Goal: Task Accomplishment & Management: Use online tool/utility

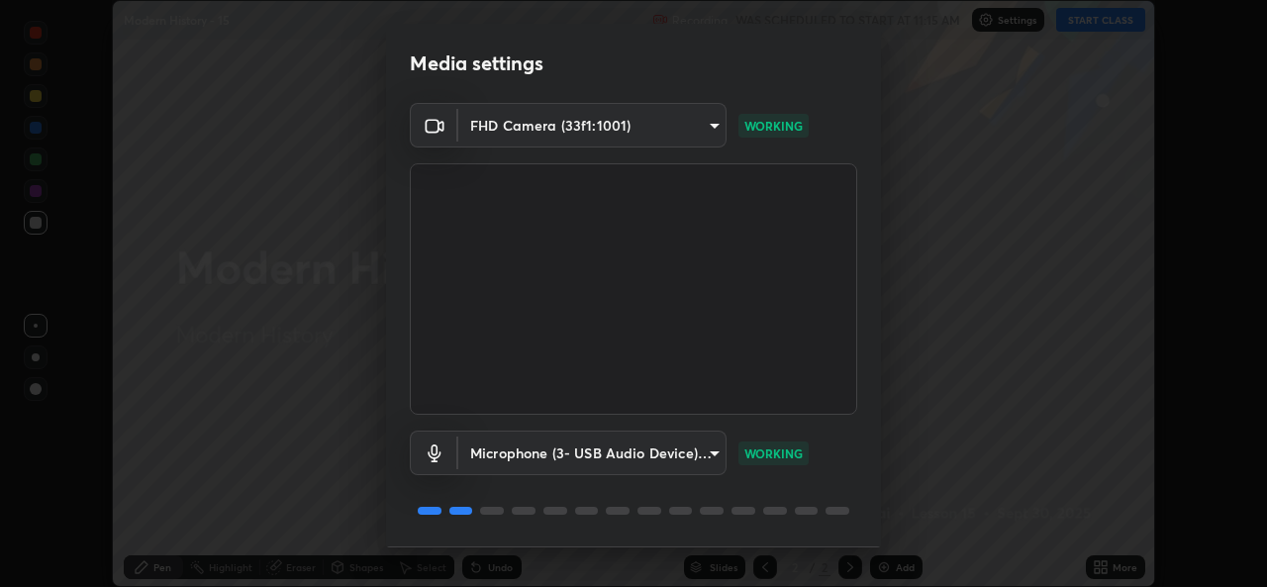
scroll to position [61, 0]
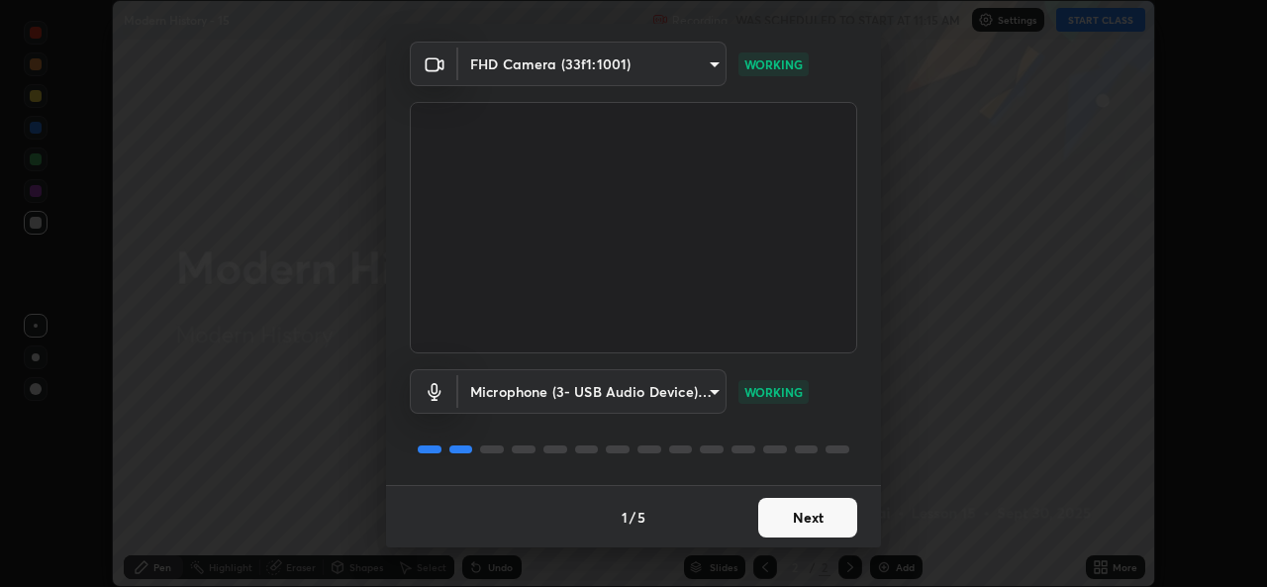
click at [794, 507] on button "Next" at bounding box center [807, 518] width 99 height 40
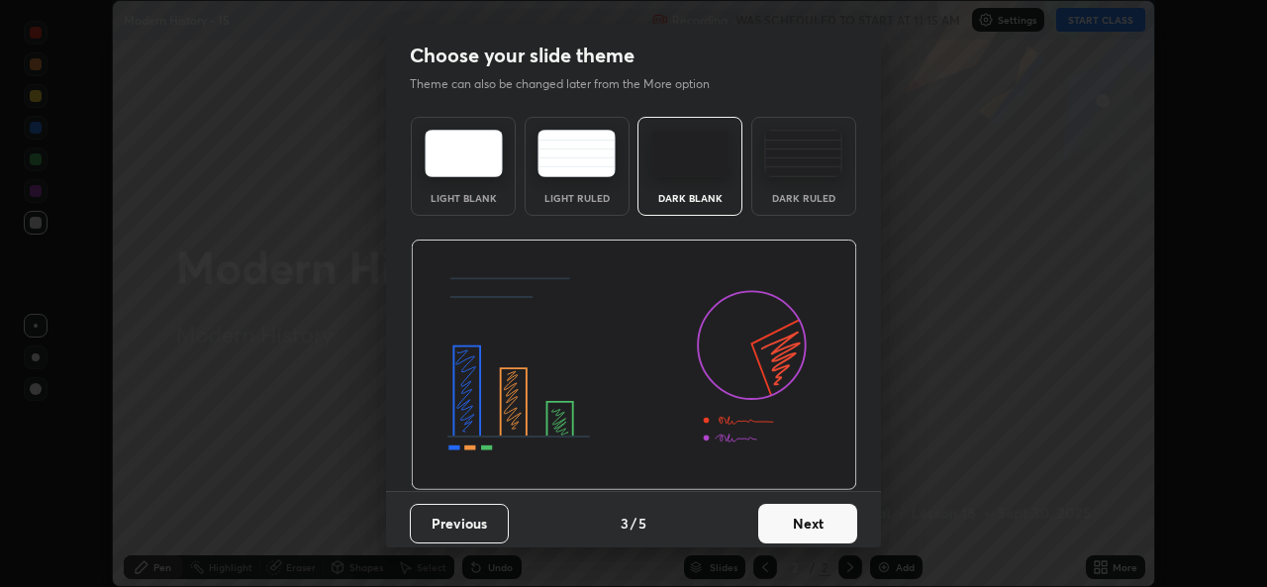
click at [796, 519] on button "Next" at bounding box center [807, 524] width 99 height 40
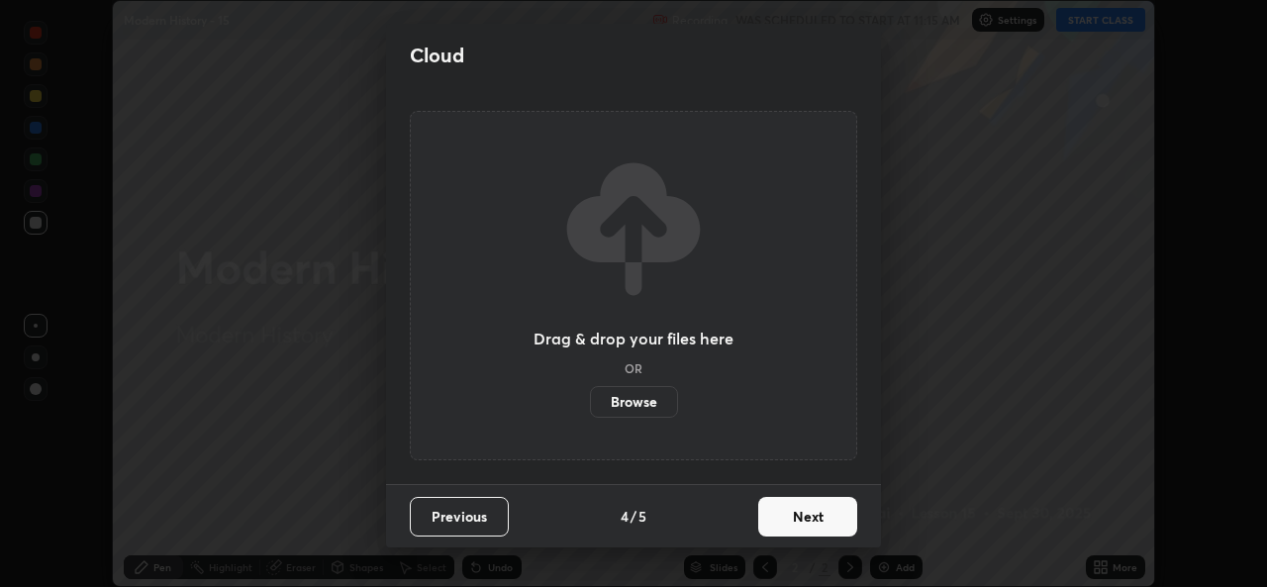
click at [798, 521] on button "Next" at bounding box center [807, 517] width 99 height 40
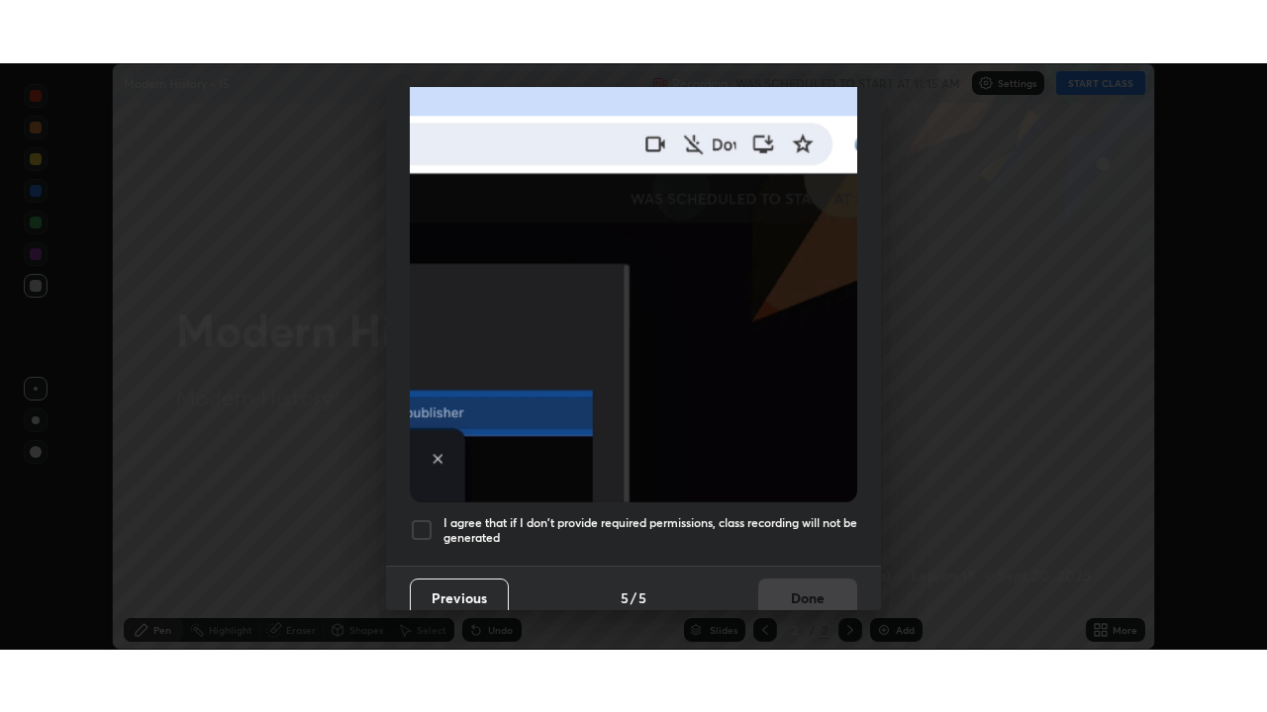
scroll to position [465, 0]
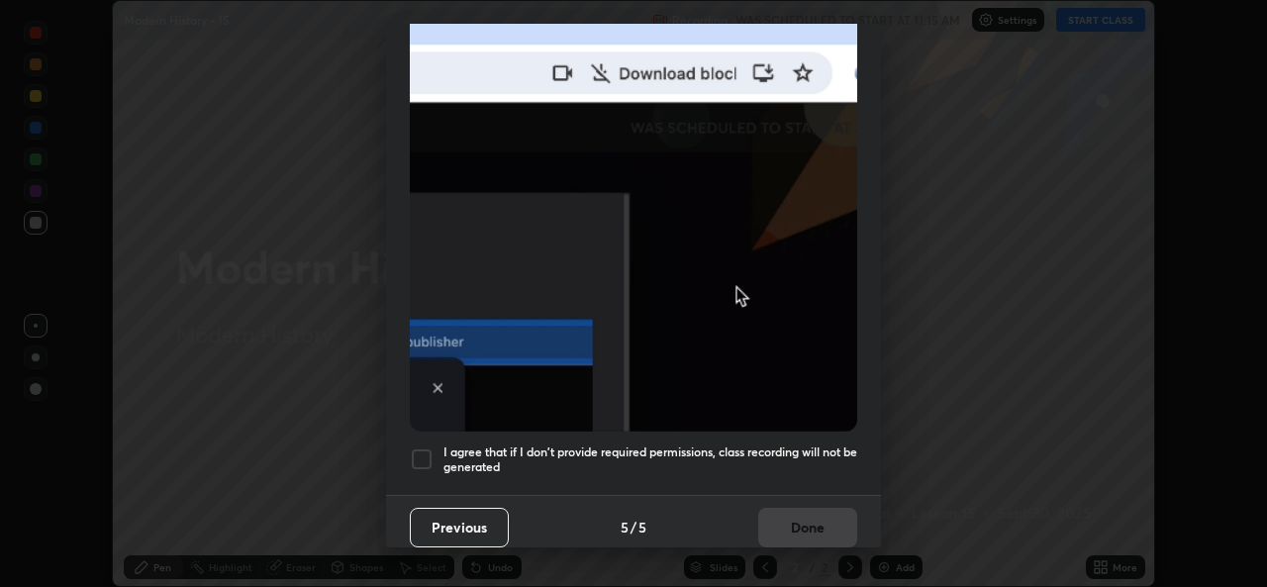
click at [550, 455] on h5 "I agree that if I don't provide required permissions, class recording will not …" at bounding box center [650, 459] width 414 height 31
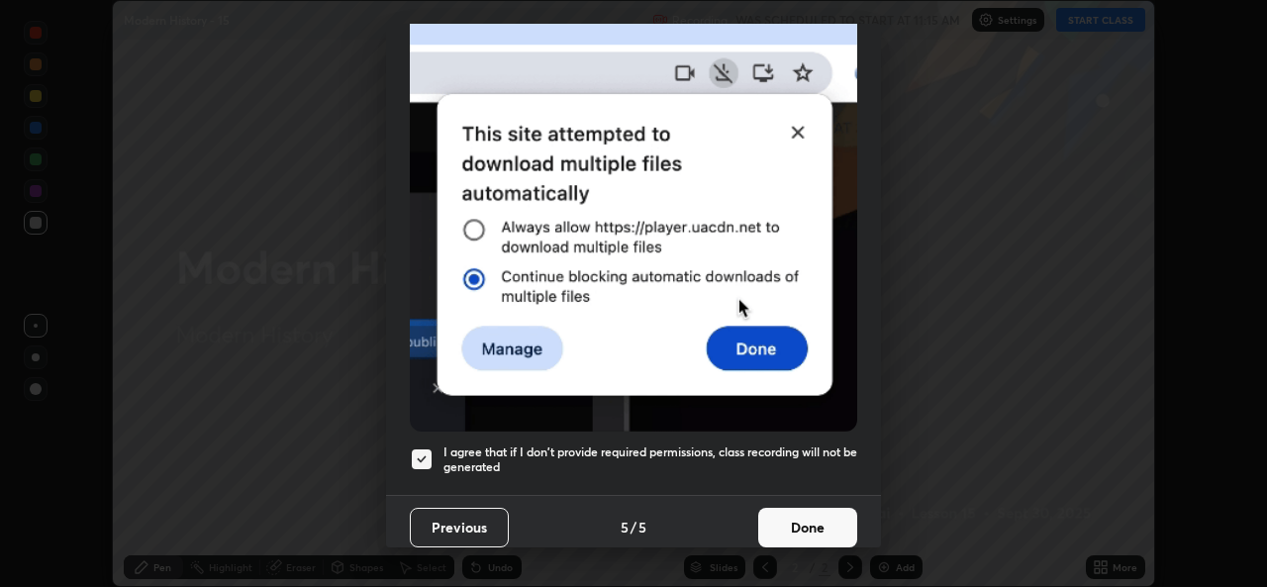
click at [760, 509] on button "Done" at bounding box center [807, 528] width 99 height 40
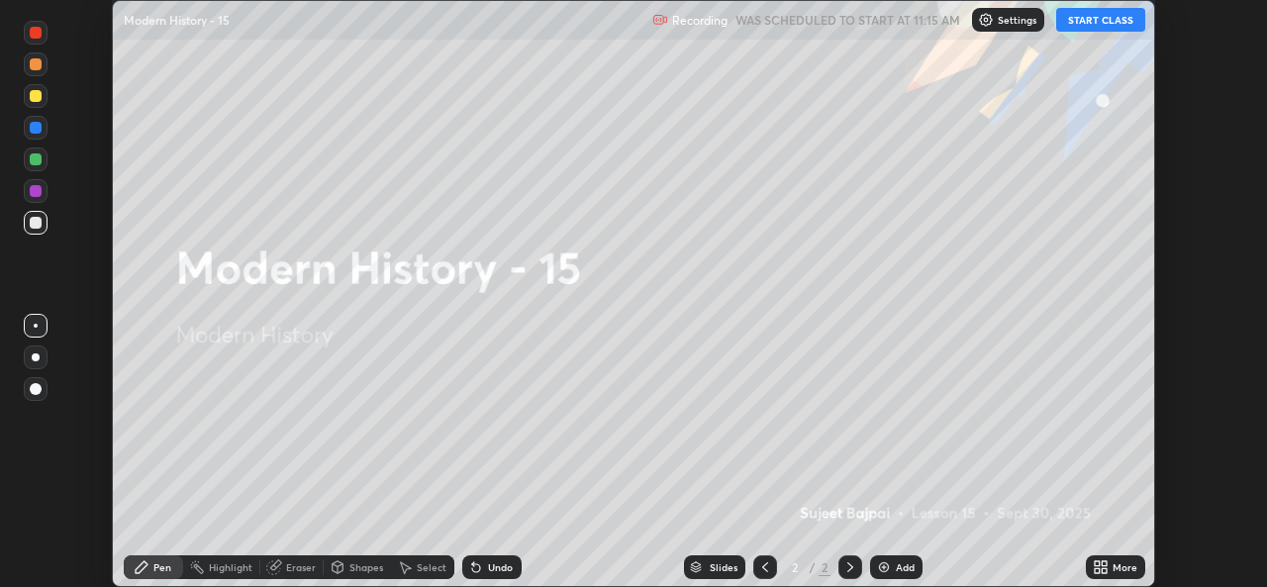
click at [1104, 563] on icon at bounding box center [1103, 563] width 5 height 5
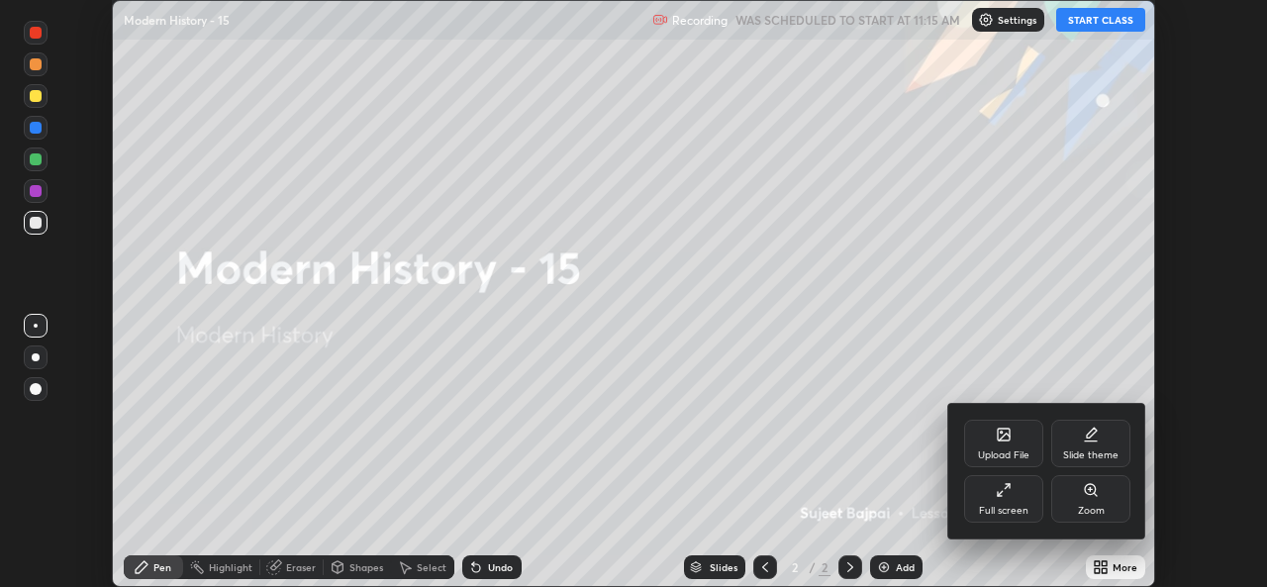
click at [1009, 445] on div "Upload File" at bounding box center [1003, 443] width 79 height 47
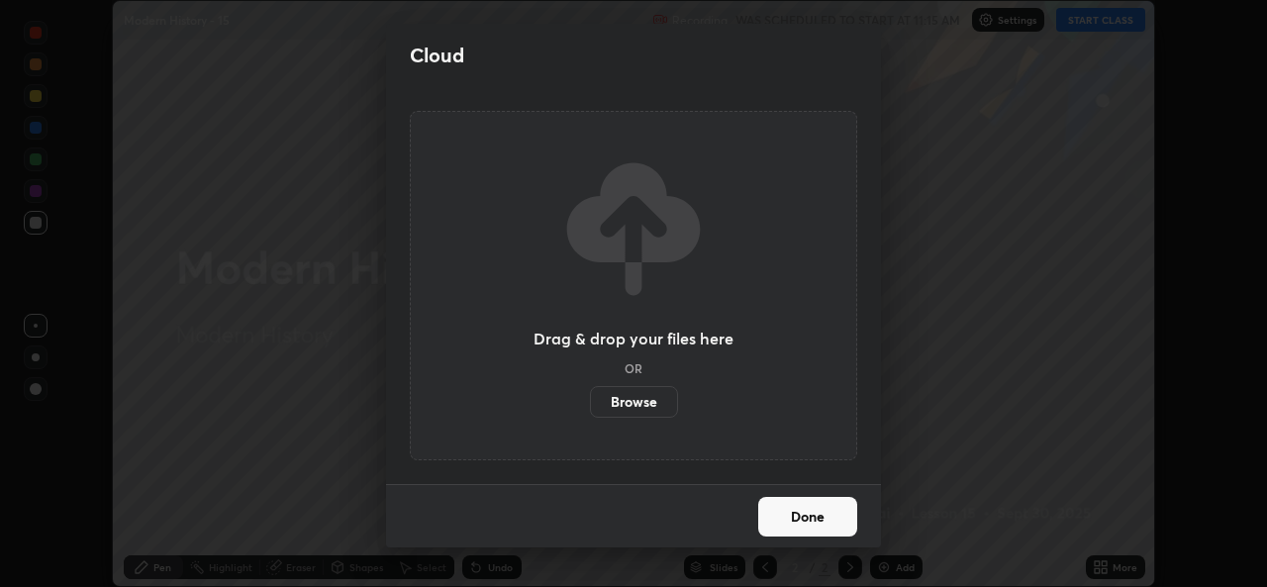
click at [647, 405] on label "Browse" at bounding box center [634, 402] width 88 height 32
click at [590, 405] on input "Browse" at bounding box center [590, 402] width 0 height 32
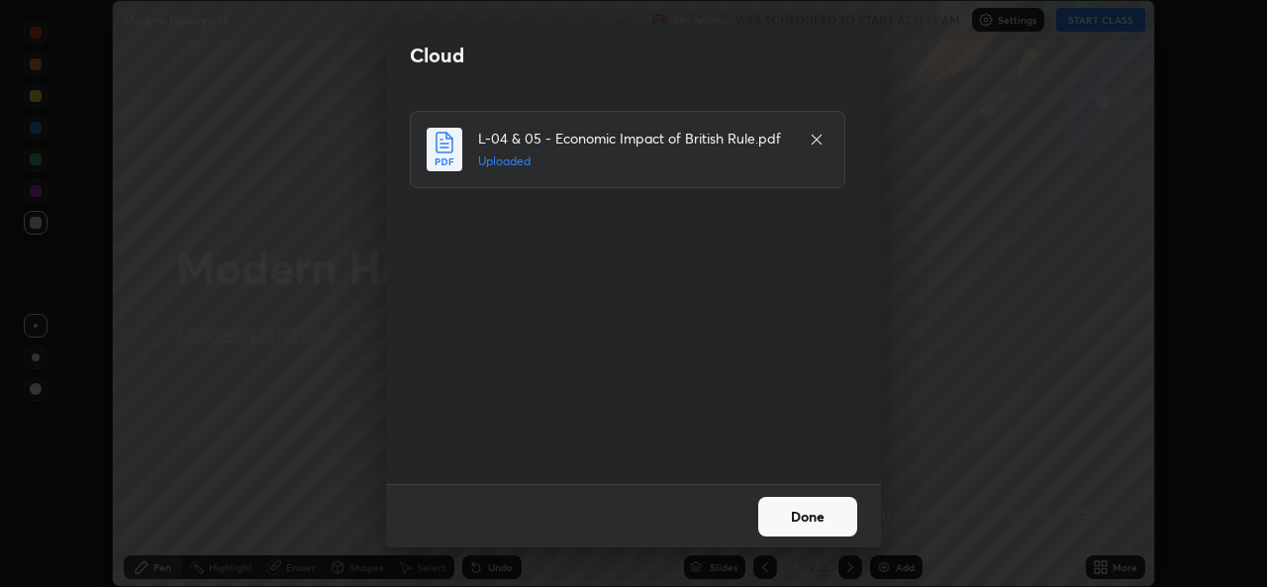
click at [800, 517] on button "Done" at bounding box center [807, 517] width 99 height 40
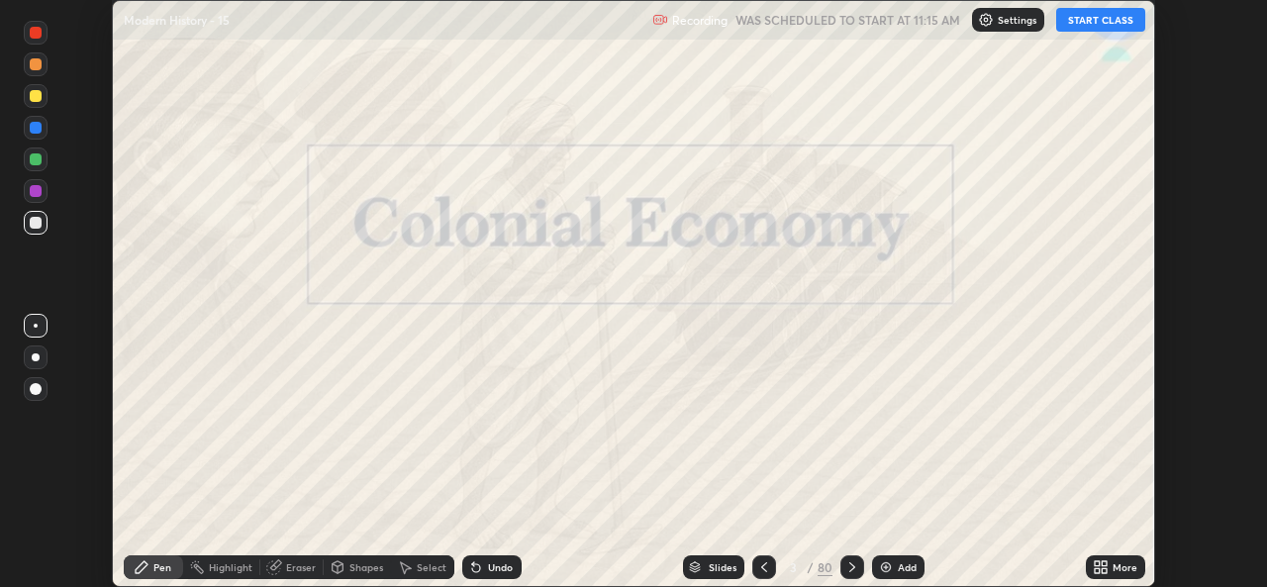
click at [762, 567] on icon at bounding box center [764, 567] width 16 height 16
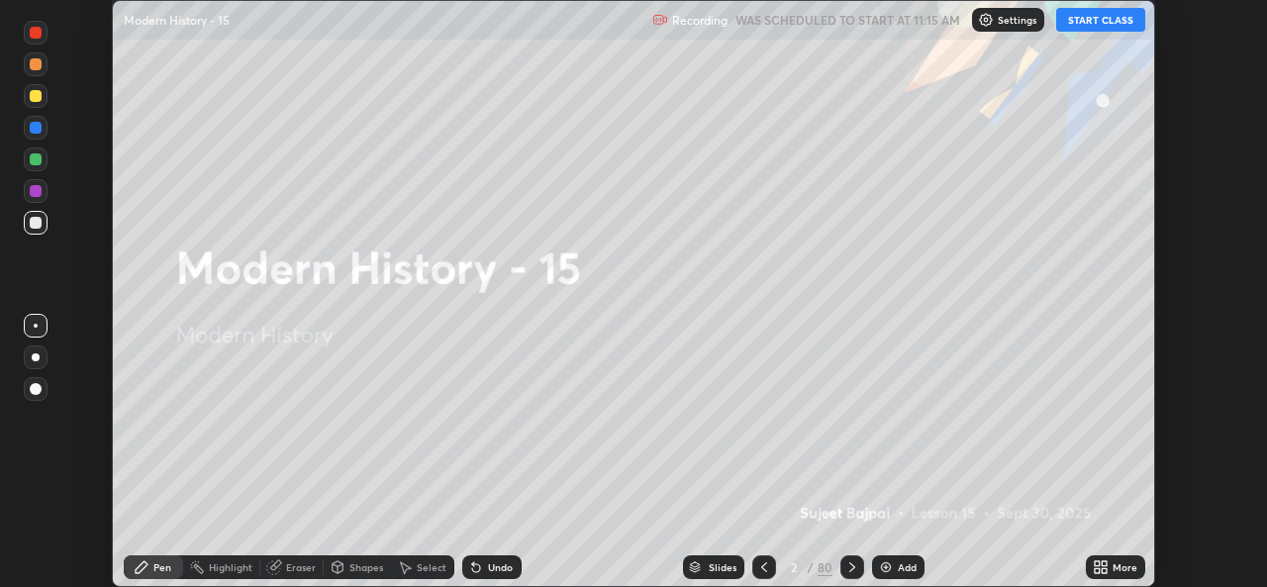
click at [1099, 562] on icon at bounding box center [1096, 563] width 5 height 5
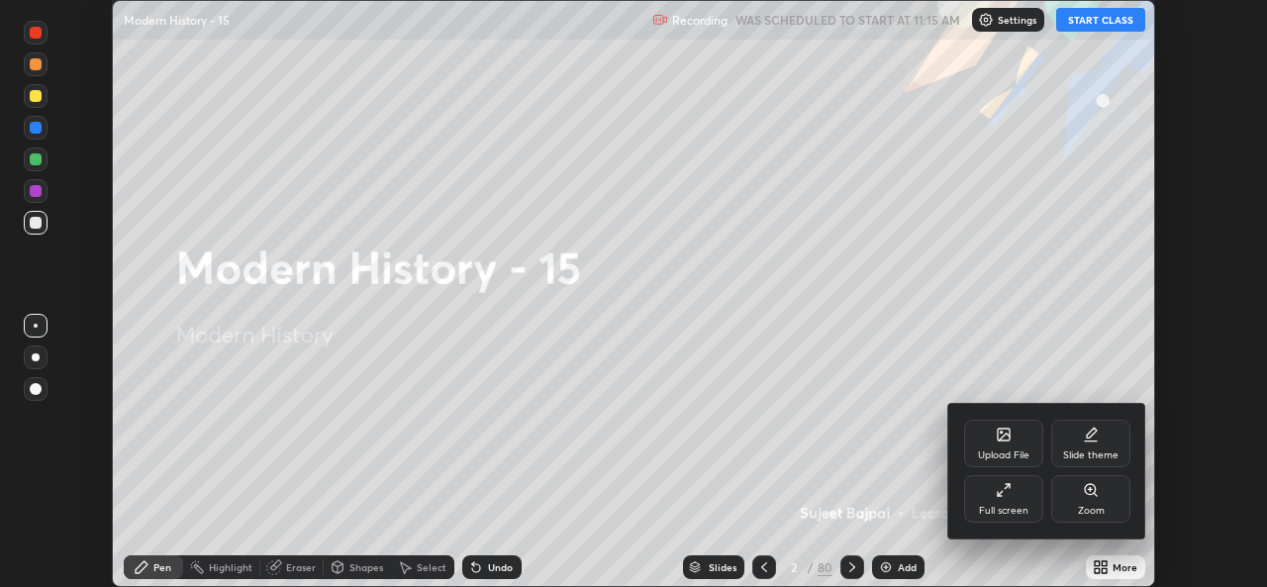
click at [1008, 506] on div "Full screen" at bounding box center [1003, 511] width 49 height 10
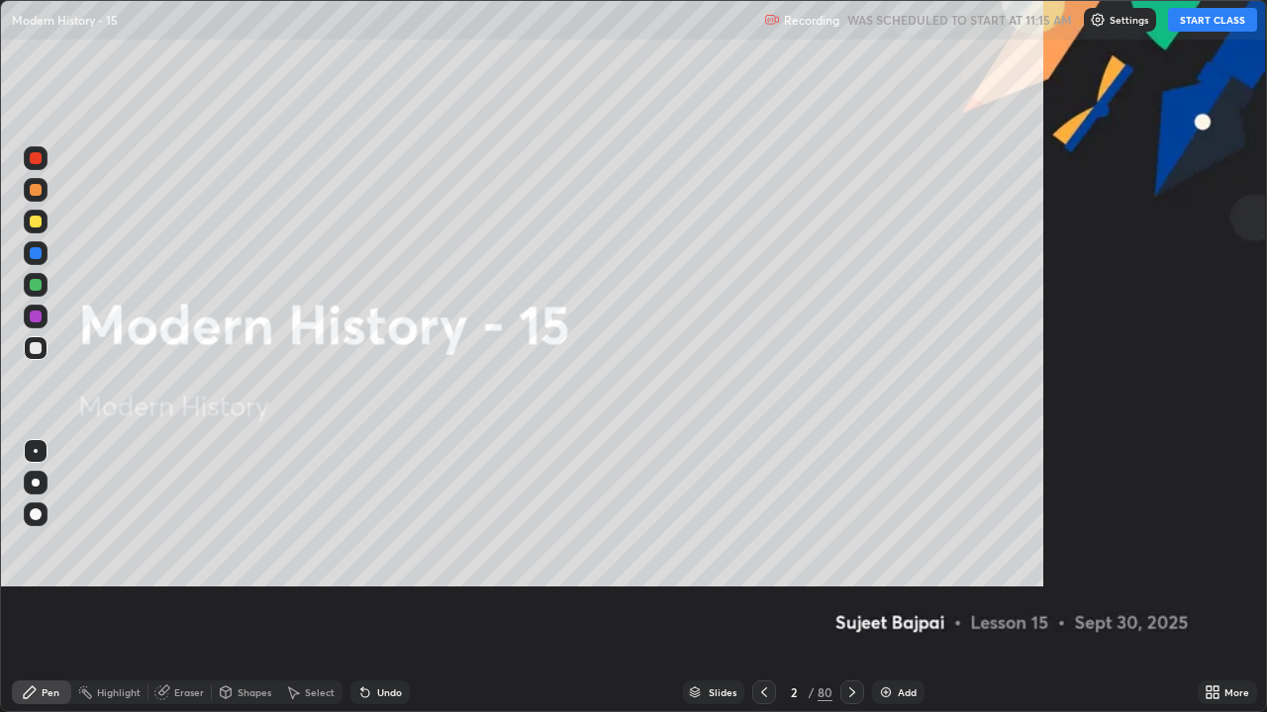
scroll to position [712, 1267]
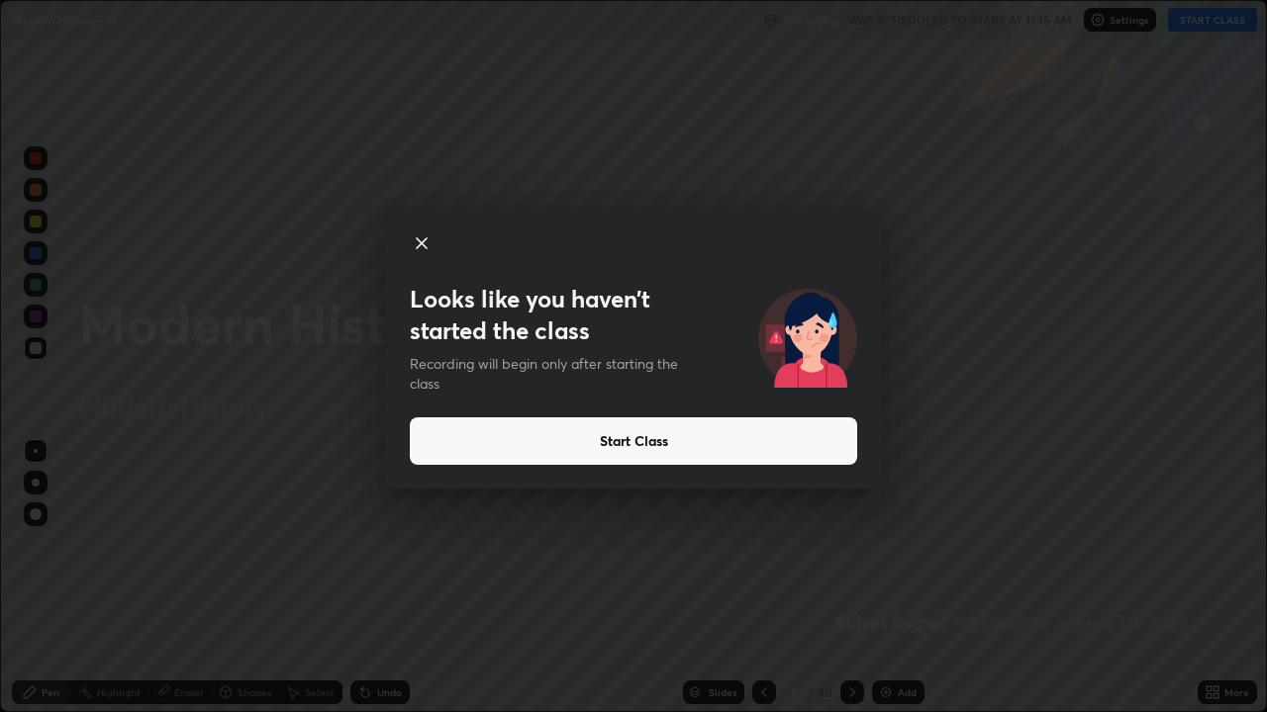
click at [612, 437] on button "Start Class" at bounding box center [633, 441] width 447 height 47
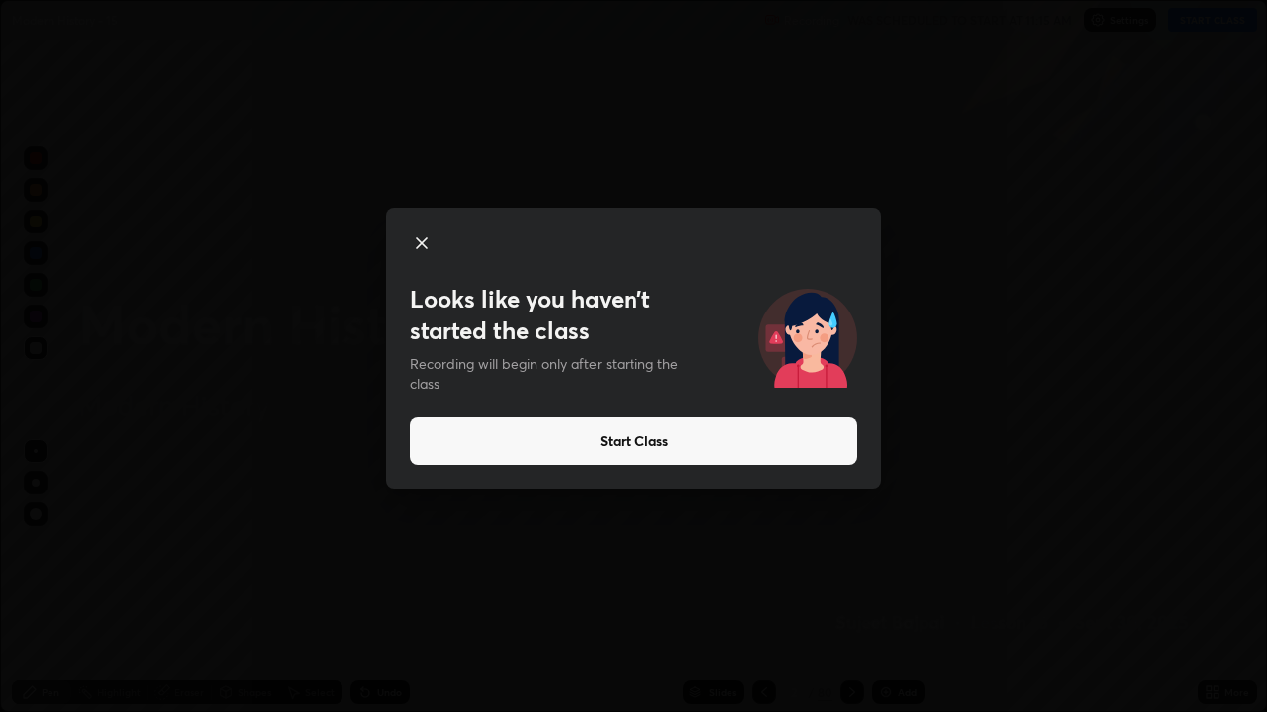
click at [633, 440] on button "Start Class" at bounding box center [633, 441] width 447 height 47
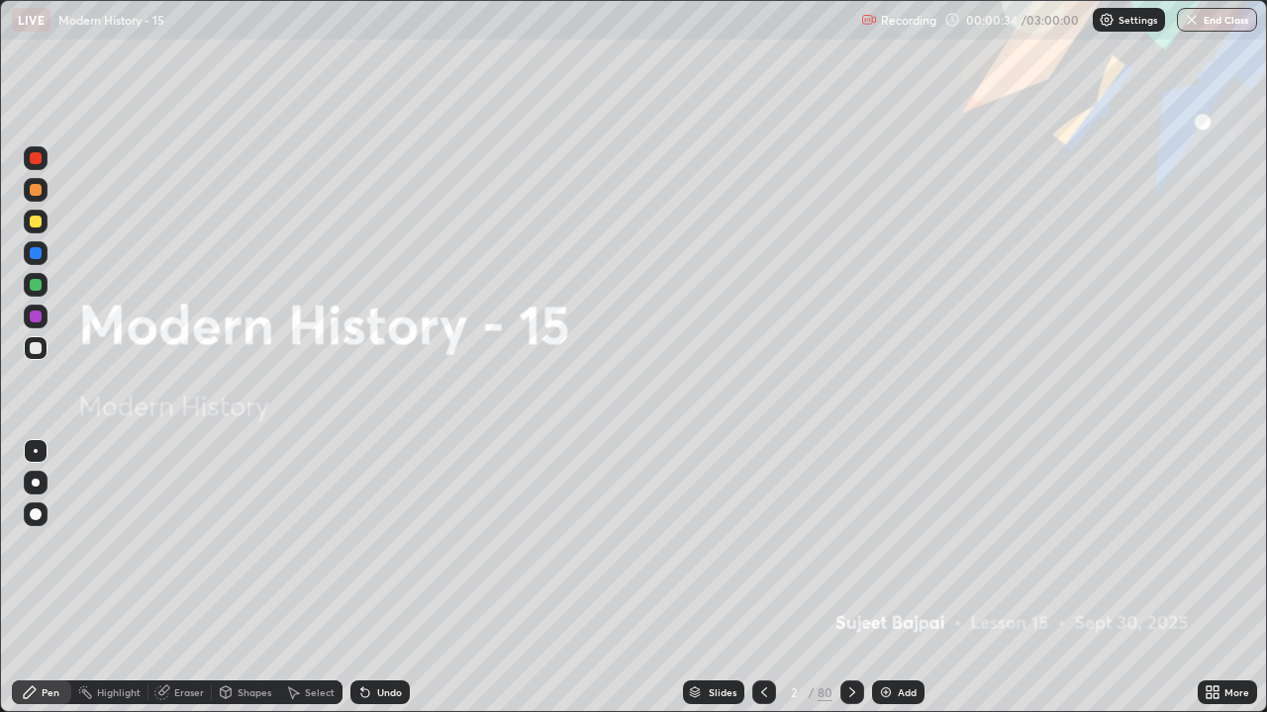
click at [720, 586] on div "Slides" at bounding box center [723, 693] width 28 height 10
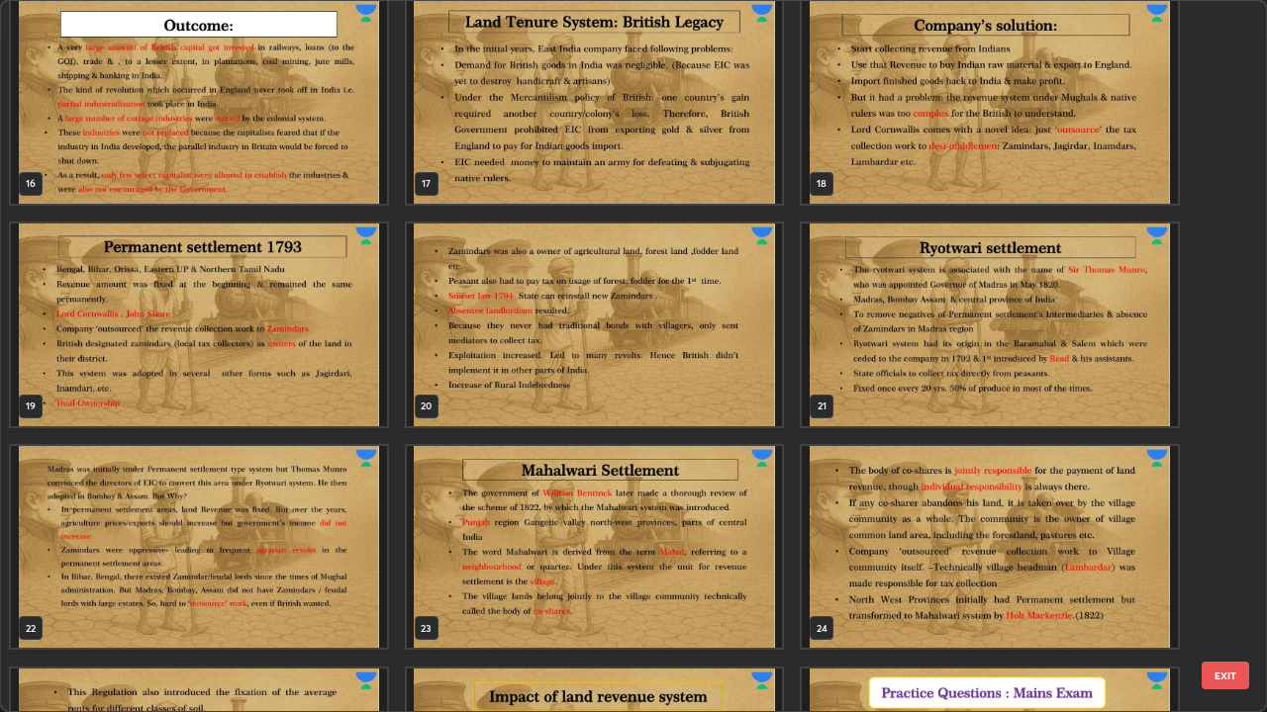
scroll to position [1124, 0]
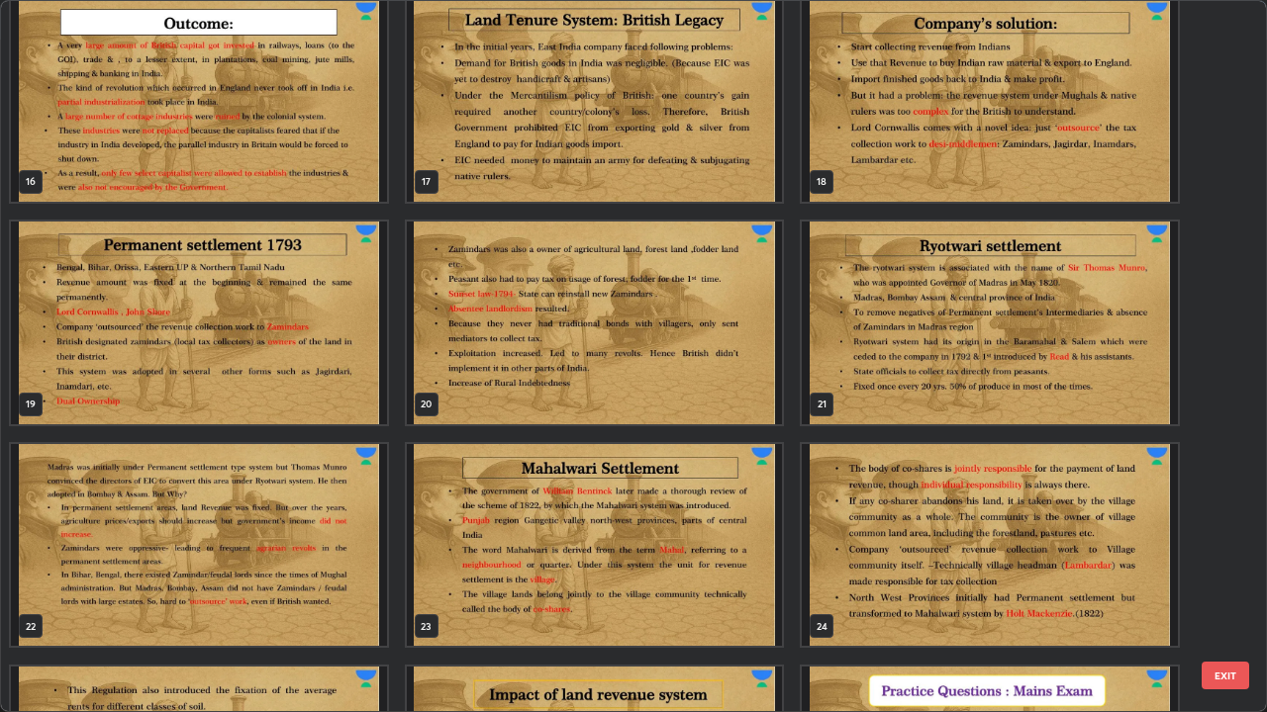
click at [709, 366] on img "grid" at bounding box center [595, 323] width 376 height 203
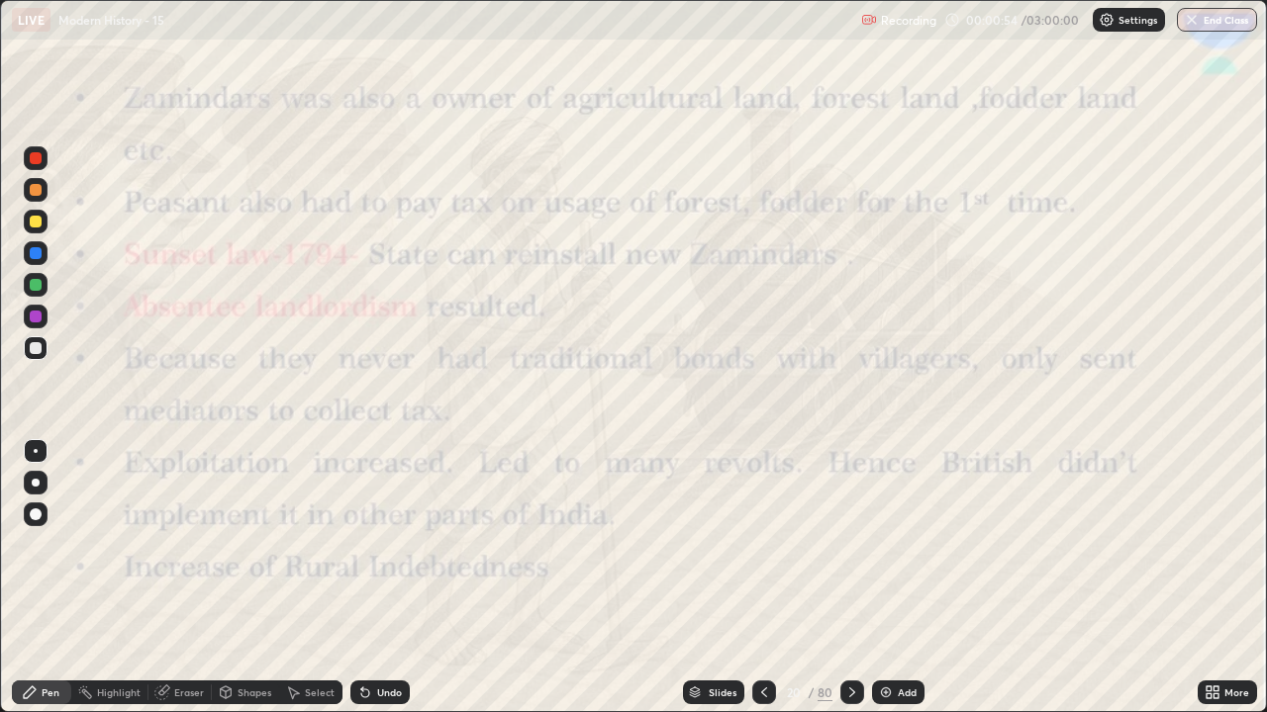
click at [900, 586] on div "Add" at bounding box center [907, 693] width 19 height 10
click at [904, 586] on div "Add" at bounding box center [907, 693] width 19 height 10
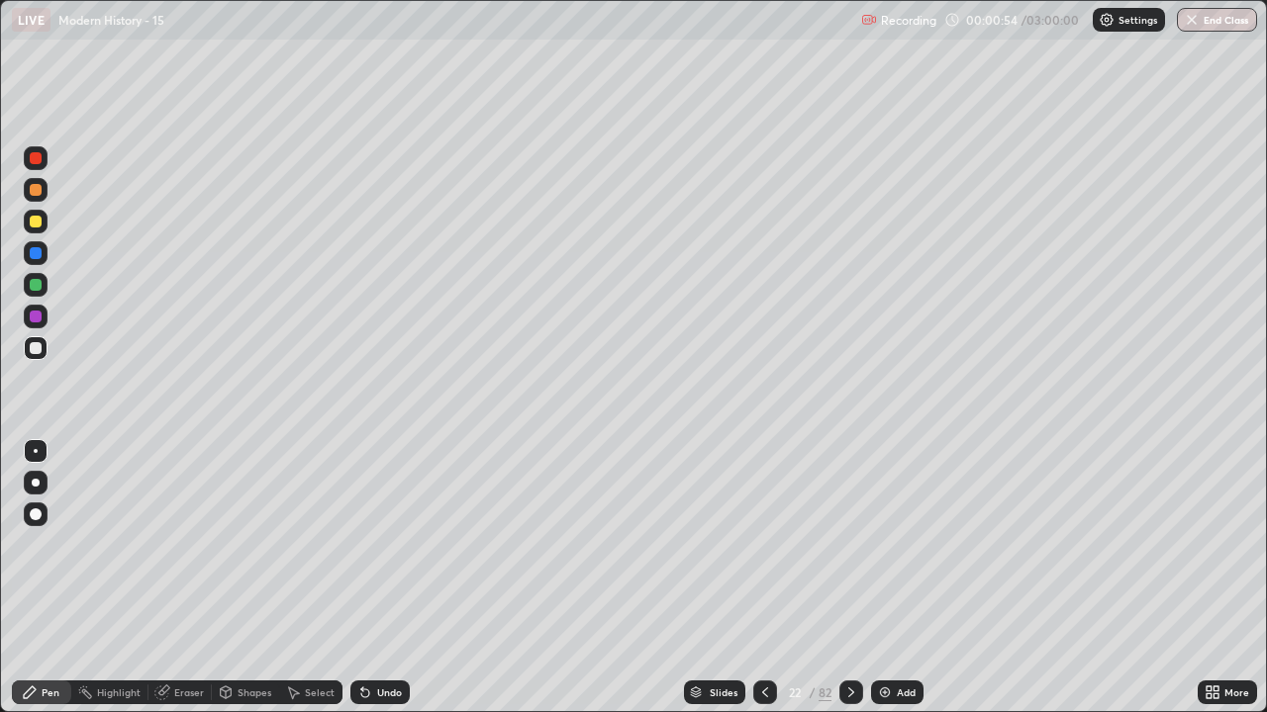
click at [902, 586] on div "Add" at bounding box center [906, 693] width 19 height 10
click at [900, 586] on div "Add" at bounding box center [897, 693] width 52 height 24
click at [900, 586] on div "Add" at bounding box center [898, 693] width 52 height 24
click at [762, 586] on icon at bounding box center [765, 693] width 16 height 16
click at [766, 586] on icon at bounding box center [765, 693] width 16 height 16
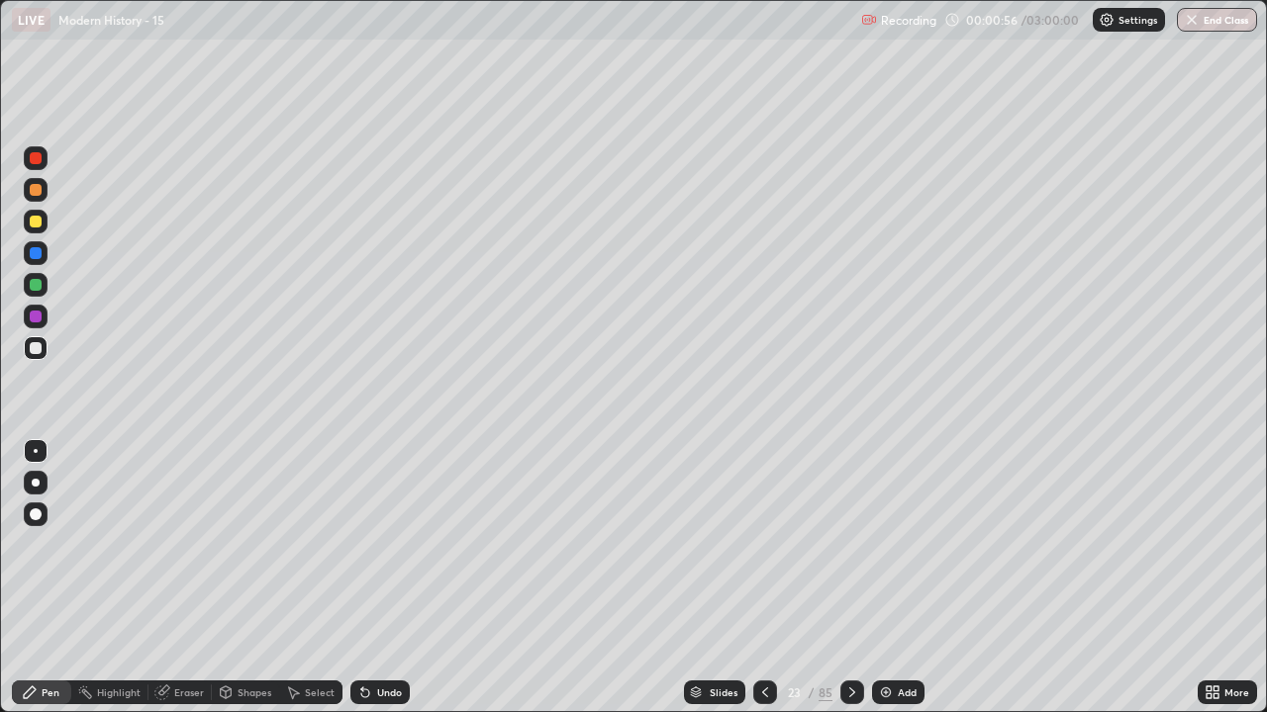
click at [766, 586] on div at bounding box center [765, 693] width 24 height 24
click at [764, 586] on icon at bounding box center [765, 693] width 6 height 10
click at [763, 586] on icon at bounding box center [765, 693] width 16 height 16
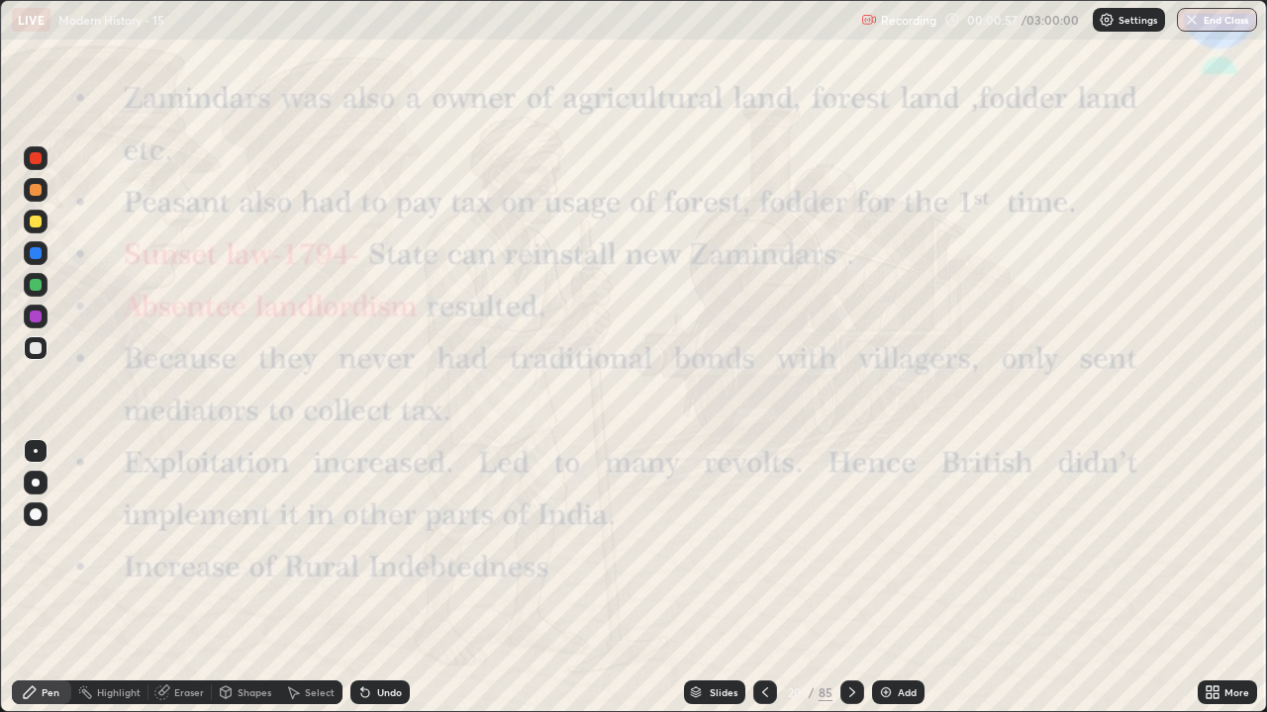
click at [763, 586] on icon at bounding box center [765, 693] width 16 height 16
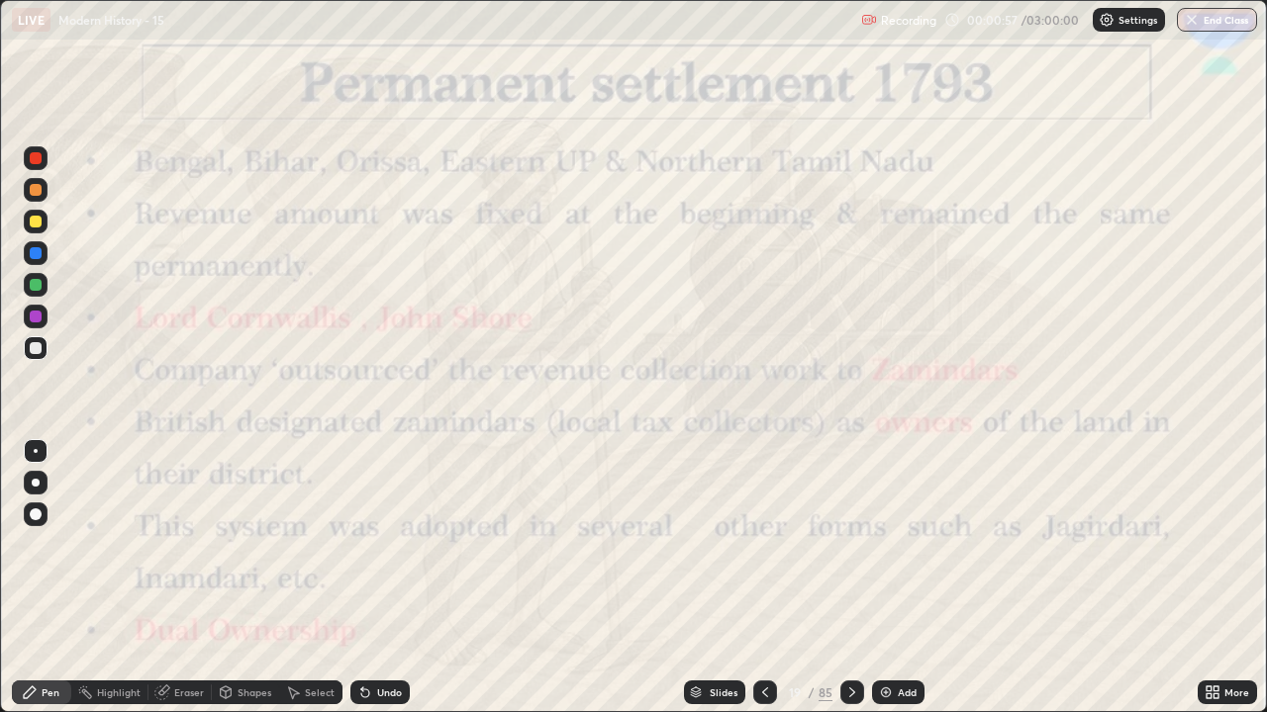
click at [850, 586] on div at bounding box center [852, 693] width 24 height 24
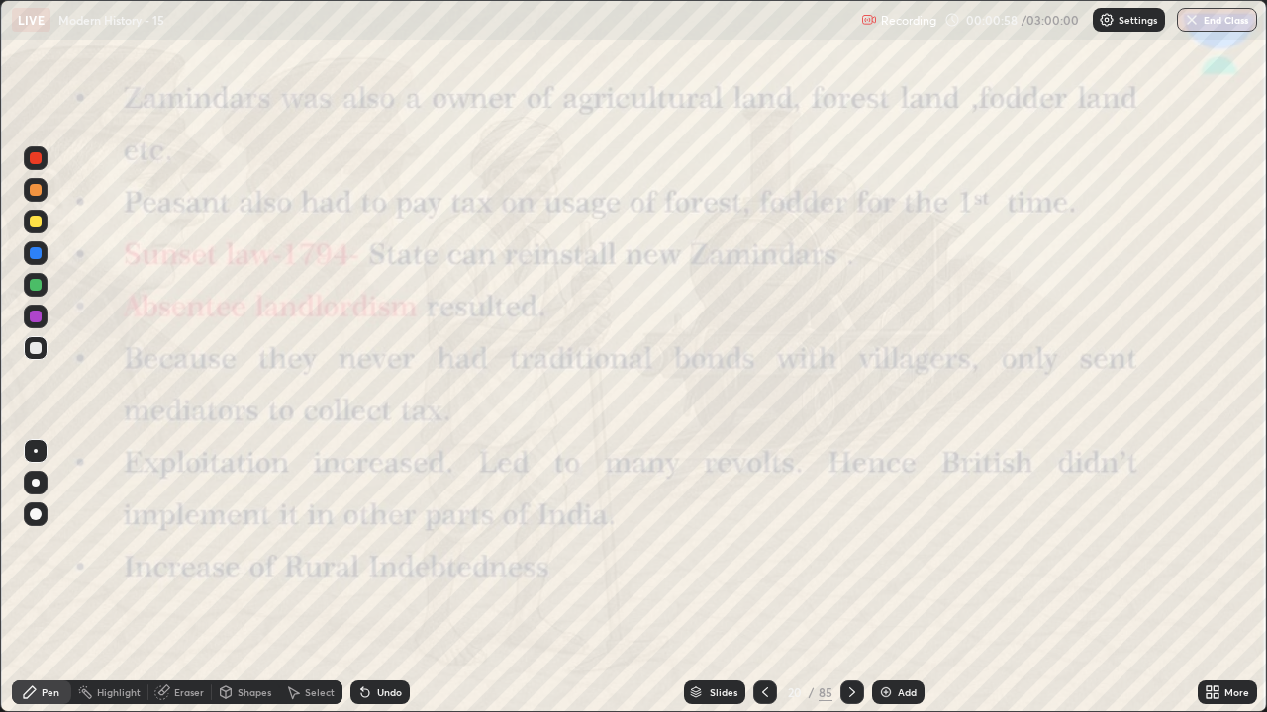
click at [846, 586] on icon at bounding box center [852, 693] width 16 height 16
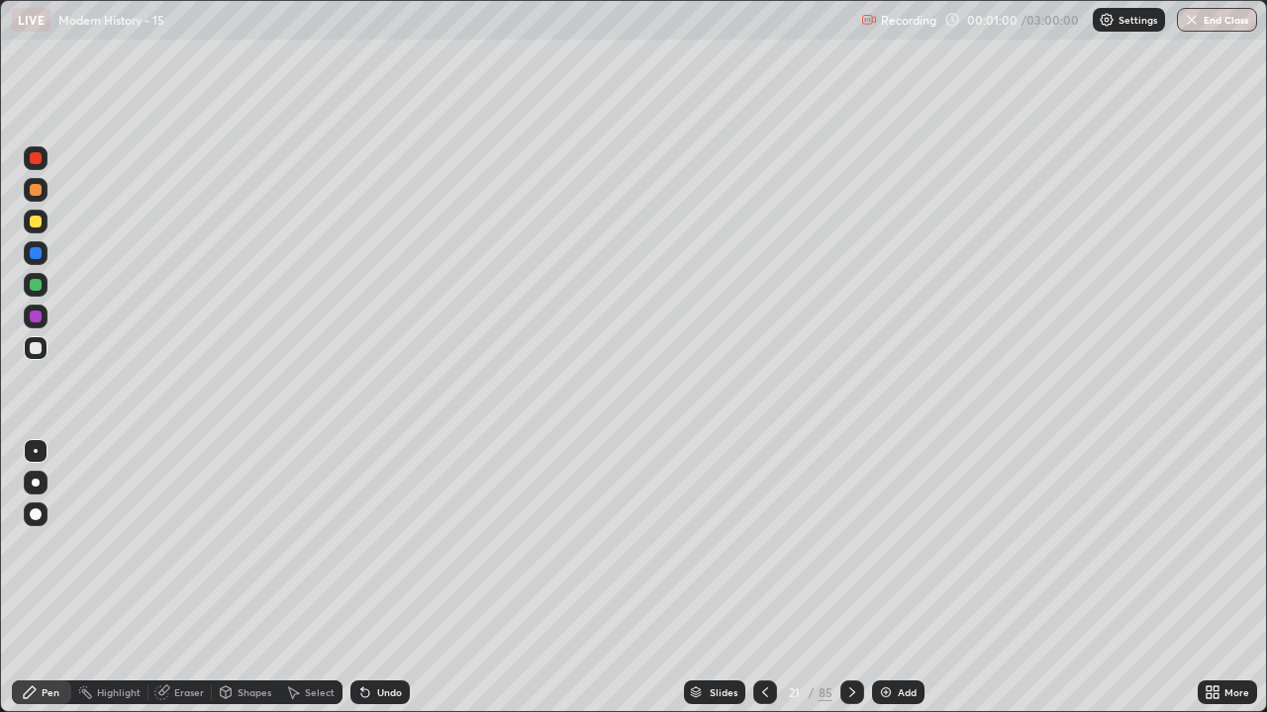
click at [46, 352] on div at bounding box center [36, 348] width 24 height 24
click at [384, 586] on div "Undo" at bounding box center [379, 693] width 59 height 24
click at [386, 586] on div "Undo" at bounding box center [379, 693] width 59 height 24
click at [383, 586] on div "Undo" at bounding box center [379, 693] width 59 height 24
click at [184, 586] on div "Eraser" at bounding box center [179, 693] width 63 height 24
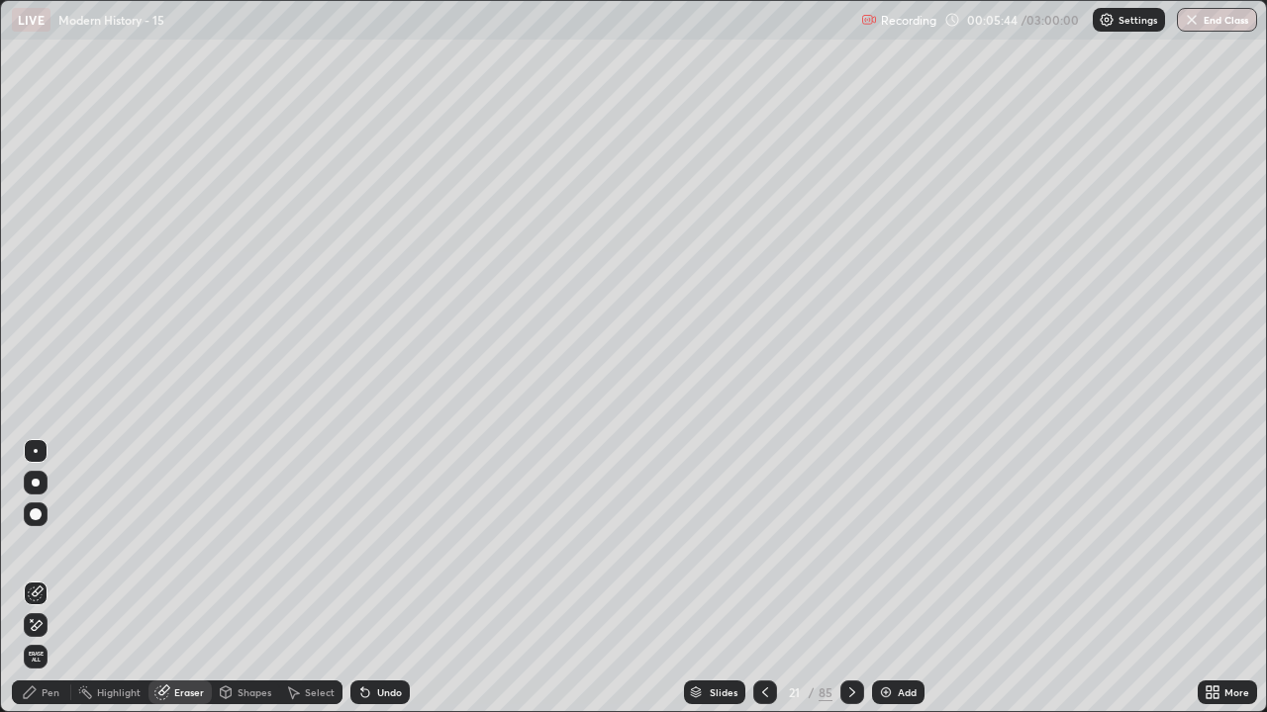
click at [188, 586] on div "Eraser" at bounding box center [189, 693] width 30 height 10
click at [194, 586] on div "Eraser" at bounding box center [179, 693] width 63 height 24
click at [196, 586] on div "Eraser" at bounding box center [189, 693] width 30 height 10
click at [197, 586] on div "Eraser" at bounding box center [189, 693] width 30 height 10
click at [199, 586] on div "Eraser" at bounding box center [189, 693] width 30 height 10
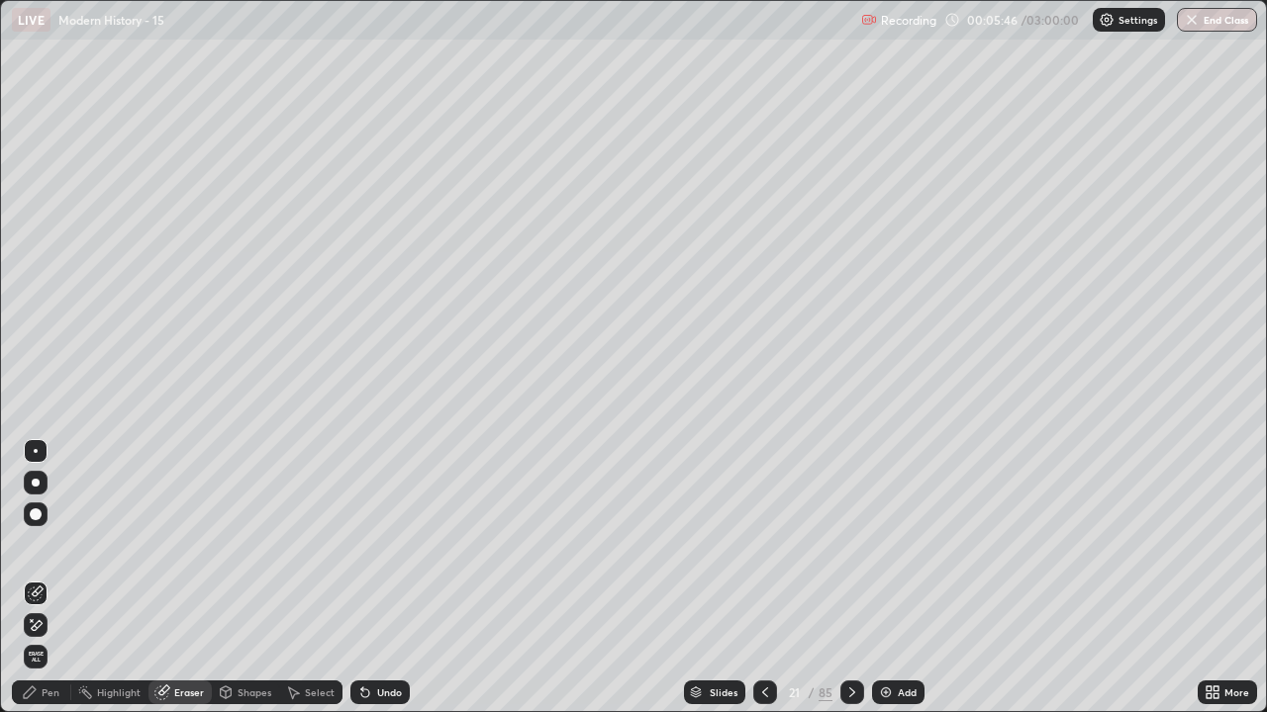
click at [180, 586] on div "Eraser" at bounding box center [189, 693] width 30 height 10
click at [53, 586] on div "Pen" at bounding box center [51, 693] width 18 height 10
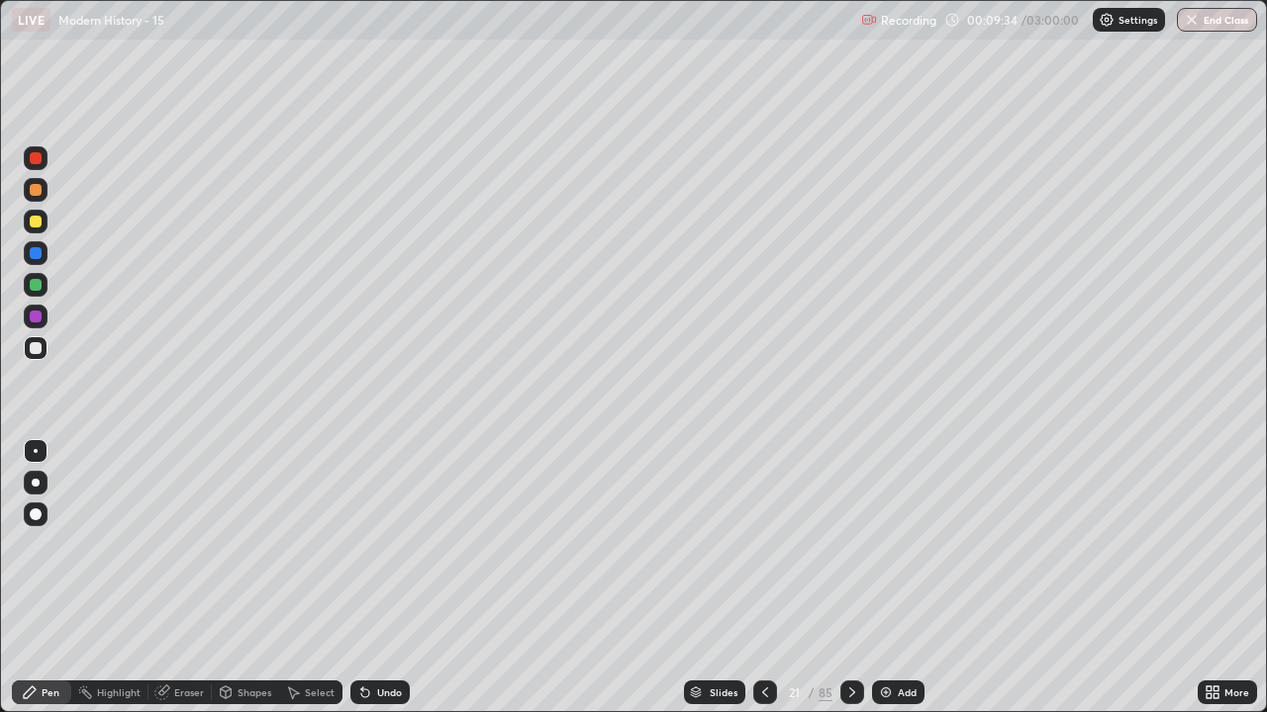
click at [849, 586] on icon at bounding box center [852, 693] width 16 height 16
click at [36, 190] on div at bounding box center [36, 190] width 12 height 12
click at [43, 351] on div at bounding box center [36, 348] width 24 height 24
click at [382, 586] on div "Undo" at bounding box center [389, 693] width 25 height 10
click at [849, 586] on icon at bounding box center [852, 693] width 16 height 16
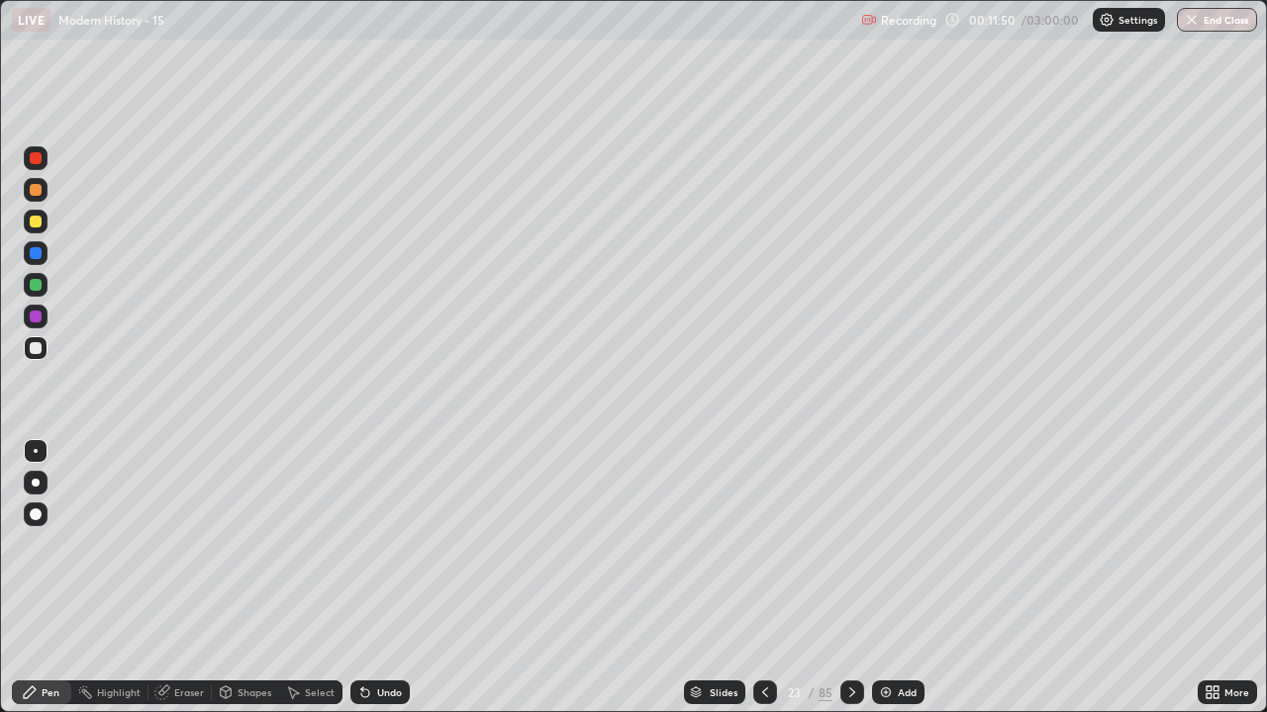
click at [394, 586] on div "Undo" at bounding box center [389, 693] width 25 height 10
click at [383, 586] on div "Undo" at bounding box center [389, 693] width 25 height 10
click at [366, 586] on icon at bounding box center [365, 694] width 8 height 8
click at [361, 586] on icon at bounding box center [362, 689] width 2 height 2
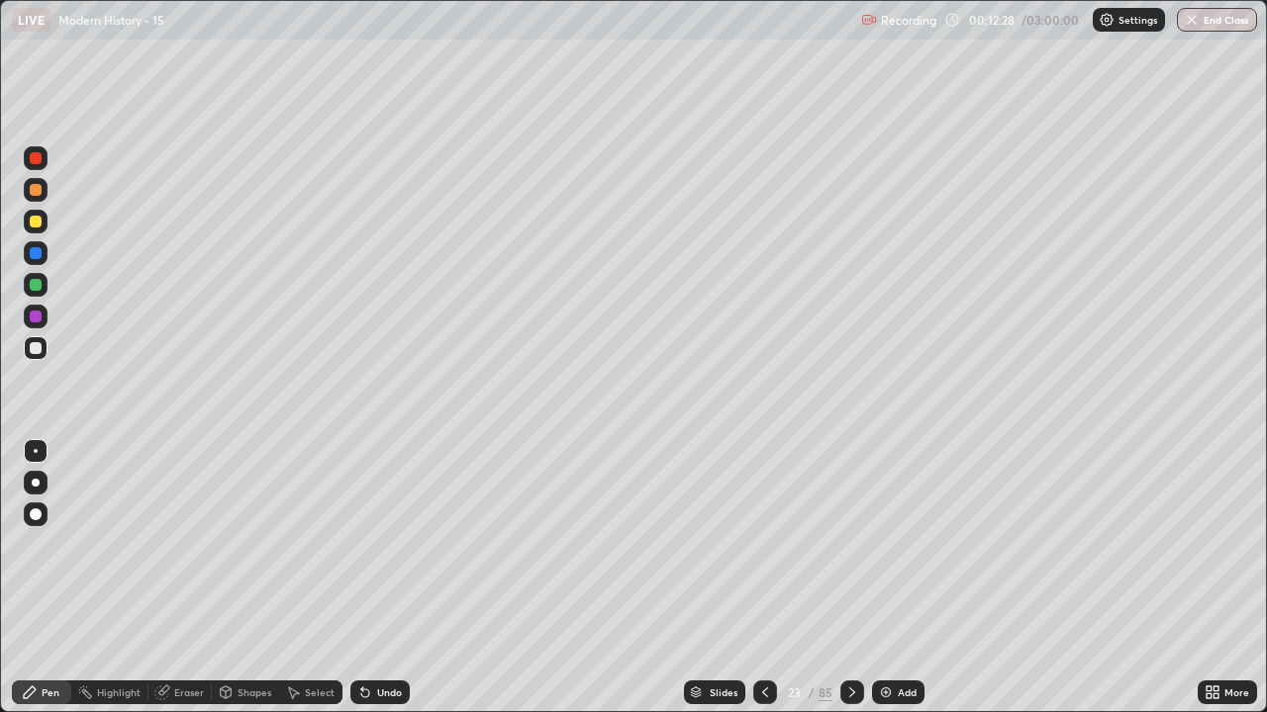
click at [361, 586] on icon at bounding box center [362, 689] width 2 height 2
click at [378, 586] on div "Undo" at bounding box center [379, 693] width 59 height 24
click at [841, 586] on div at bounding box center [852, 693] width 24 height 24
click at [848, 586] on icon at bounding box center [852, 693] width 16 height 16
click at [754, 586] on div at bounding box center [765, 693] width 24 height 24
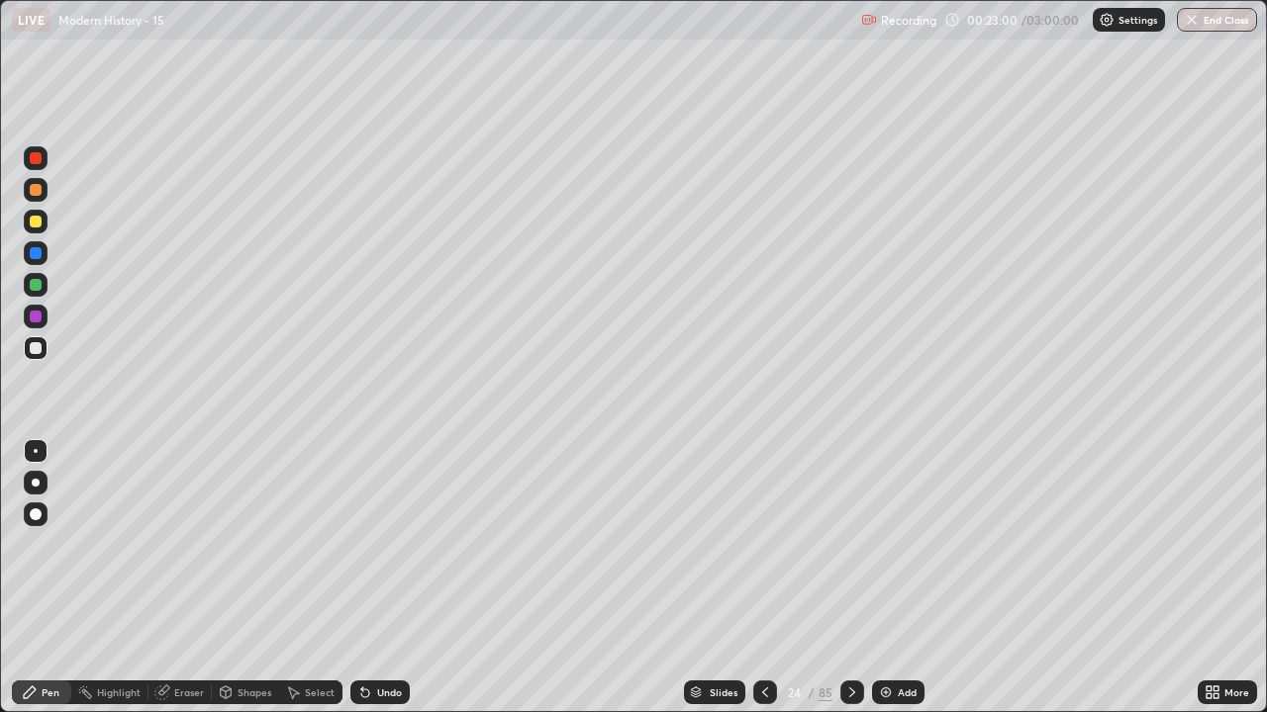
click at [763, 586] on icon at bounding box center [765, 693] width 16 height 16
click at [847, 586] on icon at bounding box center [852, 693] width 16 height 16
click at [849, 586] on icon at bounding box center [852, 693] width 16 height 16
click at [186, 586] on div "Eraser" at bounding box center [189, 693] width 30 height 10
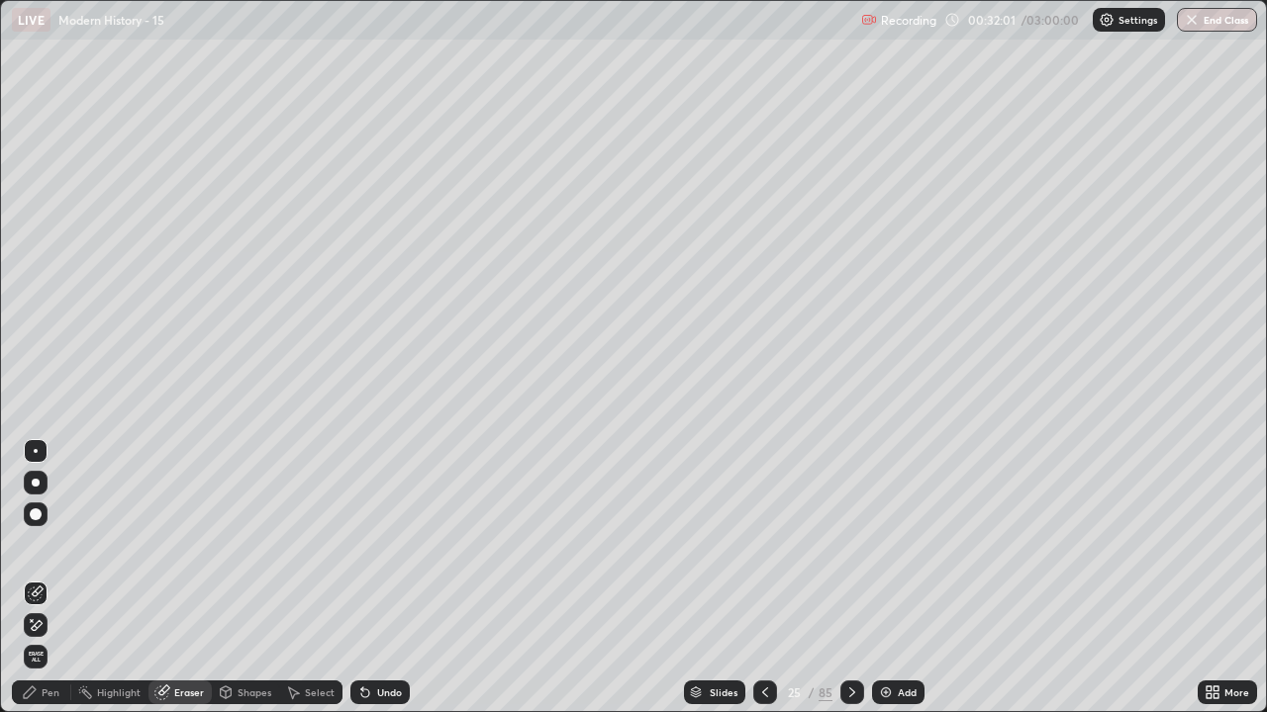
click at [47, 586] on div "Erase all" at bounding box center [36, 657] width 24 height 24
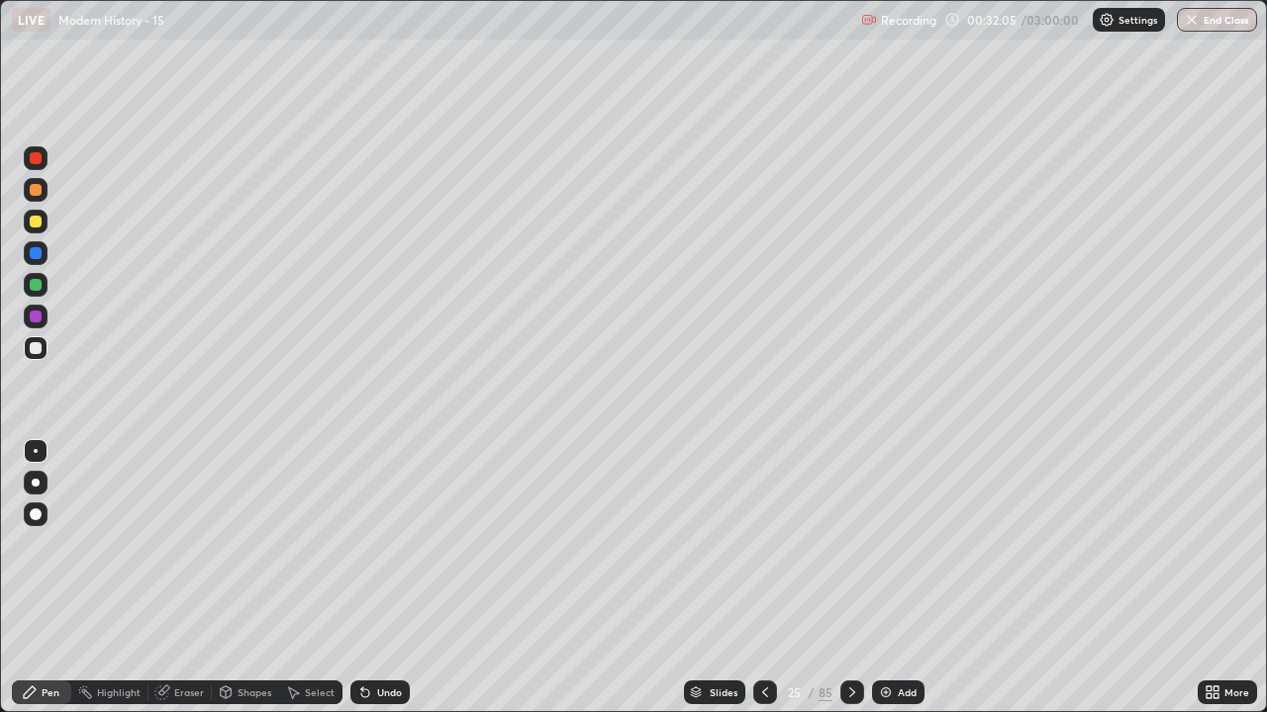
click at [382, 586] on div "Undo" at bounding box center [379, 693] width 59 height 24
click at [386, 586] on div "Undo" at bounding box center [379, 693] width 59 height 24
click at [36, 222] on div at bounding box center [36, 222] width 12 height 12
click at [390, 586] on div "Undo" at bounding box center [379, 693] width 59 height 24
click at [763, 586] on icon at bounding box center [765, 693] width 16 height 16
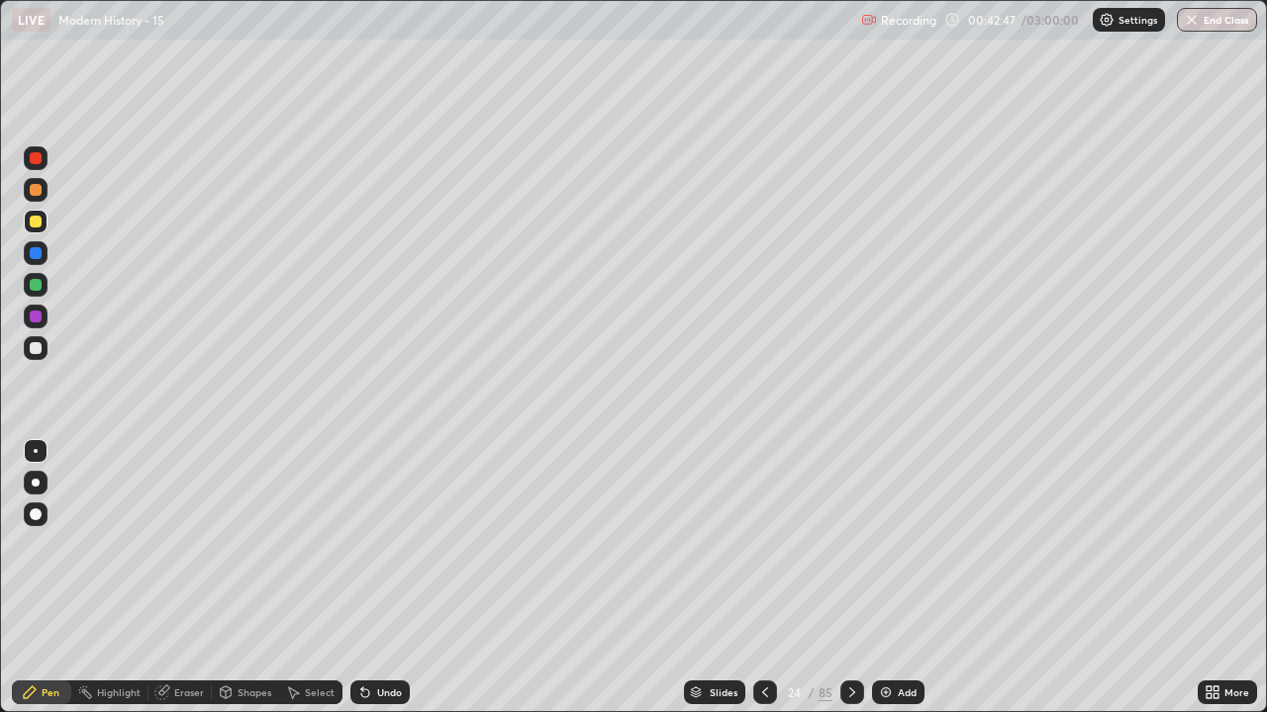
click at [851, 586] on icon at bounding box center [852, 693] width 16 height 16
click at [40, 348] on div at bounding box center [36, 348] width 12 height 12
click at [183, 586] on div "Eraser" at bounding box center [189, 693] width 30 height 10
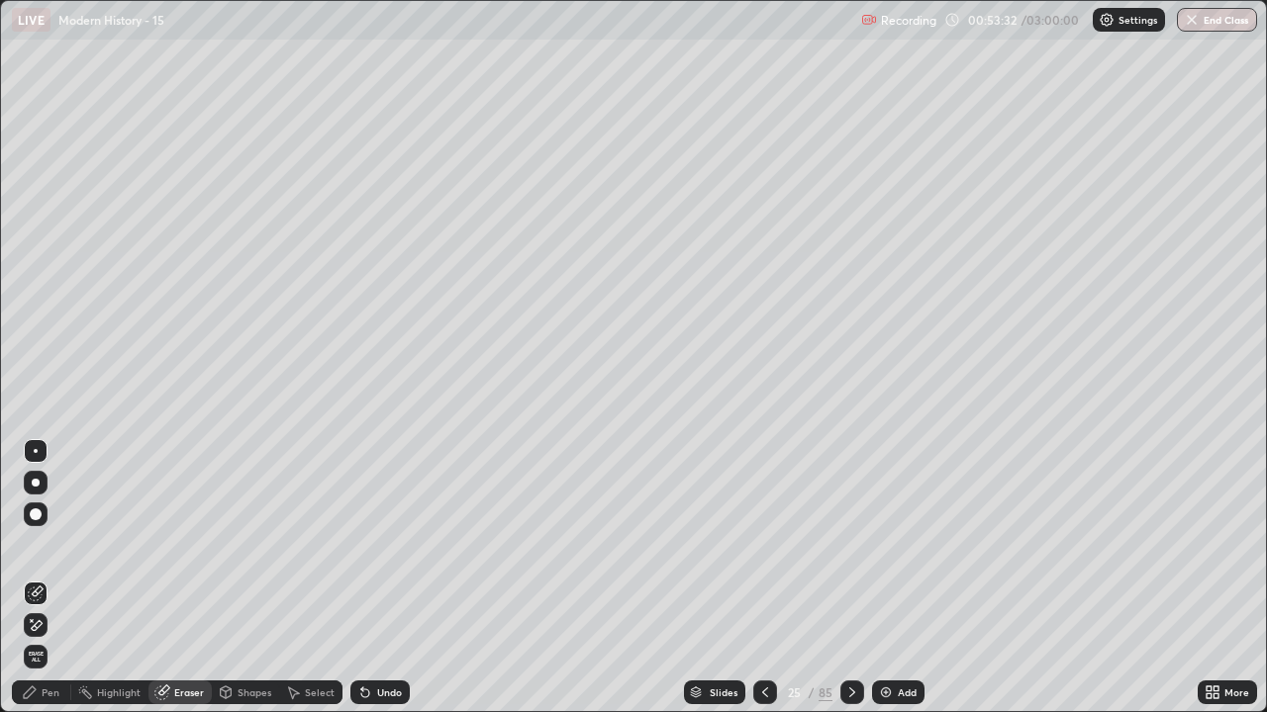
click at [36, 586] on icon at bounding box center [30, 693] width 16 height 16
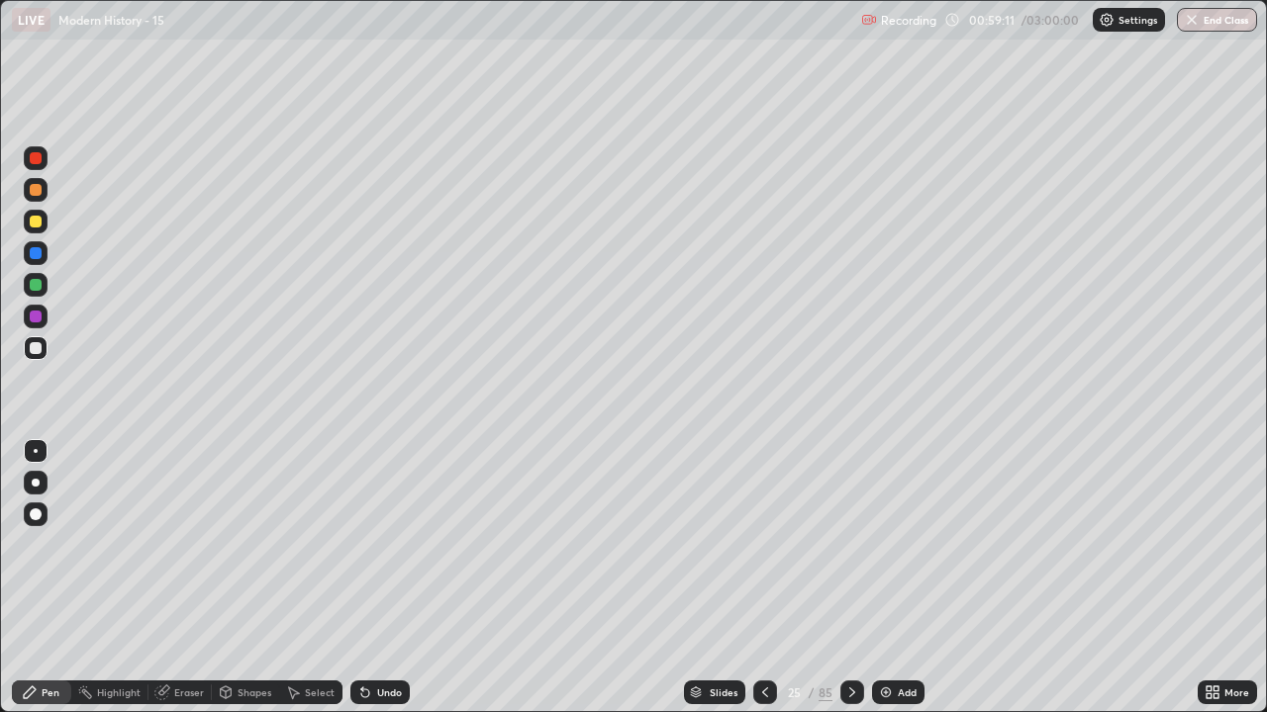
click at [763, 586] on icon at bounding box center [765, 693] width 16 height 16
click at [847, 586] on icon at bounding box center [852, 693] width 16 height 16
click at [849, 586] on div at bounding box center [852, 693] width 24 height 24
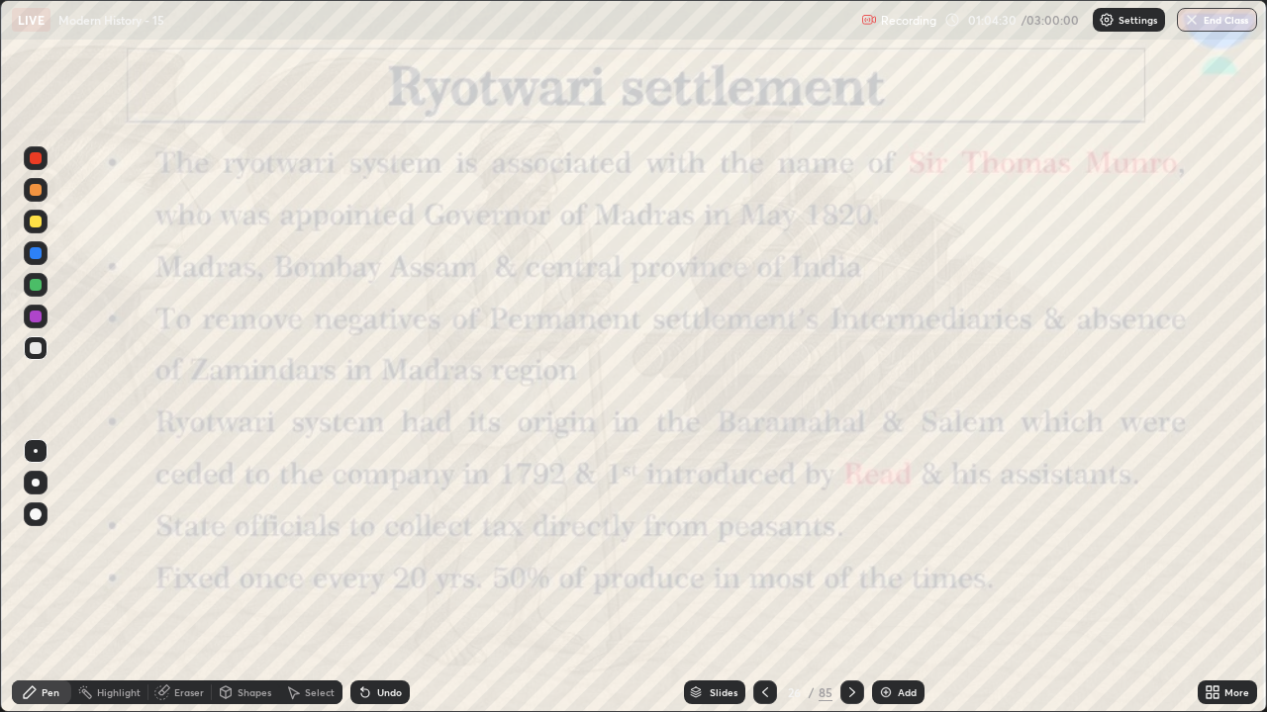
click at [760, 586] on icon at bounding box center [765, 693] width 16 height 16
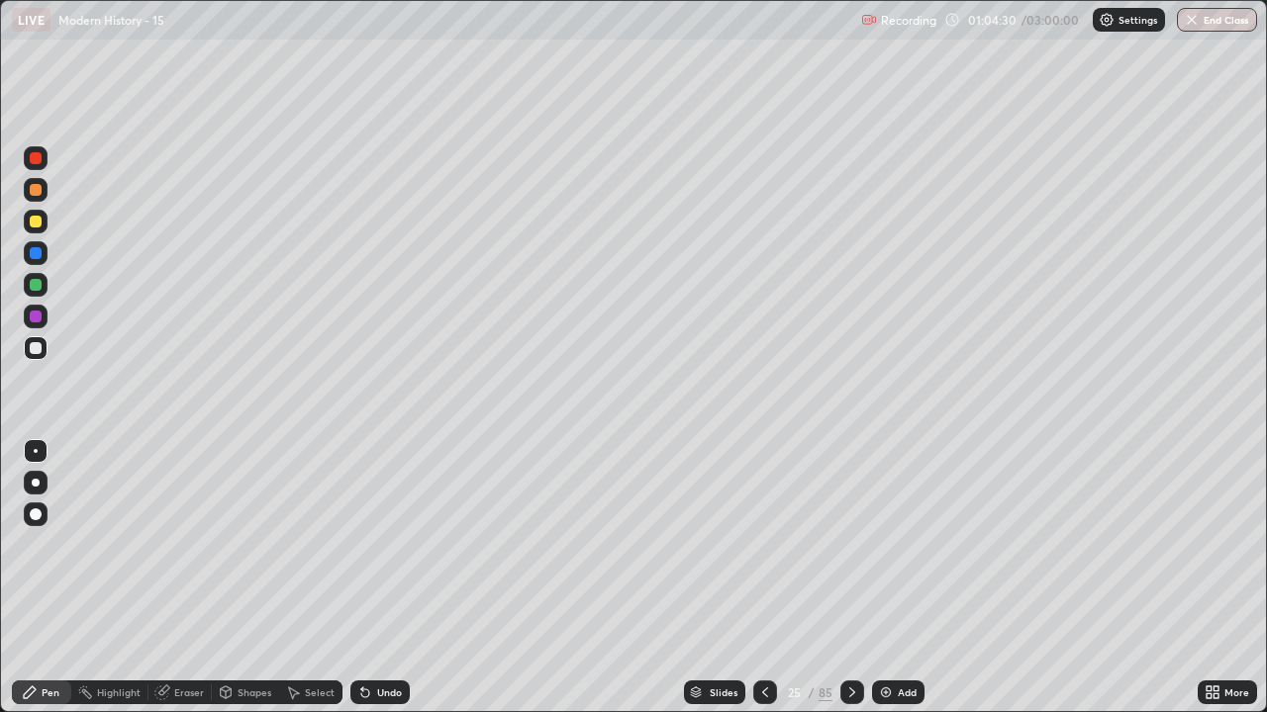
click at [893, 586] on div "Add" at bounding box center [898, 693] width 52 height 24
click at [762, 586] on icon at bounding box center [765, 693] width 16 height 16
click at [760, 586] on icon at bounding box center [765, 693] width 16 height 16
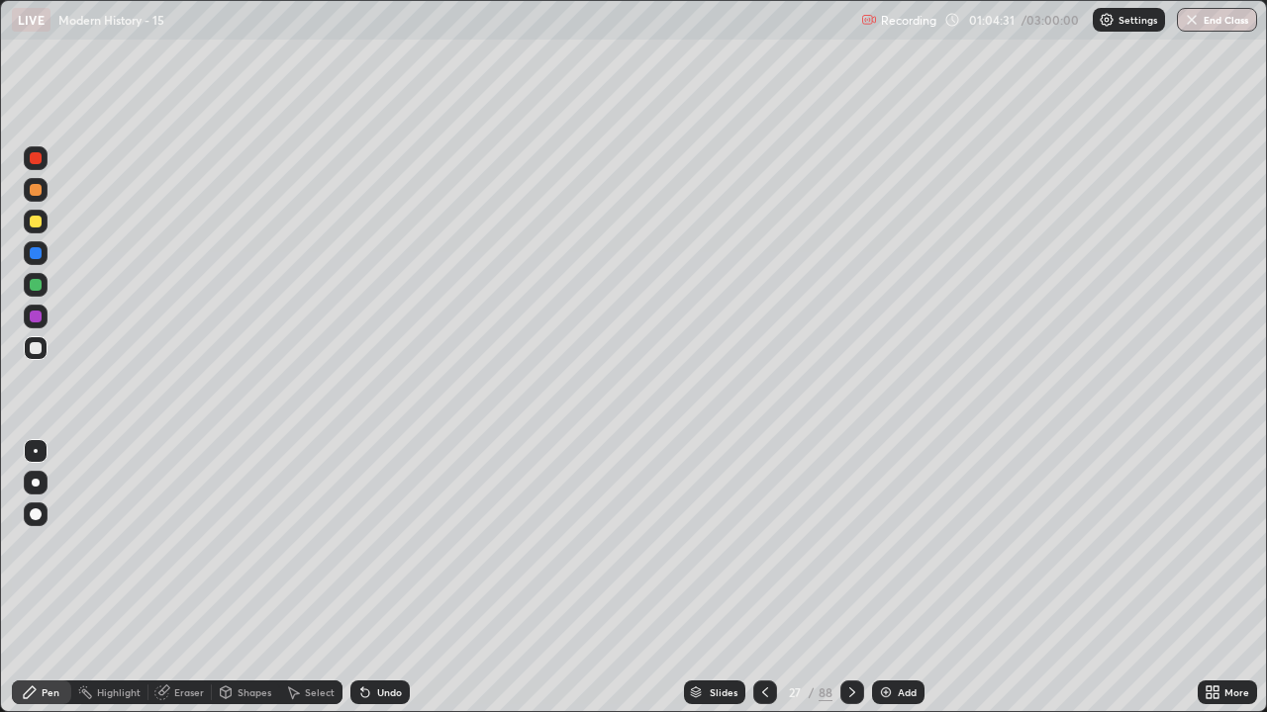
click at [760, 586] on icon at bounding box center [765, 693] width 16 height 16
click at [847, 586] on div at bounding box center [852, 693] width 24 height 24
click at [849, 586] on icon at bounding box center [852, 693] width 16 height 16
click at [137, 586] on div "Highlight" at bounding box center [119, 693] width 44 height 10
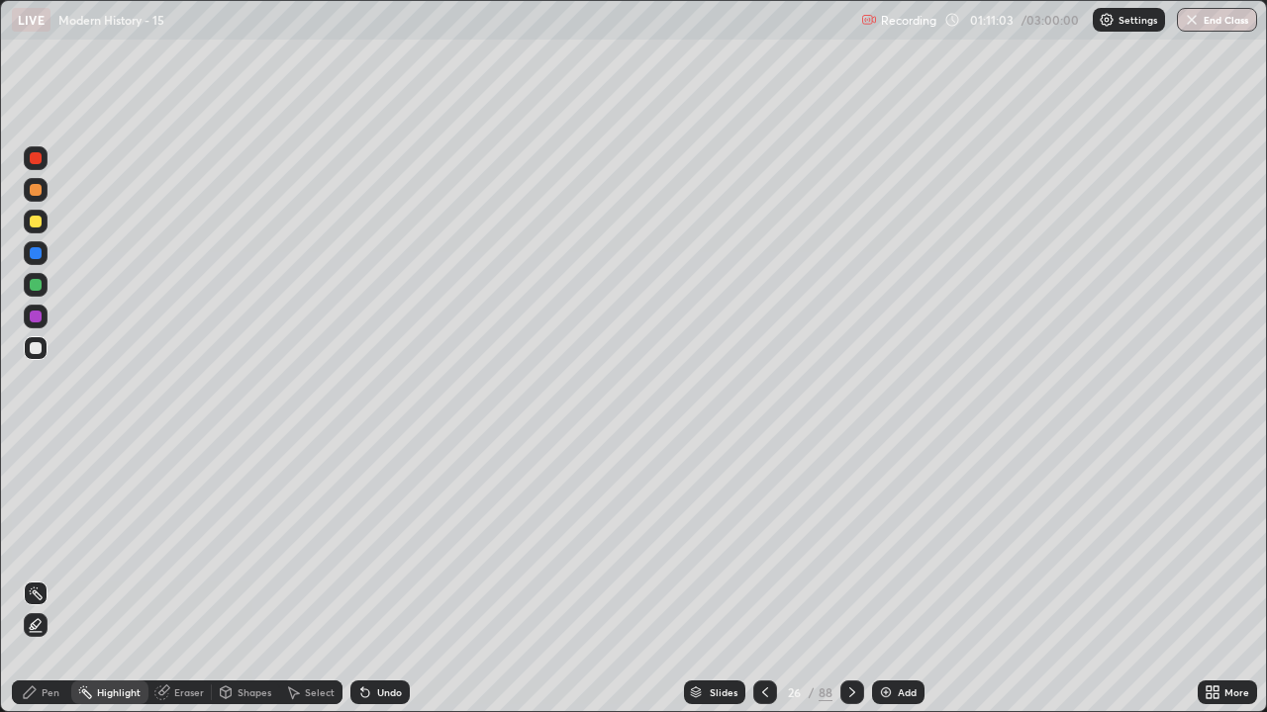
click at [187, 586] on div "Eraser" at bounding box center [189, 693] width 30 height 10
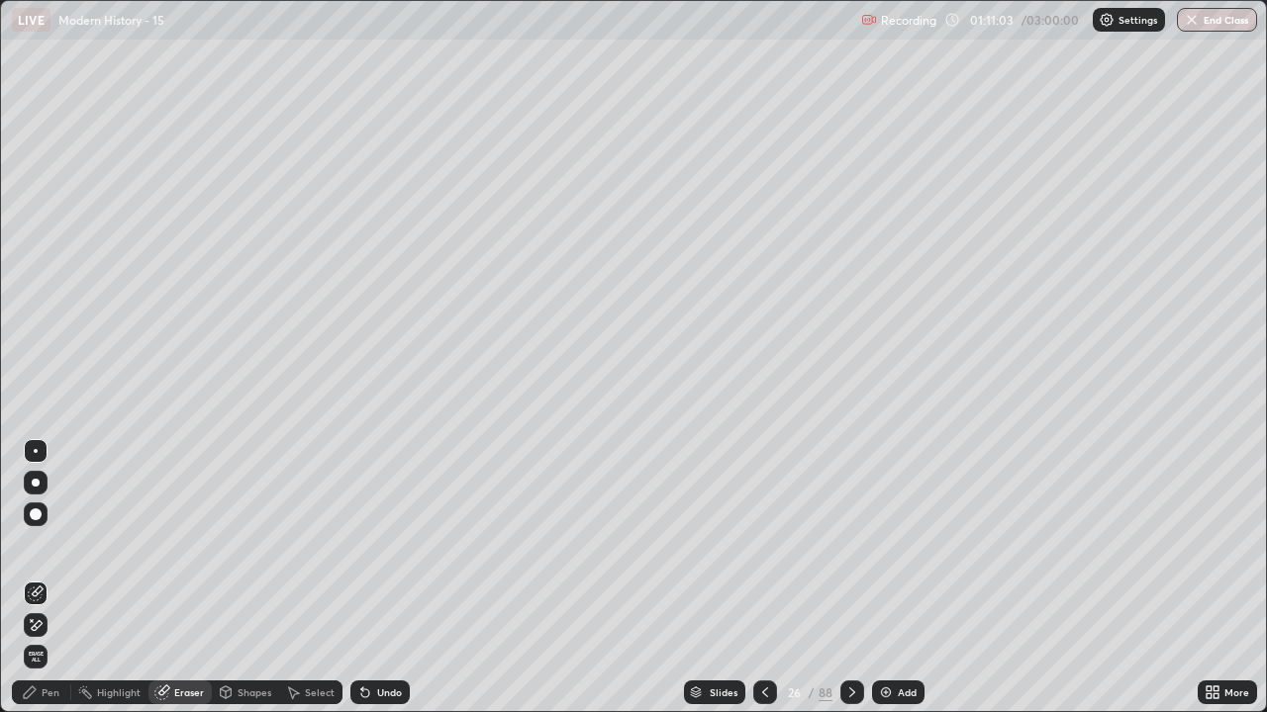
click at [41, 586] on span "Erase all" at bounding box center [36, 657] width 22 height 12
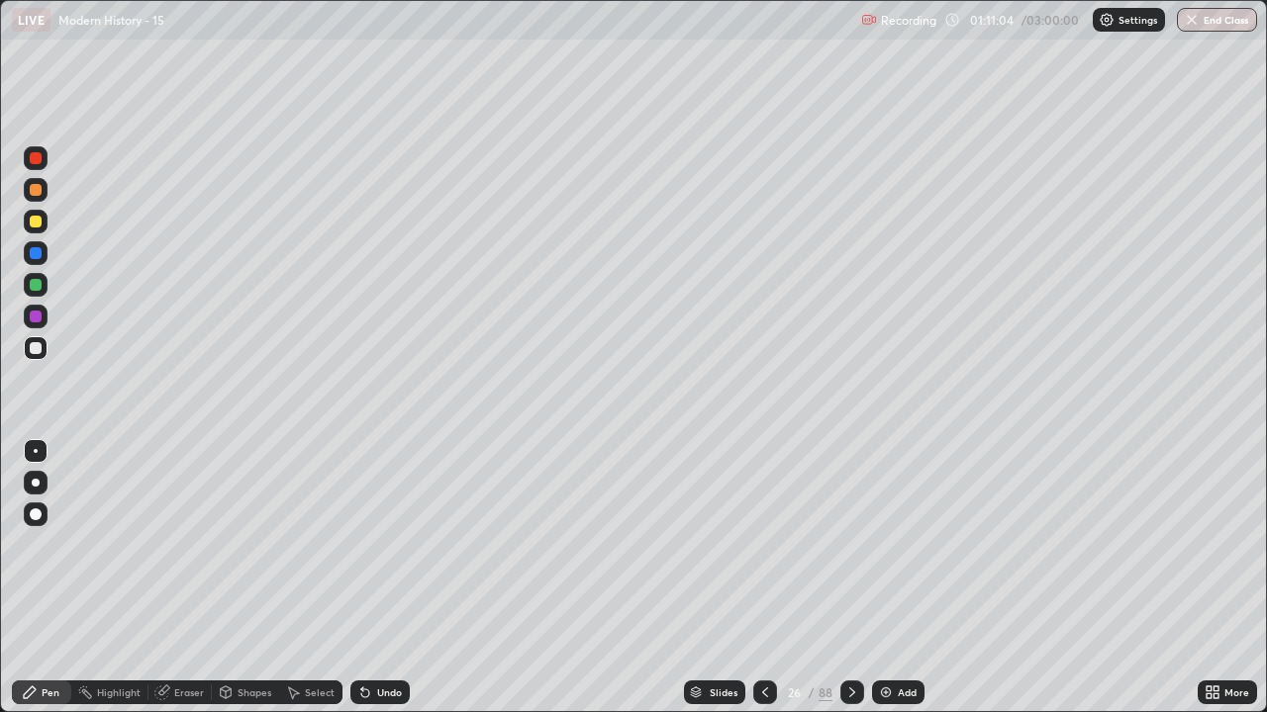
click at [42, 586] on div "Pen" at bounding box center [51, 693] width 18 height 10
click at [37, 226] on div at bounding box center [36, 222] width 12 height 12
click at [849, 586] on icon at bounding box center [852, 693] width 16 height 16
click at [36, 348] on div at bounding box center [36, 348] width 12 height 12
click at [36, 222] on div at bounding box center [36, 222] width 12 height 12
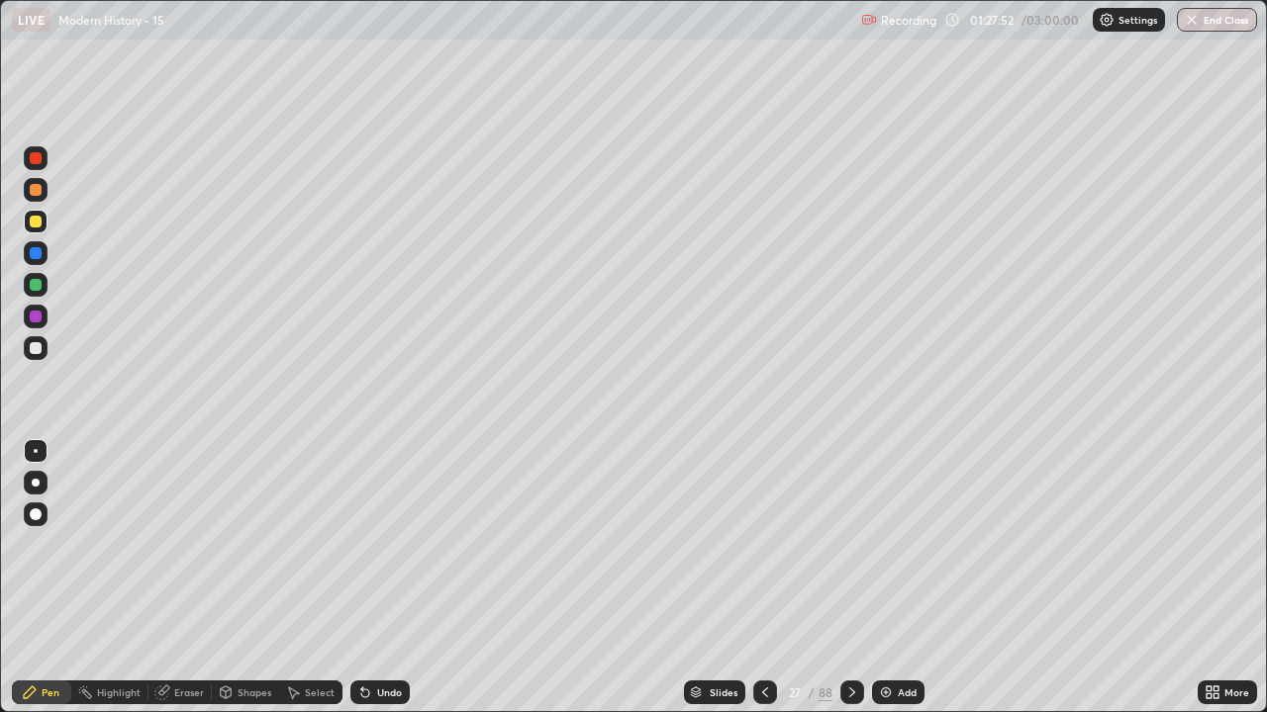
click at [851, 586] on icon at bounding box center [852, 693] width 6 height 10
click at [38, 346] on div at bounding box center [36, 348] width 12 height 12
click at [850, 586] on icon at bounding box center [852, 693] width 6 height 10
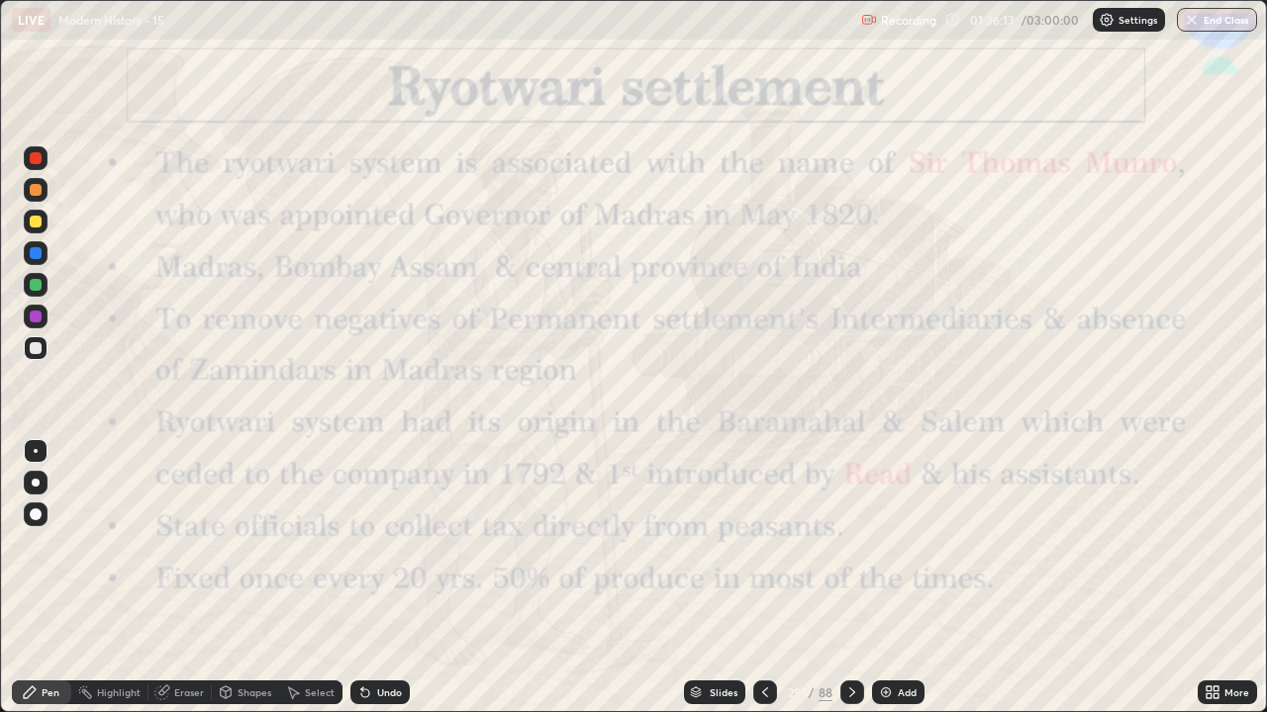
click at [763, 586] on icon at bounding box center [765, 693] width 16 height 16
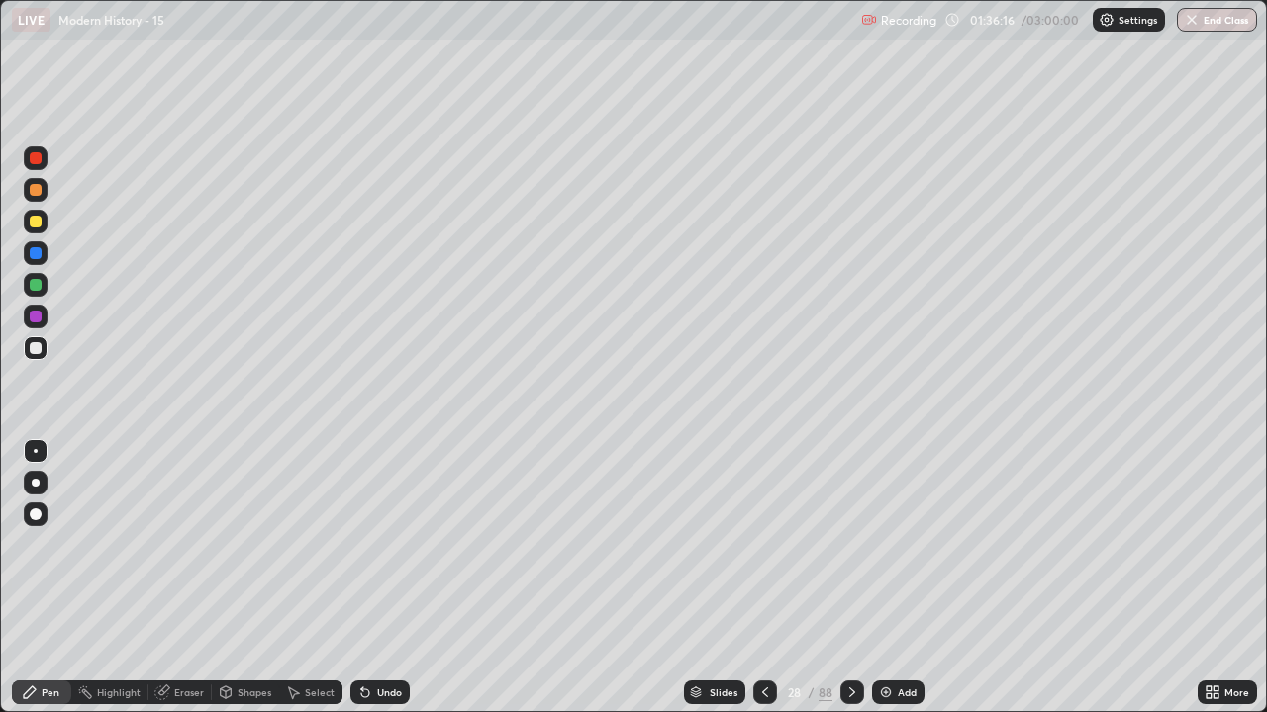
click at [847, 586] on icon at bounding box center [852, 693] width 16 height 16
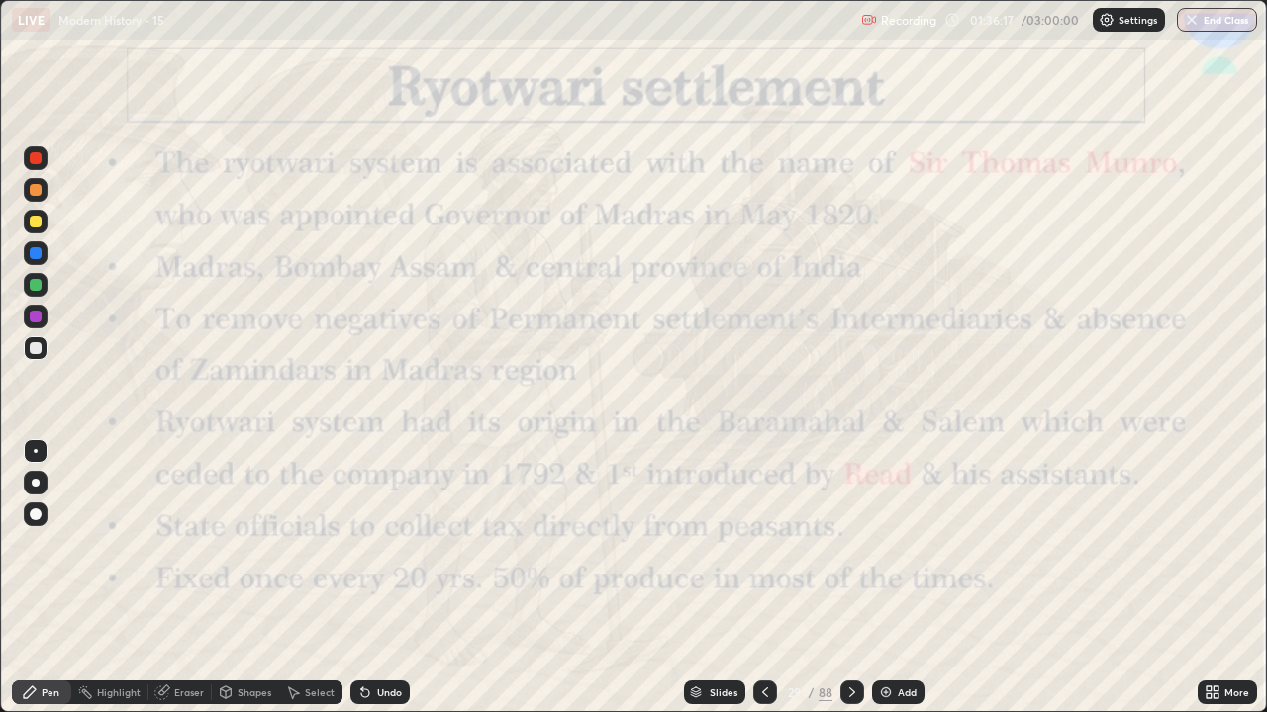
click at [848, 586] on icon at bounding box center [852, 693] width 16 height 16
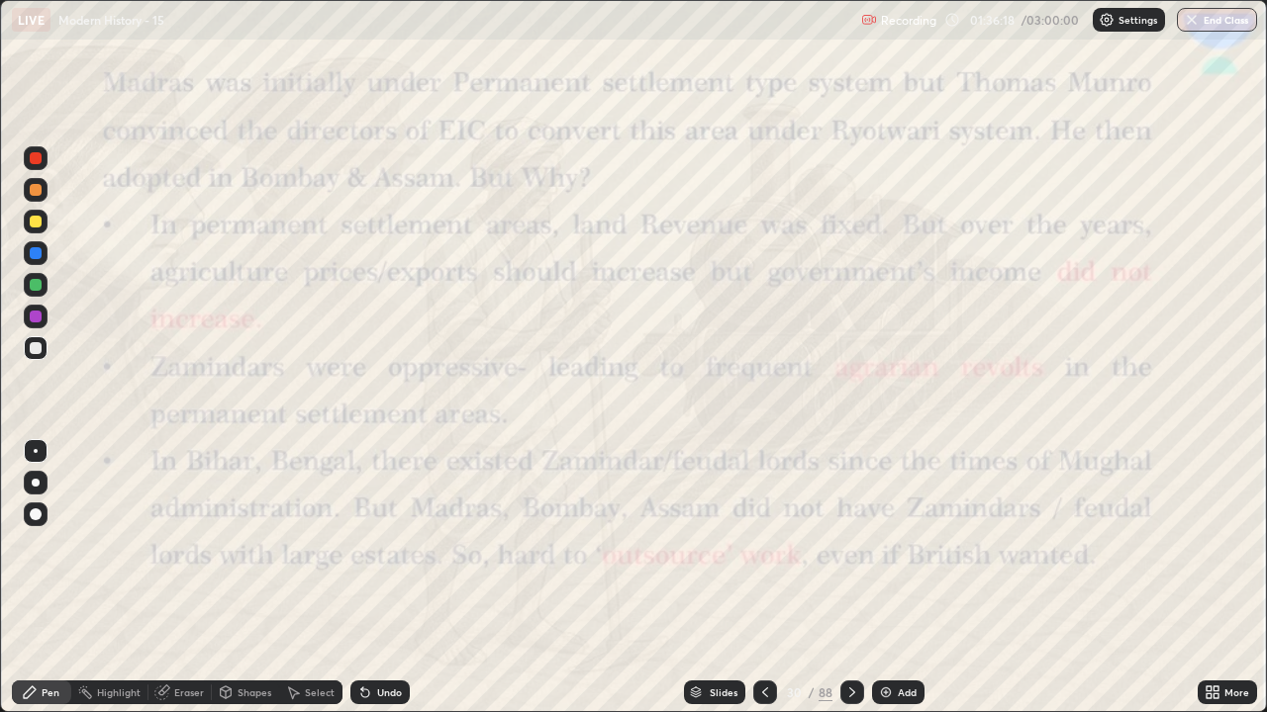
click at [854, 586] on icon at bounding box center [852, 693] width 16 height 16
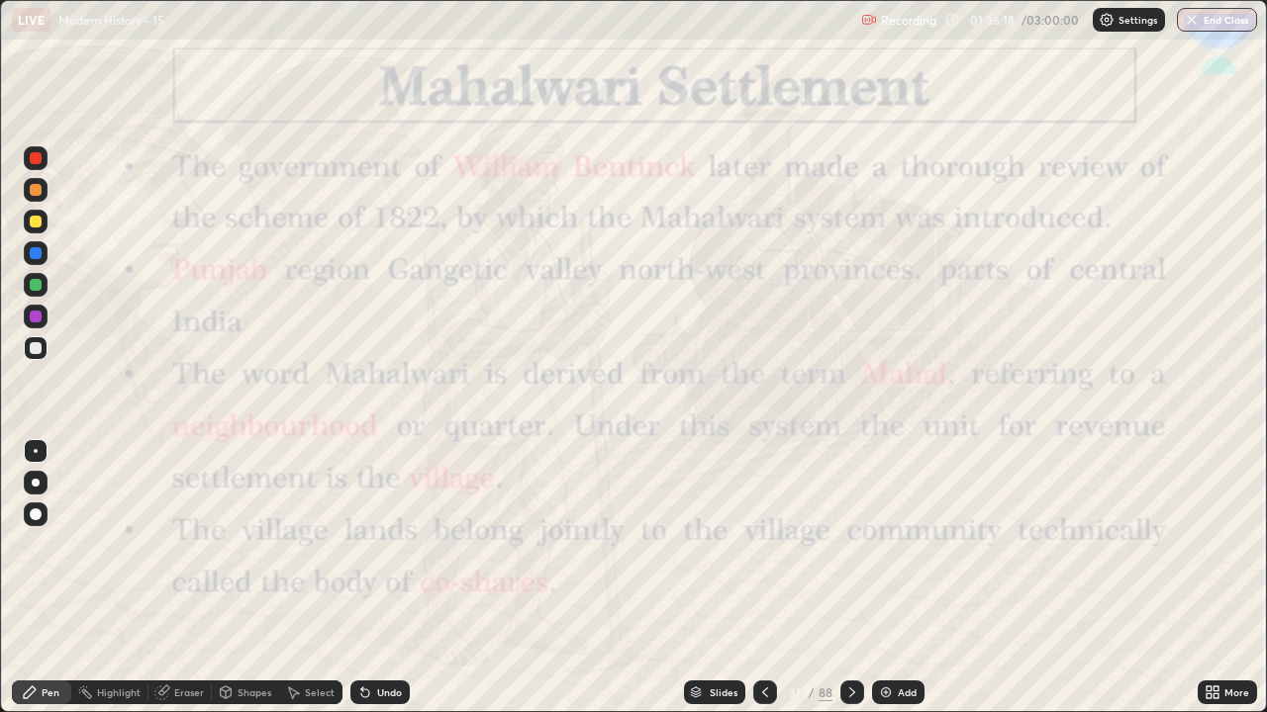
click at [855, 586] on icon at bounding box center [852, 693] width 16 height 16
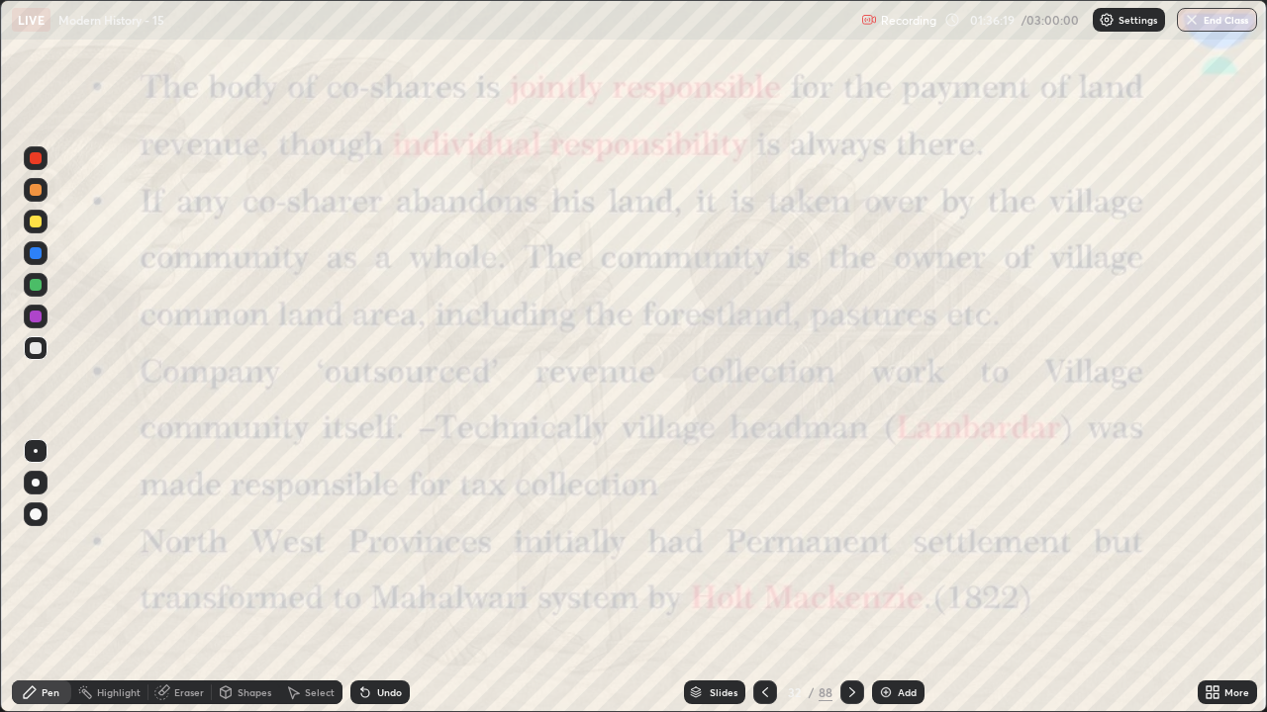
click at [859, 586] on div at bounding box center [852, 693] width 24 height 40
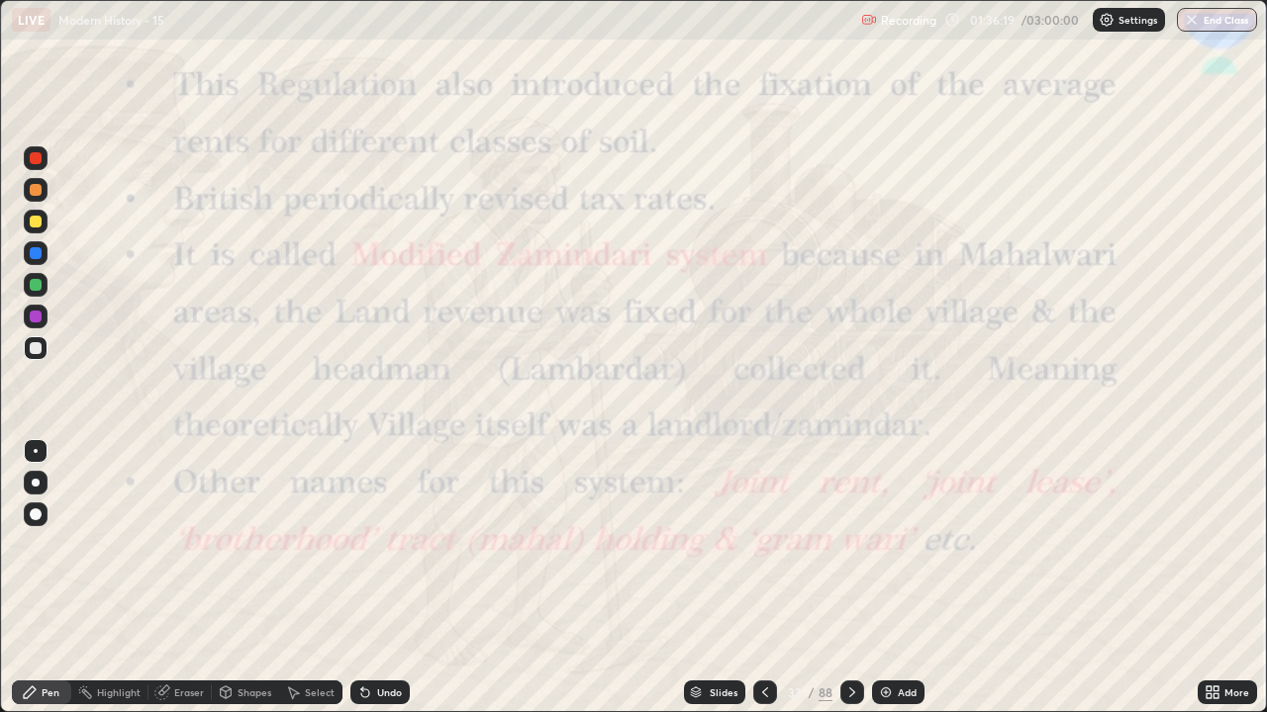
click at [861, 586] on div at bounding box center [852, 693] width 24 height 40
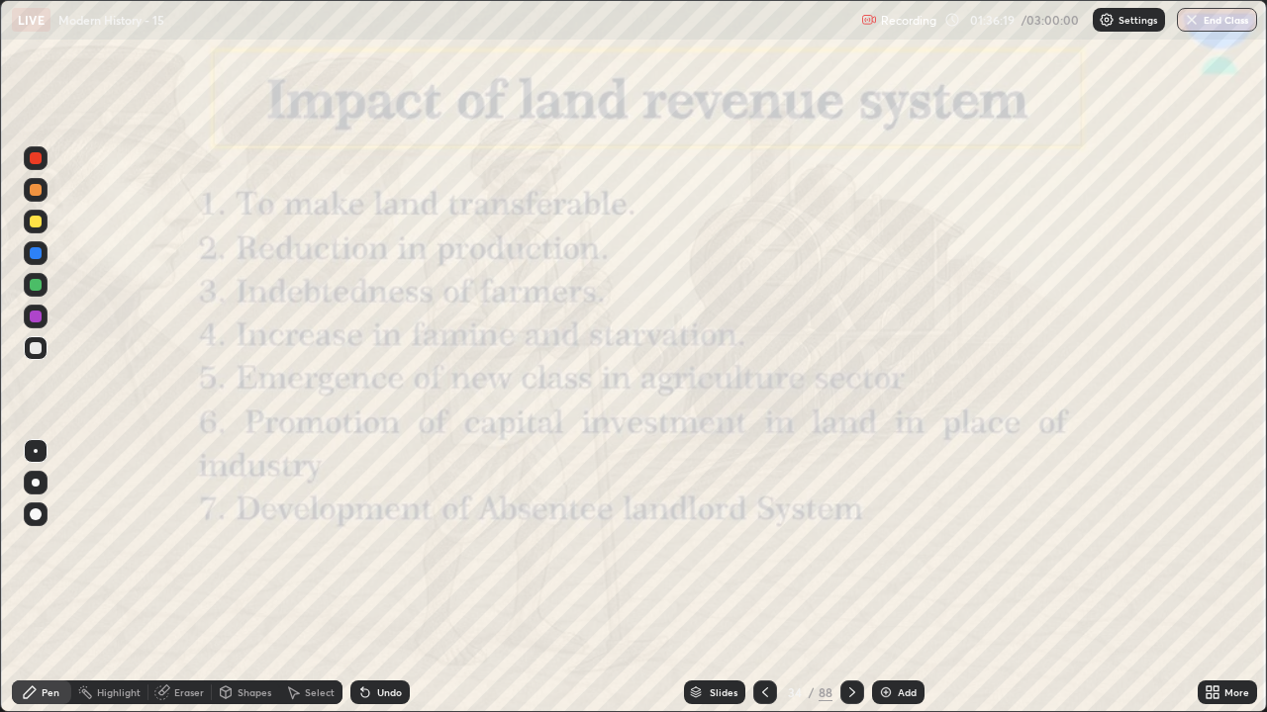
click at [861, 586] on div at bounding box center [852, 693] width 24 height 40
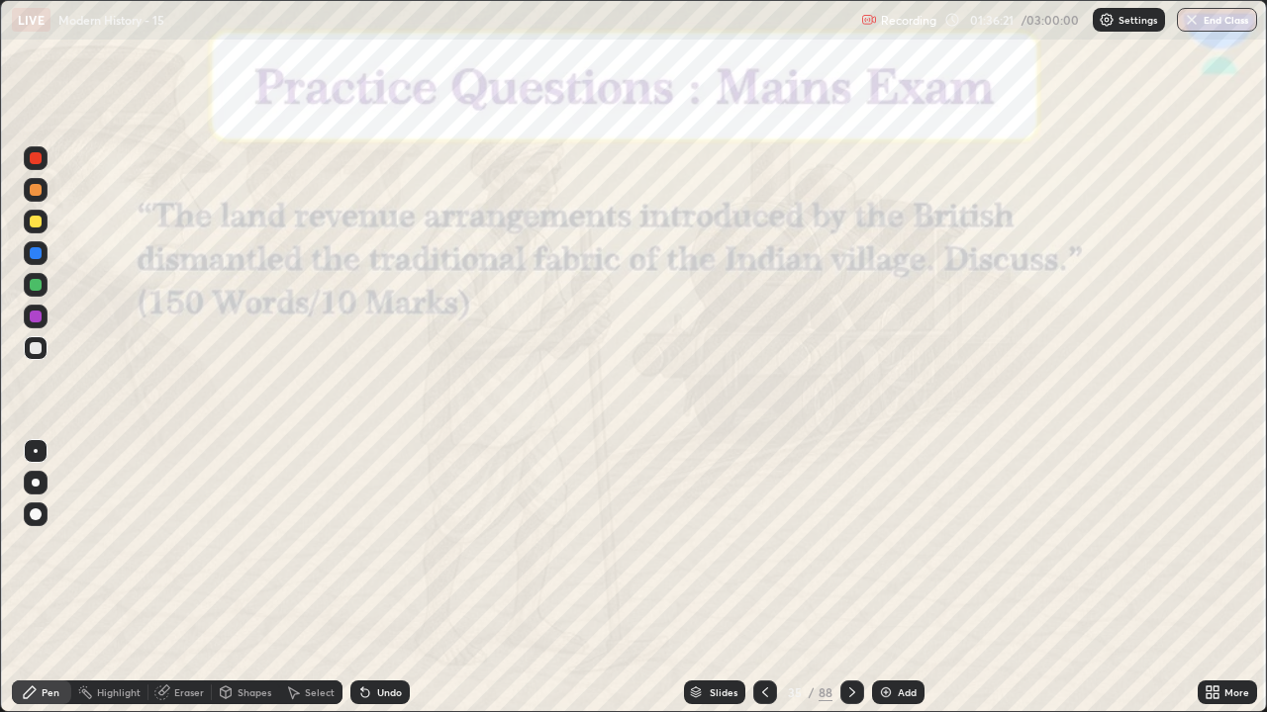
click at [757, 586] on icon at bounding box center [765, 693] width 16 height 16
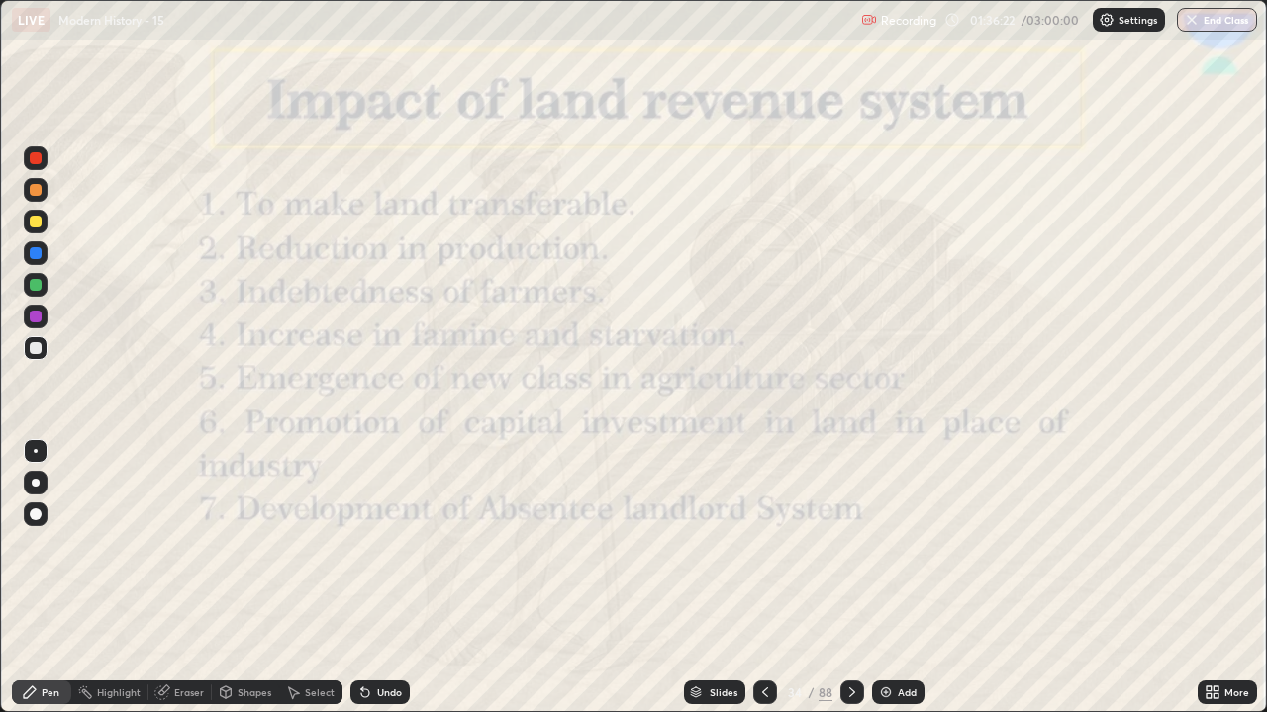
click at [762, 586] on div at bounding box center [765, 693] width 24 height 40
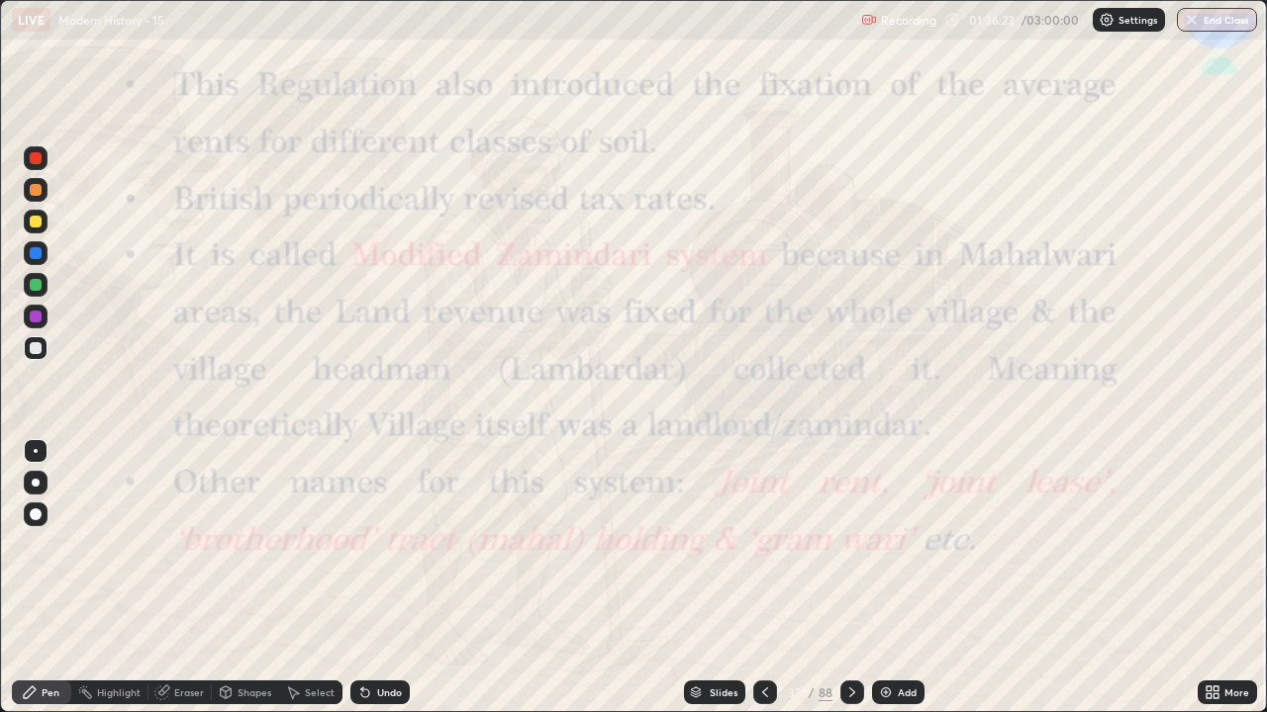
click at [898, 586] on div "Add" at bounding box center [907, 693] width 19 height 10
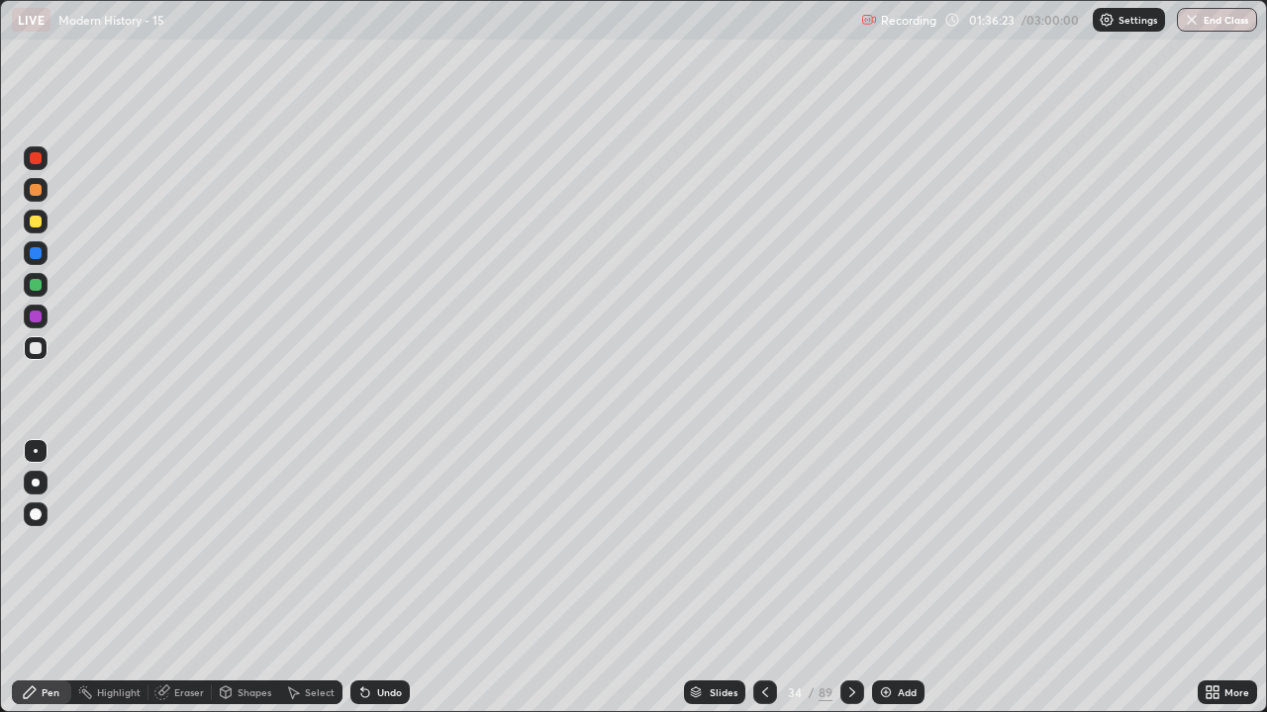
click at [898, 586] on div "Add" at bounding box center [907, 693] width 19 height 10
click at [897, 586] on div "Add" at bounding box center [906, 693] width 19 height 10
click at [763, 586] on icon at bounding box center [765, 693] width 16 height 16
click at [762, 586] on icon at bounding box center [765, 693] width 16 height 16
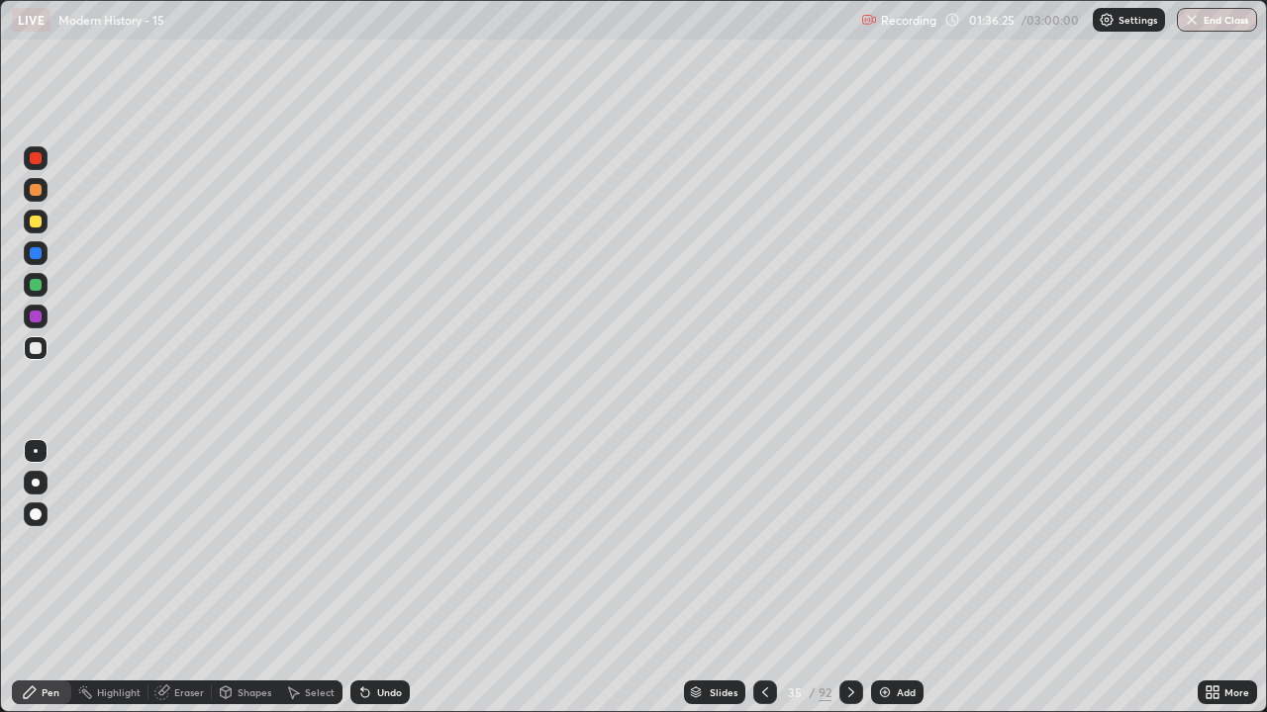
click at [763, 586] on icon at bounding box center [765, 693] width 16 height 16
click at [760, 586] on icon at bounding box center [765, 693] width 16 height 16
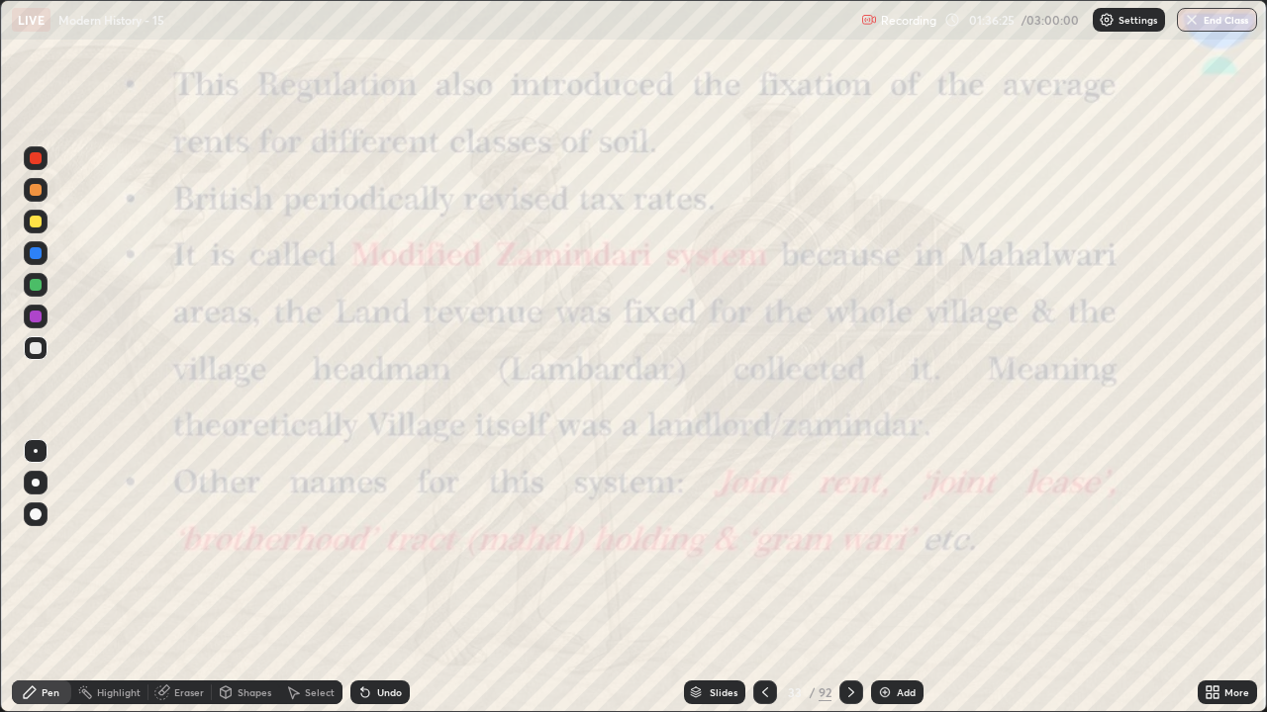
click at [763, 586] on icon at bounding box center [765, 693] width 16 height 16
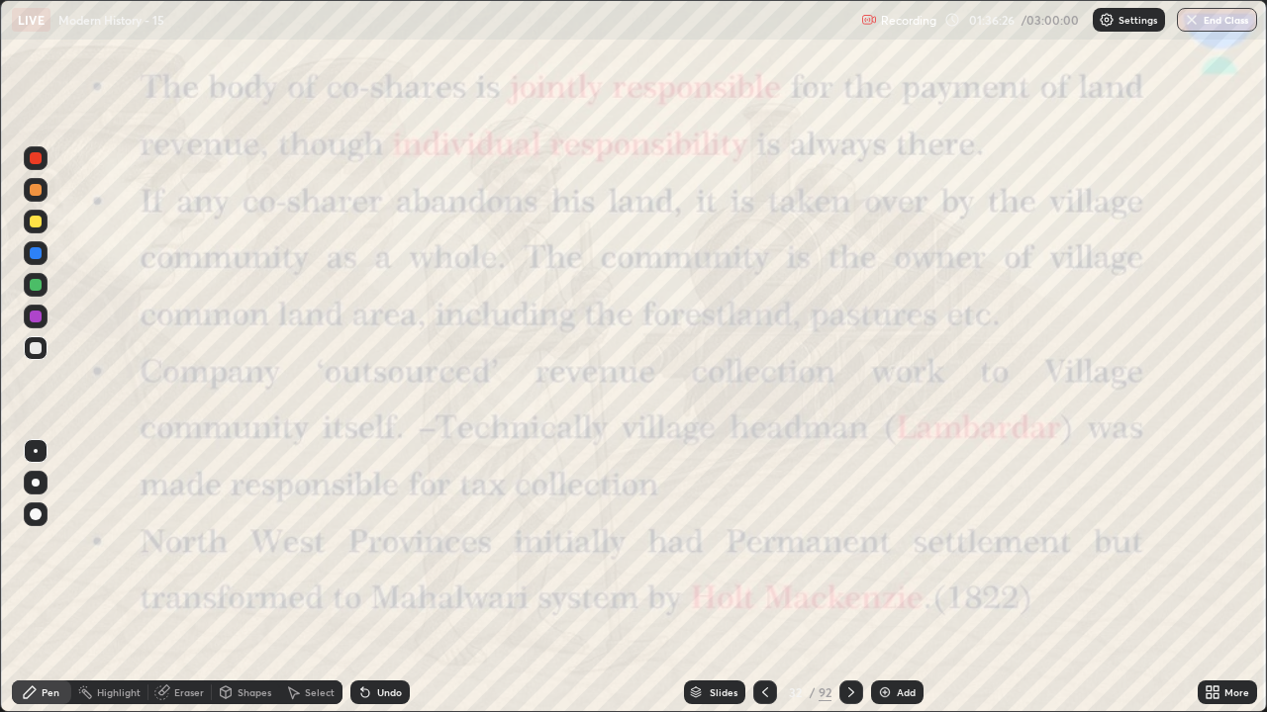
click at [847, 586] on div at bounding box center [851, 693] width 24 height 24
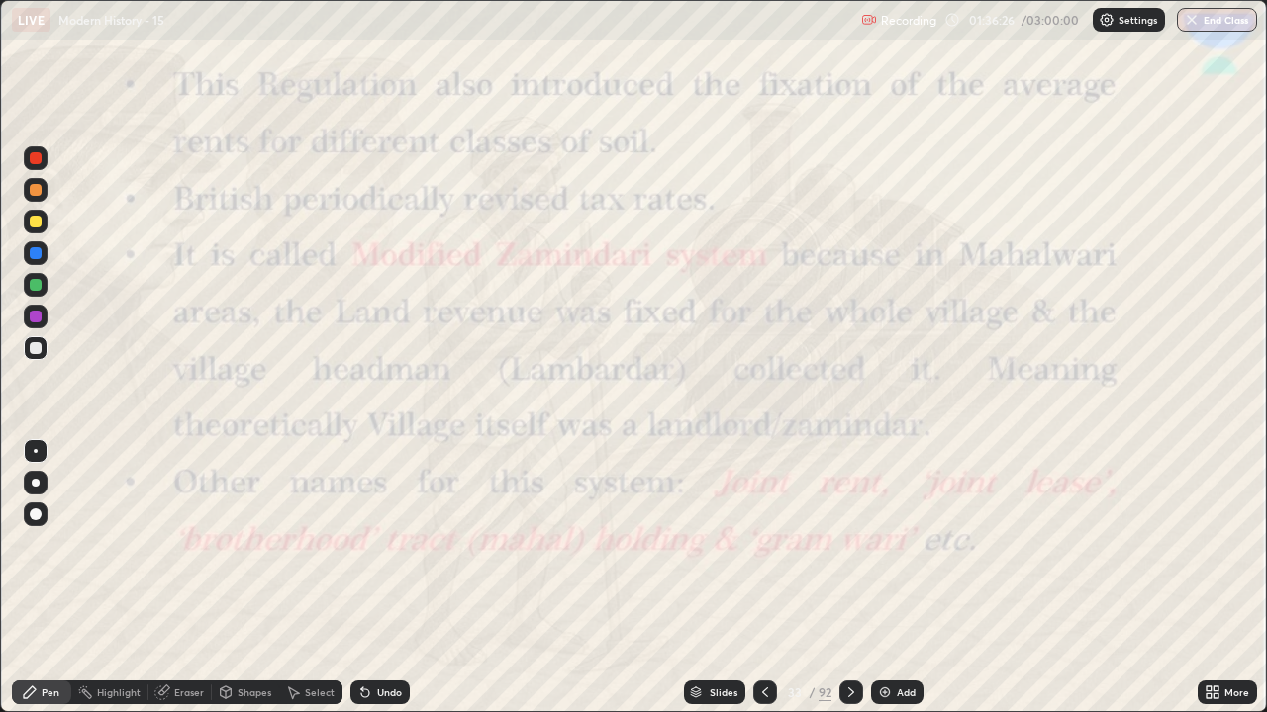
click at [849, 586] on icon at bounding box center [851, 693] width 6 height 10
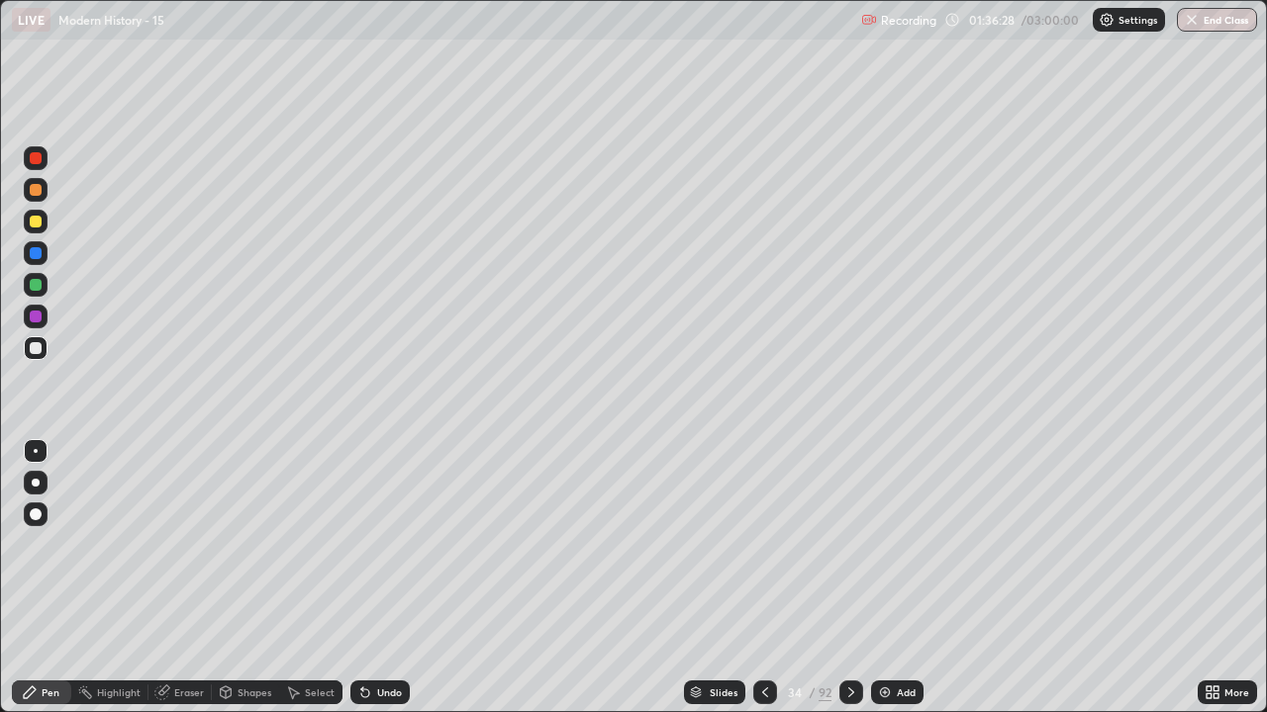
click at [42, 356] on div at bounding box center [36, 348] width 24 height 24
click at [392, 586] on div "Undo" at bounding box center [379, 693] width 59 height 24
click at [380, 586] on div "Undo" at bounding box center [389, 693] width 25 height 10
click at [714, 586] on div "Slides" at bounding box center [724, 693] width 28 height 10
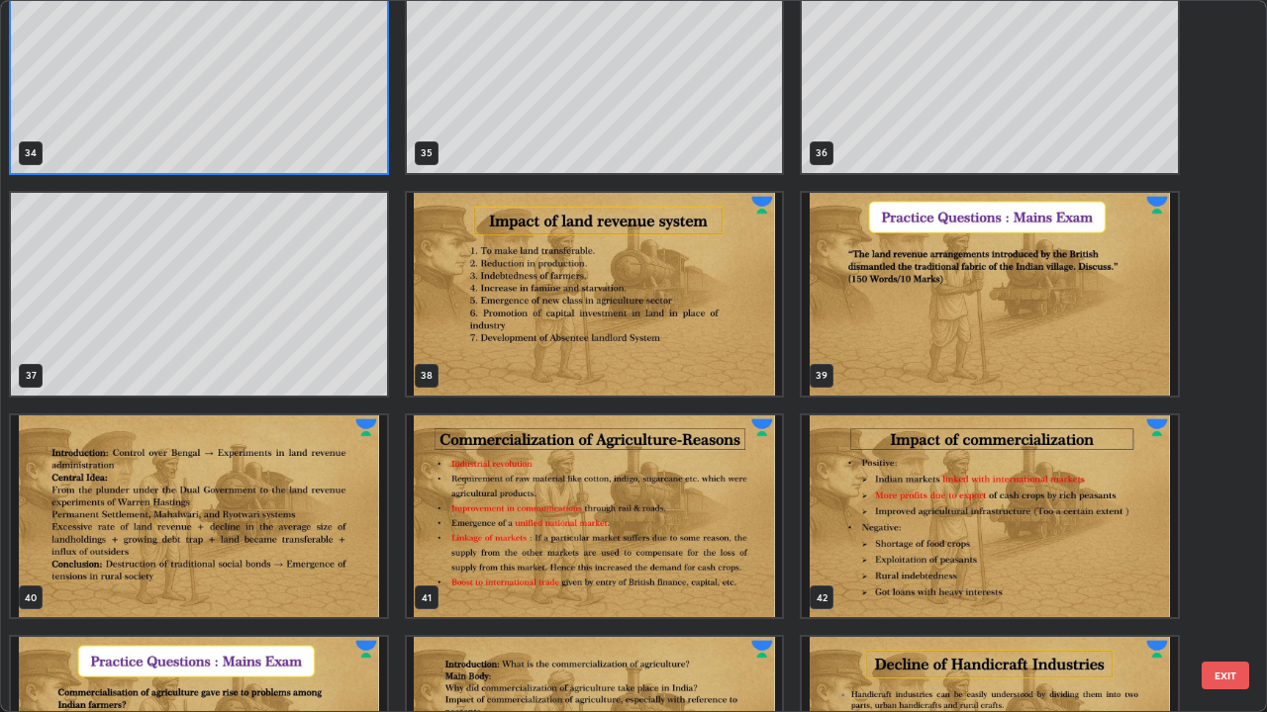
scroll to position [2524, 0]
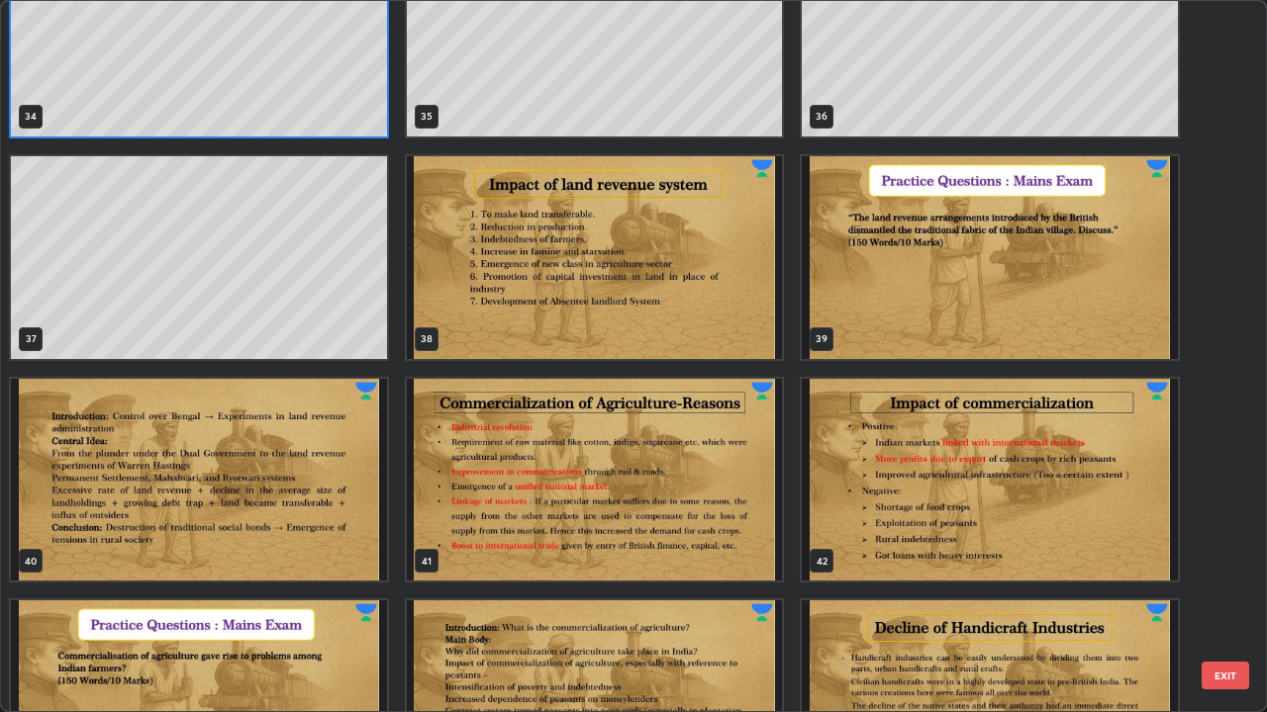
click at [711, 298] on img "grid" at bounding box center [595, 257] width 376 height 203
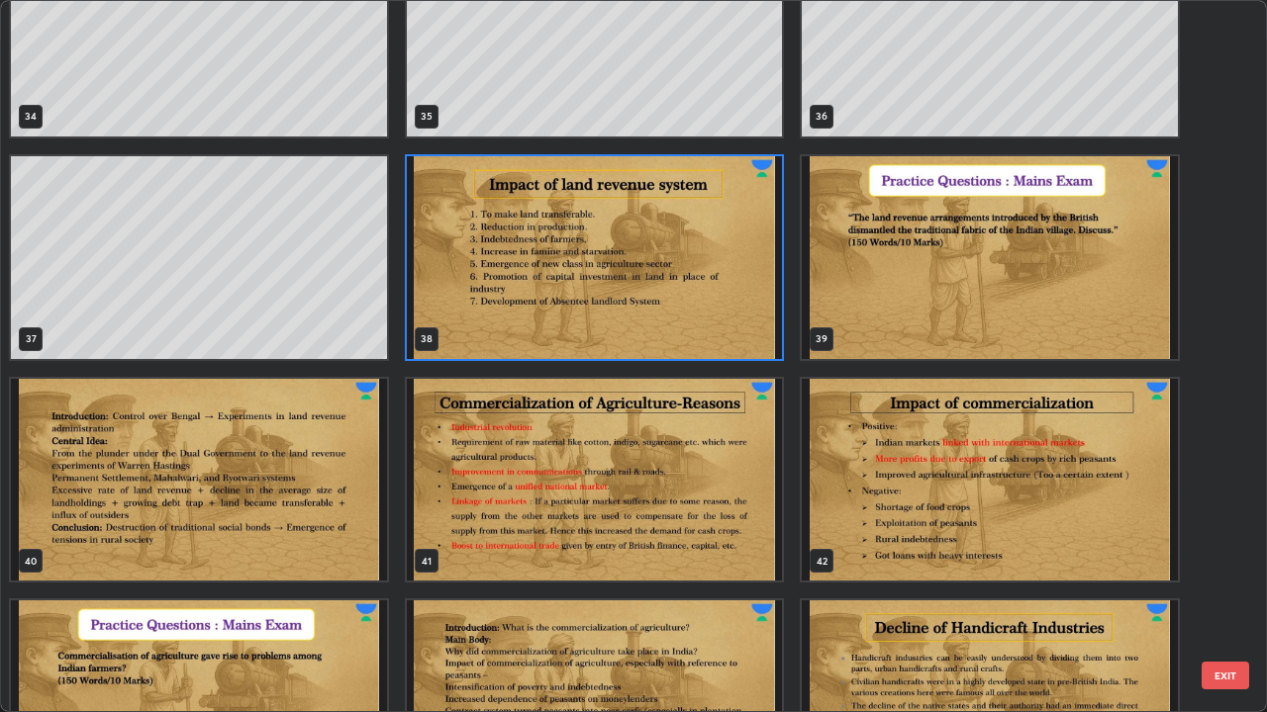
click at [712, 291] on img "grid" at bounding box center [595, 257] width 376 height 203
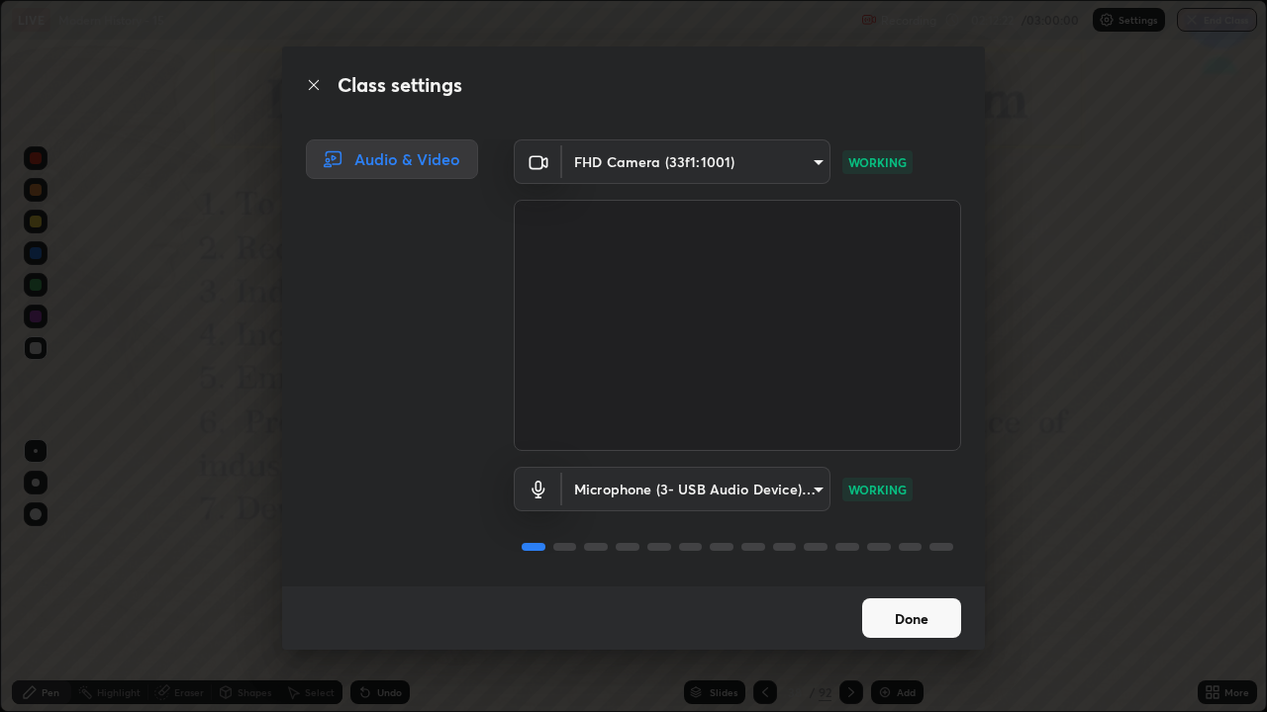
click at [907, 586] on button "Done" at bounding box center [911, 619] width 99 height 40
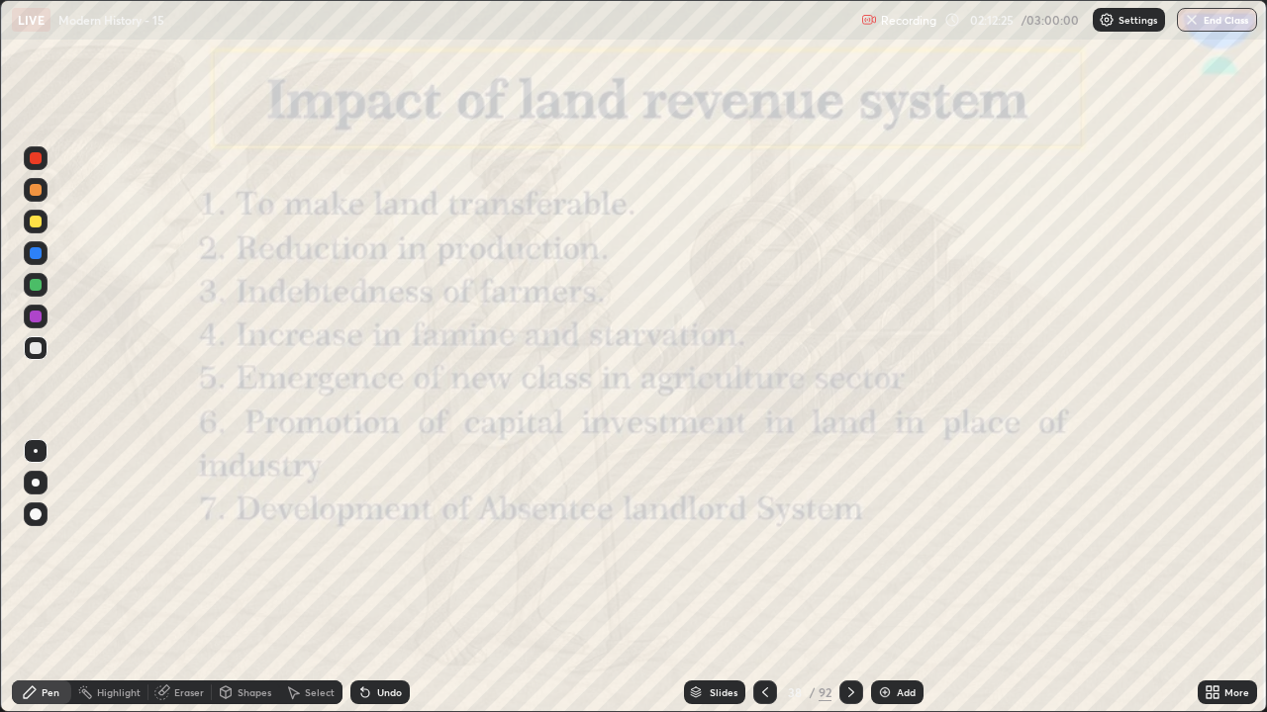
click at [849, 586] on icon at bounding box center [851, 693] width 16 height 16
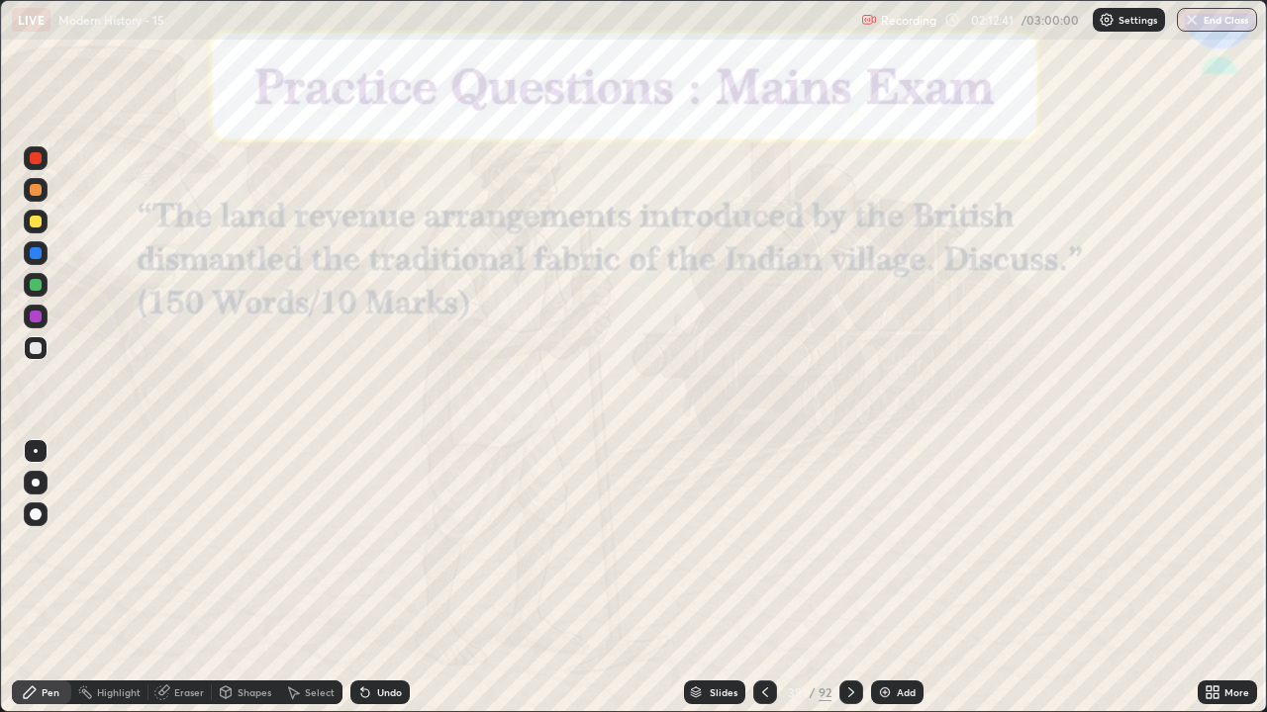
click at [857, 586] on icon at bounding box center [851, 693] width 16 height 16
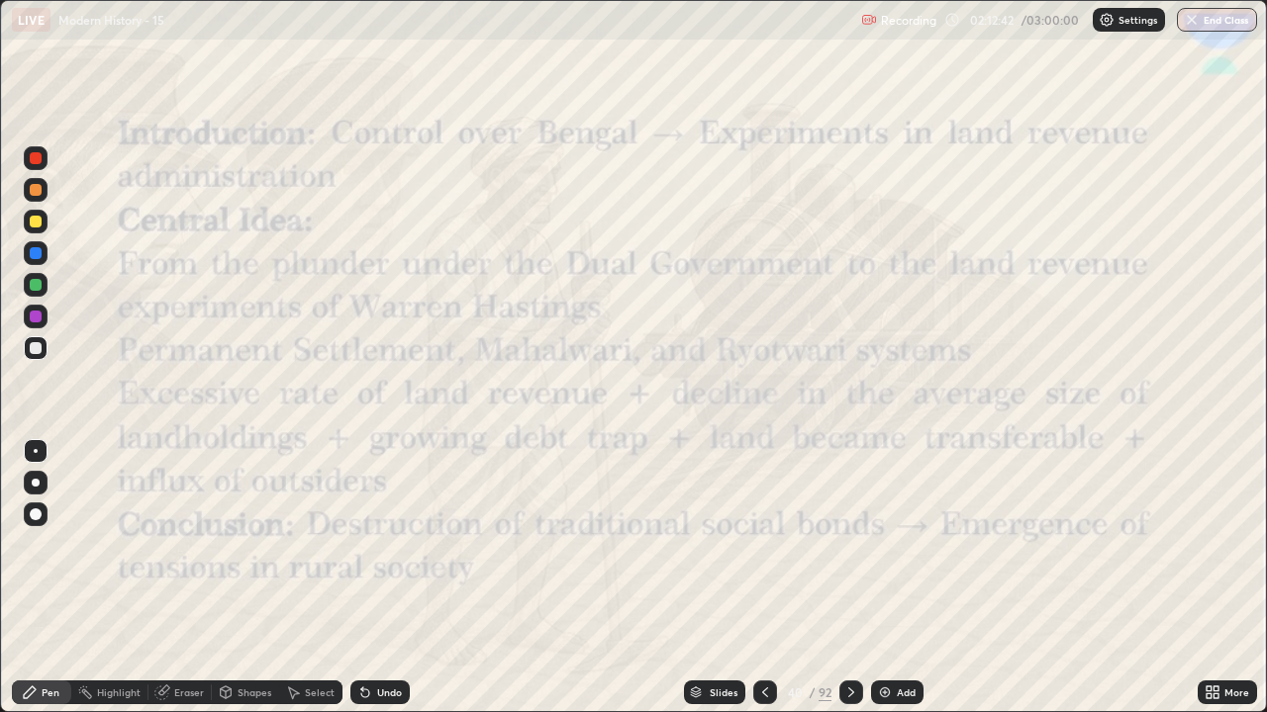
click at [849, 586] on icon at bounding box center [851, 693] width 16 height 16
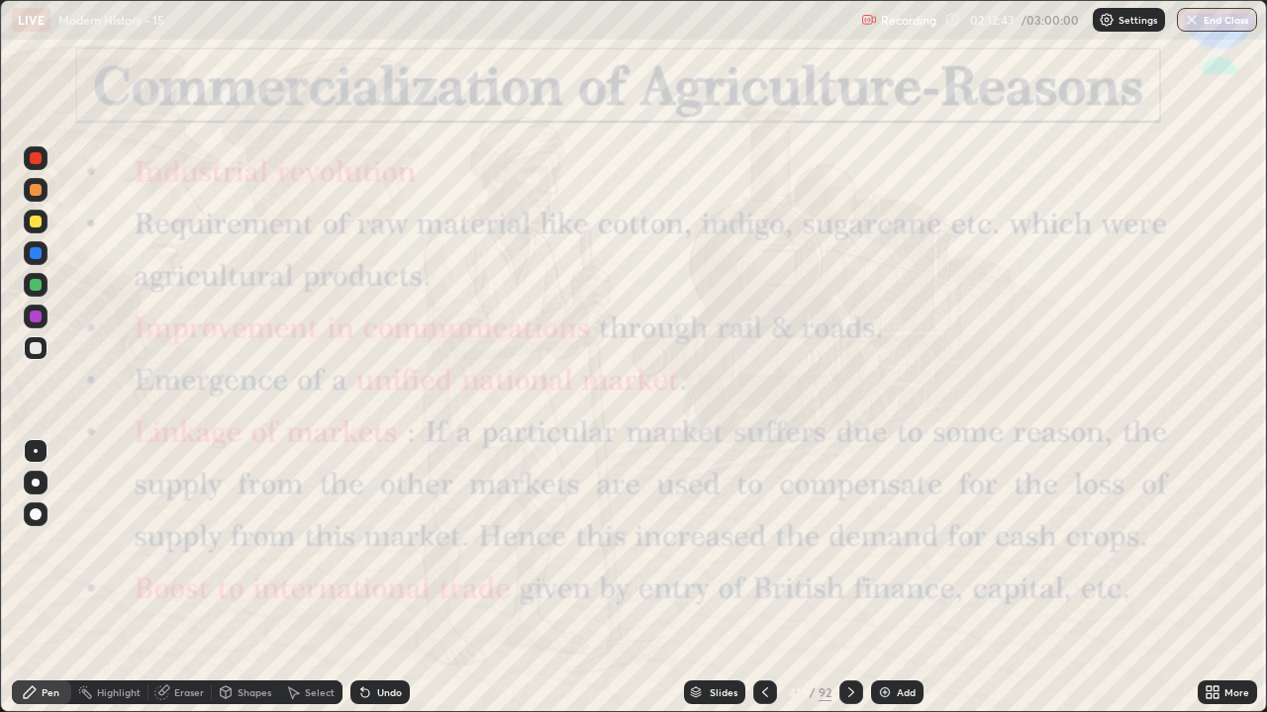
click at [760, 586] on icon at bounding box center [765, 693] width 16 height 16
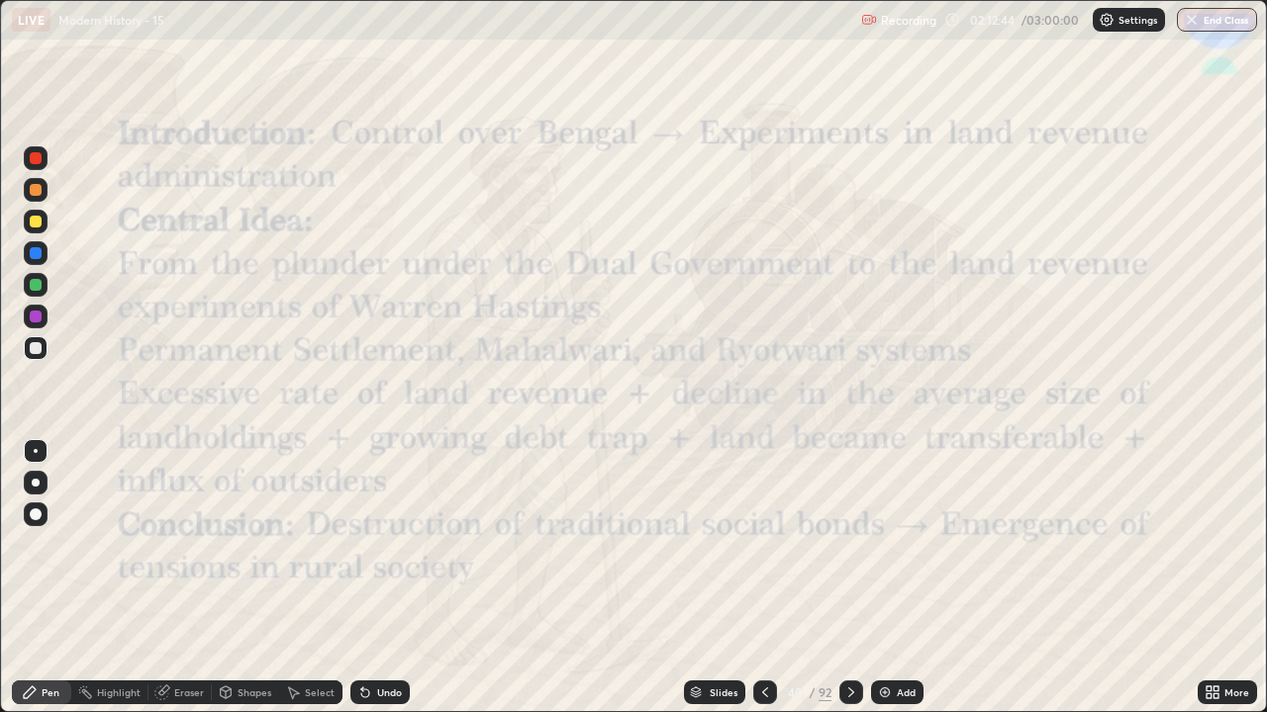
click at [763, 586] on icon at bounding box center [765, 693] width 16 height 16
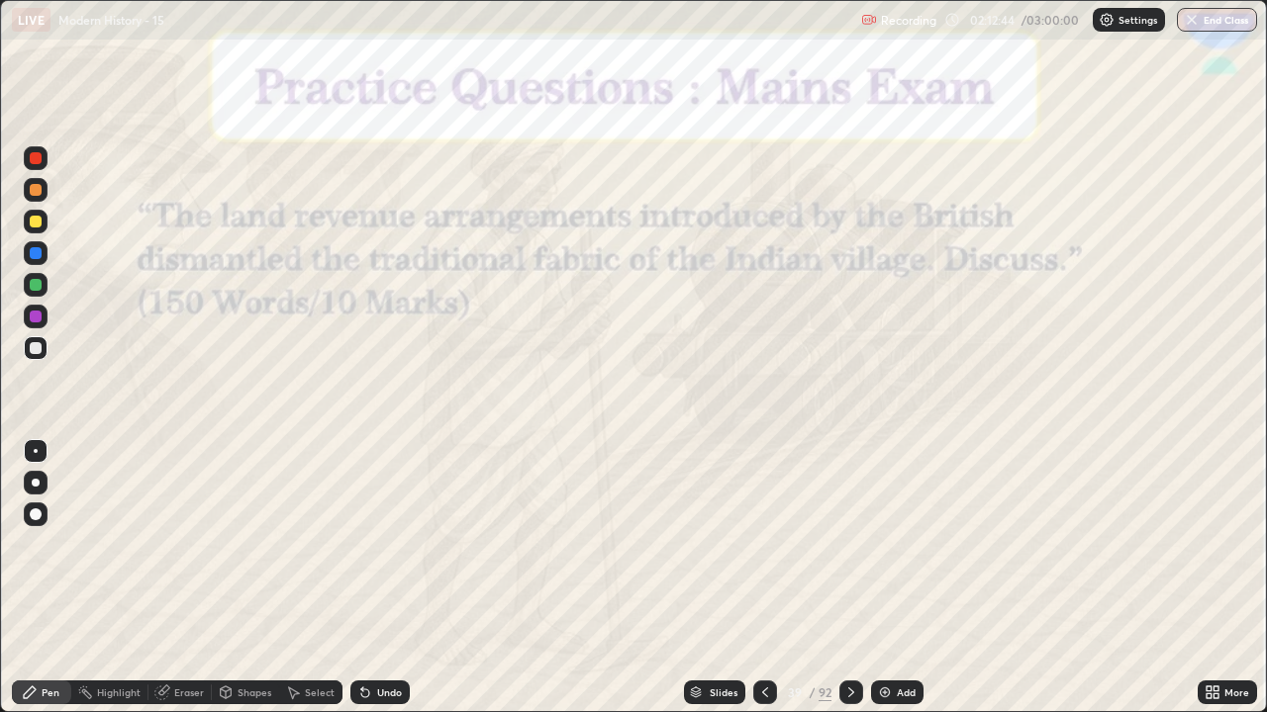
click at [764, 586] on icon at bounding box center [765, 693] width 6 height 10
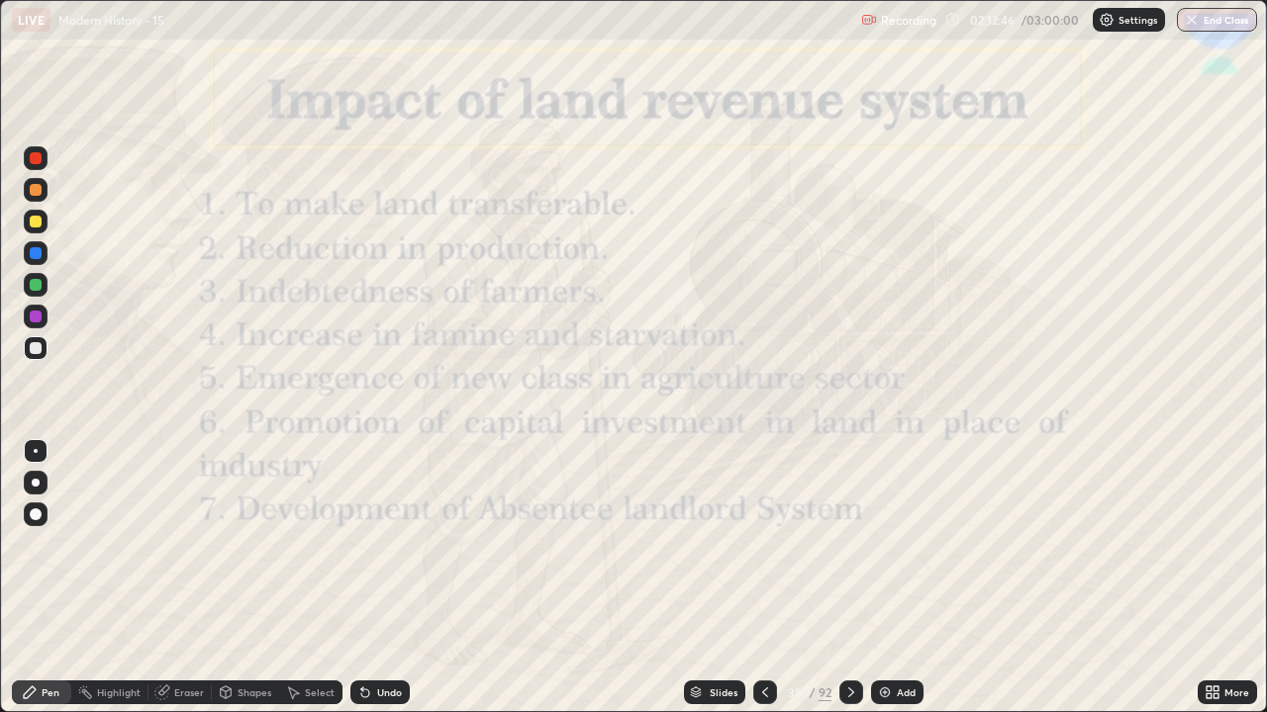
click at [852, 586] on div at bounding box center [851, 693] width 24 height 40
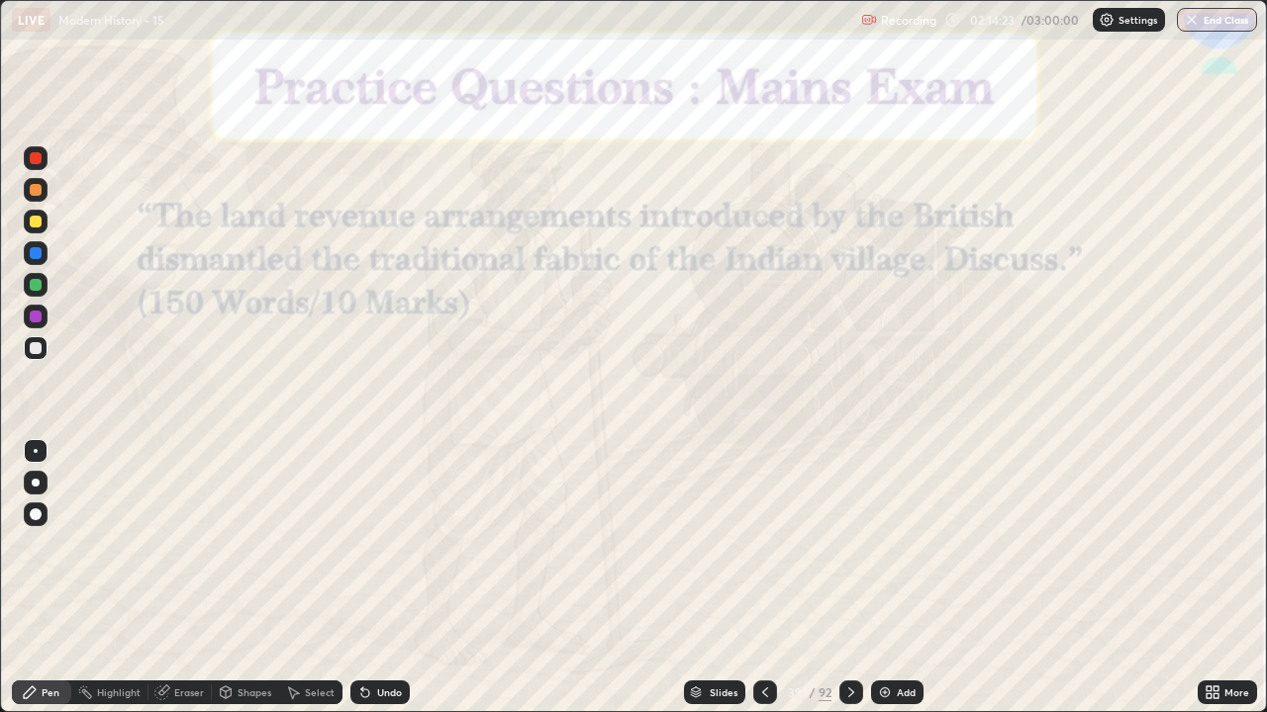
click at [849, 586] on icon at bounding box center [851, 693] width 16 height 16
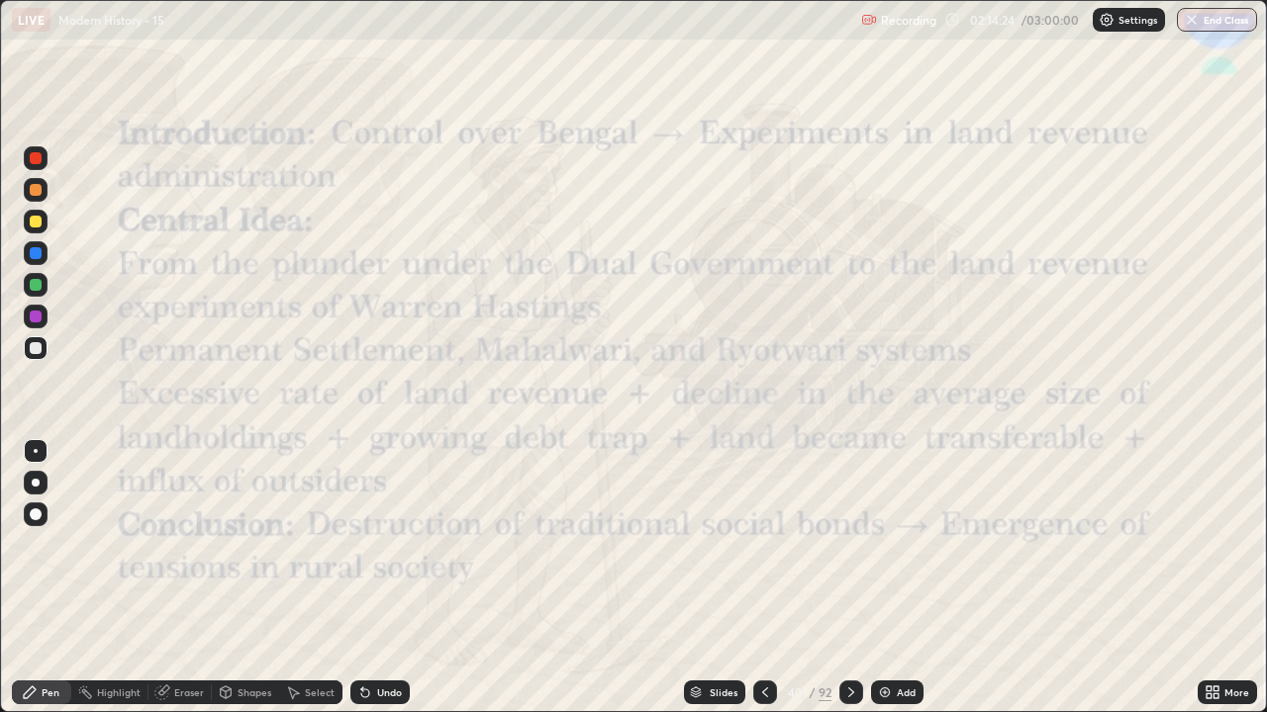
click at [853, 586] on icon at bounding box center [851, 693] width 16 height 16
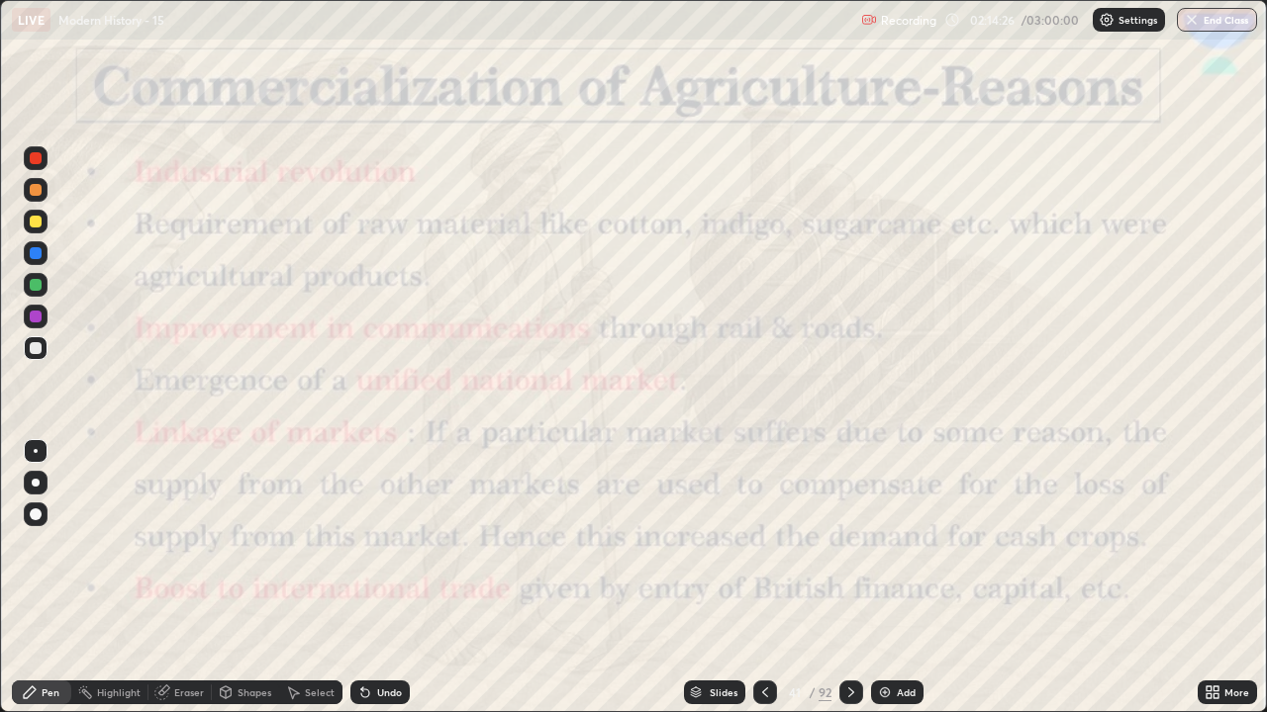
click at [763, 586] on icon at bounding box center [765, 693] width 16 height 16
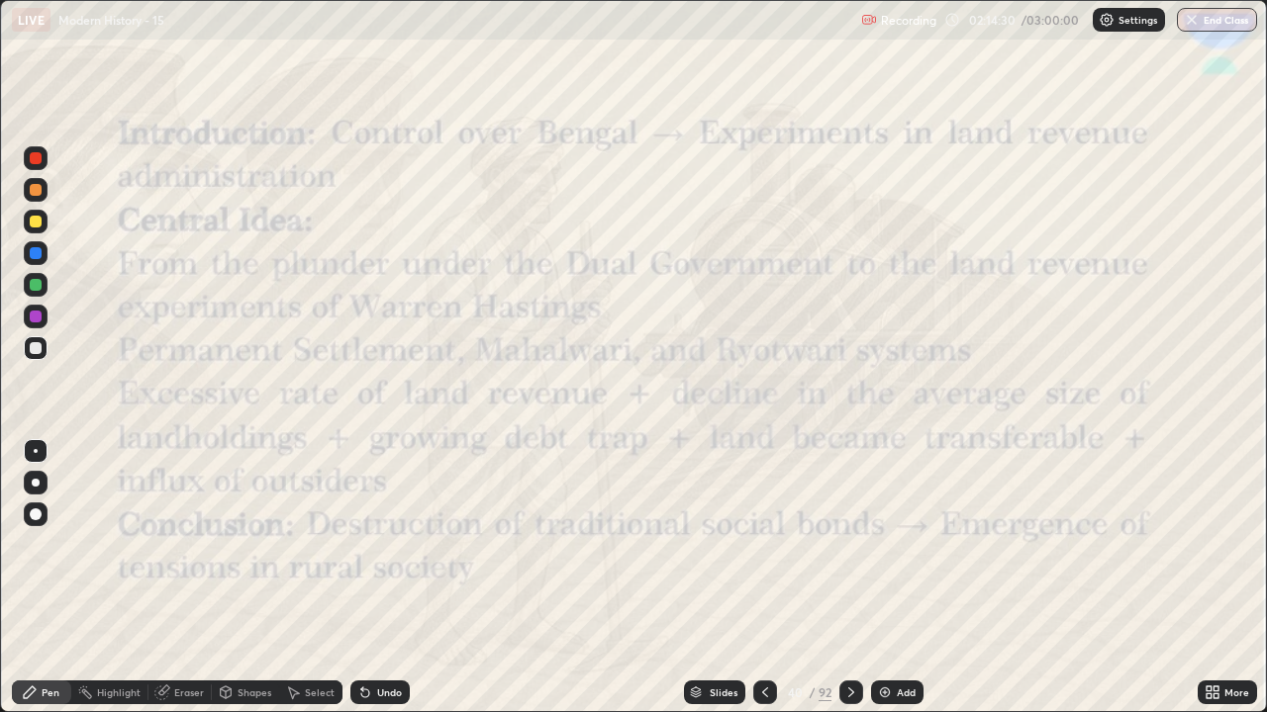
click at [844, 586] on icon at bounding box center [851, 693] width 16 height 16
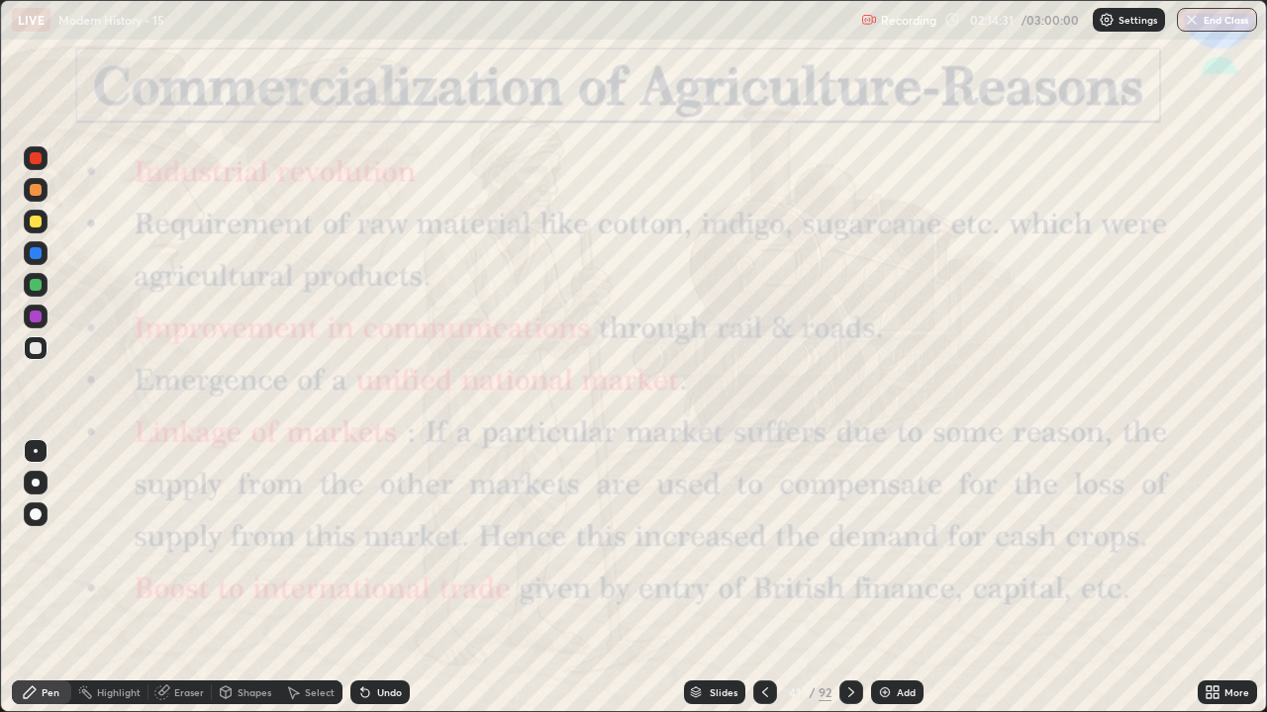
click at [758, 586] on icon at bounding box center [765, 693] width 16 height 16
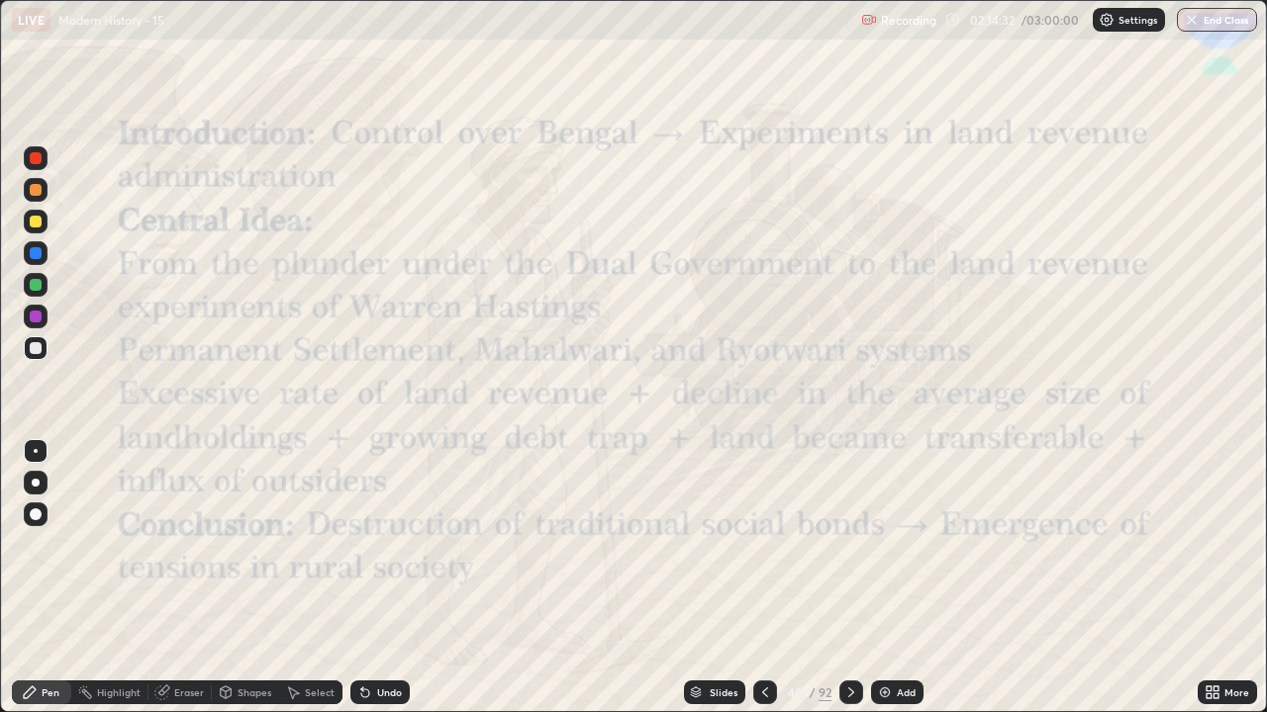
click at [894, 586] on div "Add" at bounding box center [897, 693] width 52 height 24
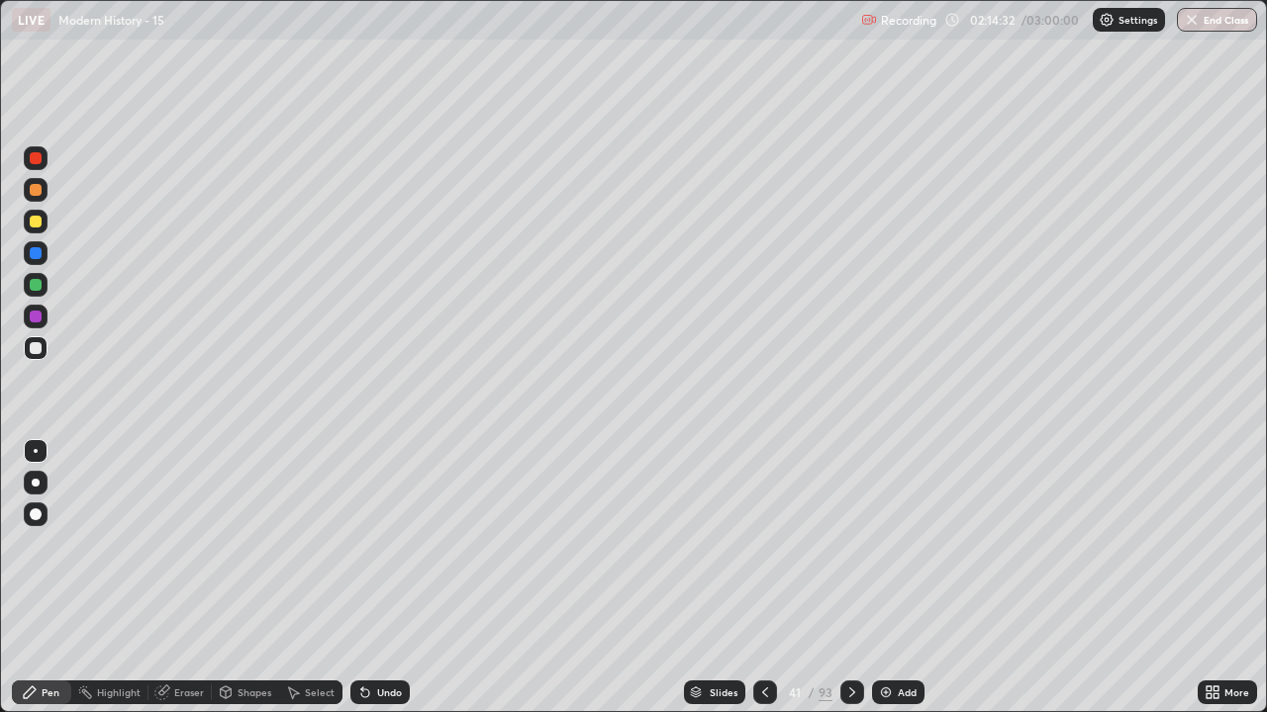
click at [899, 586] on div "Add" at bounding box center [907, 693] width 19 height 10
click at [898, 586] on div "Add" at bounding box center [907, 693] width 19 height 10
click at [893, 586] on div "Add" at bounding box center [898, 693] width 52 height 24
click at [760, 586] on icon at bounding box center [765, 693] width 16 height 16
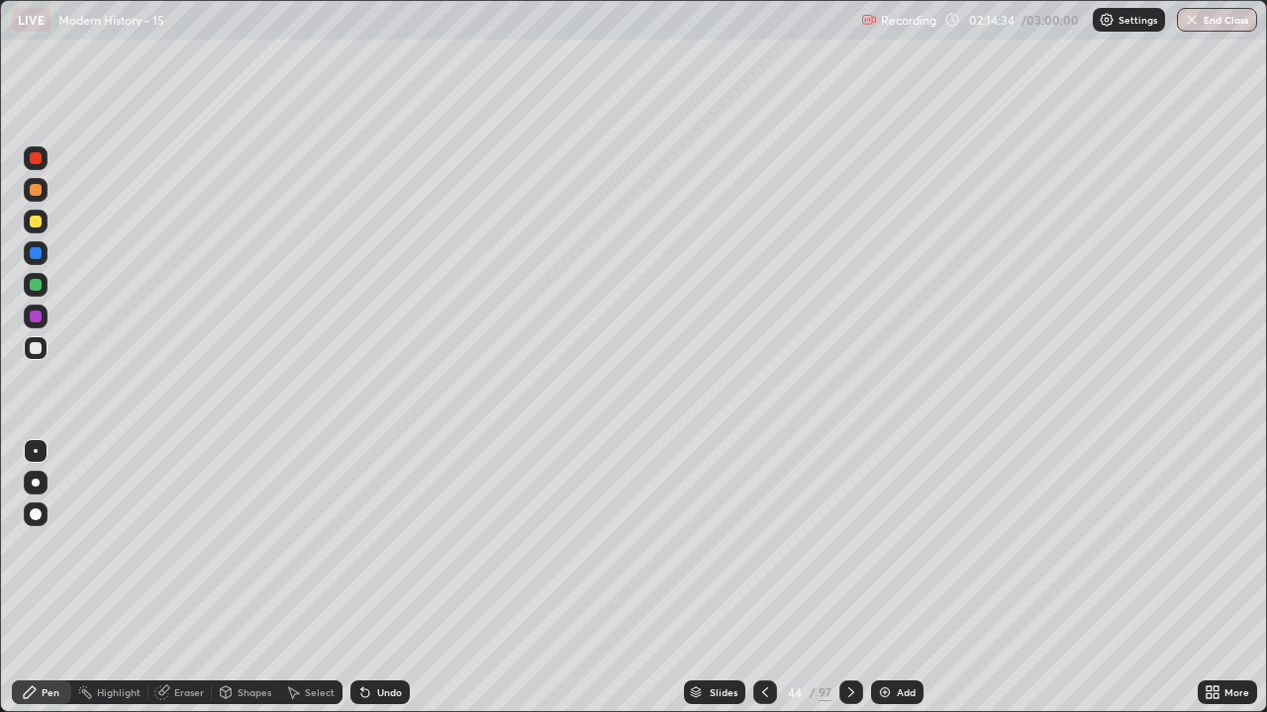
click at [763, 586] on icon at bounding box center [765, 693] width 16 height 16
click at [760, 586] on icon at bounding box center [765, 693] width 16 height 16
click at [763, 586] on icon at bounding box center [765, 693] width 16 height 16
click at [762, 586] on icon at bounding box center [765, 693] width 16 height 16
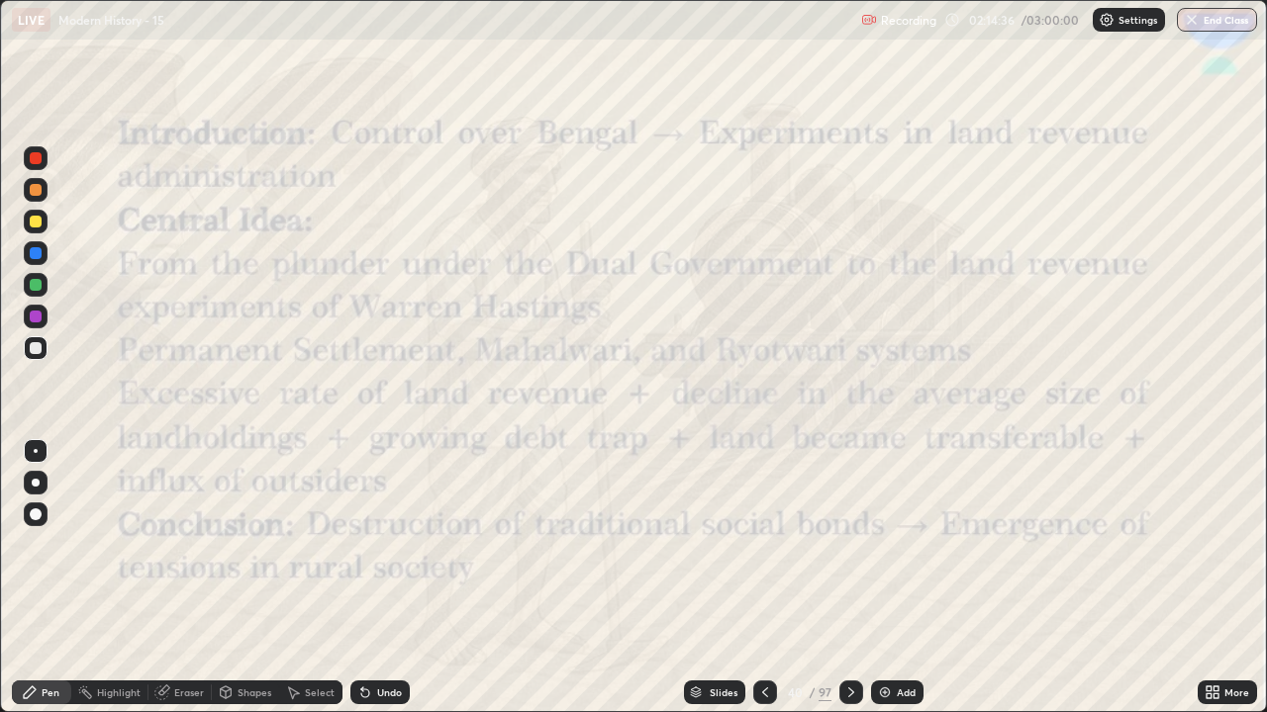
click at [847, 586] on icon at bounding box center [851, 693] width 16 height 16
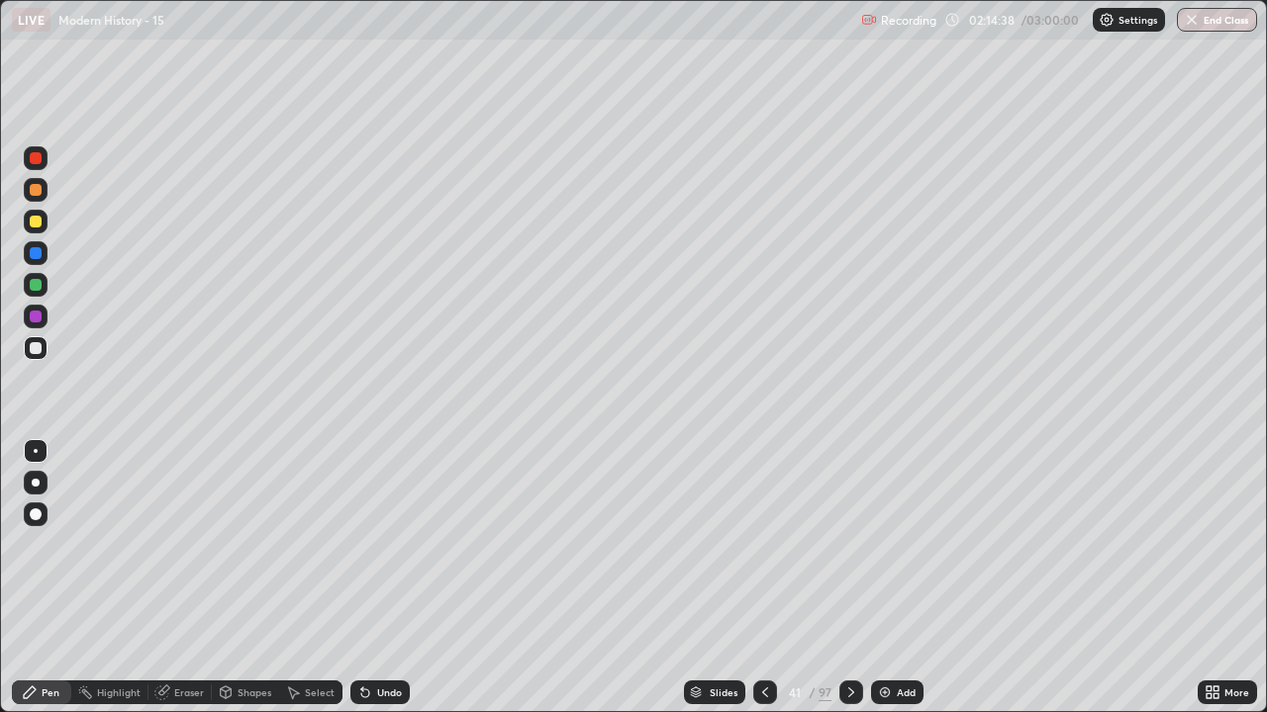
click at [36, 348] on div at bounding box center [36, 348] width 12 height 12
click at [39, 230] on div at bounding box center [36, 222] width 24 height 24
click at [380, 586] on div "Undo" at bounding box center [379, 693] width 59 height 24
click at [36, 348] on div at bounding box center [36, 348] width 12 height 12
click at [846, 586] on icon at bounding box center [851, 693] width 16 height 16
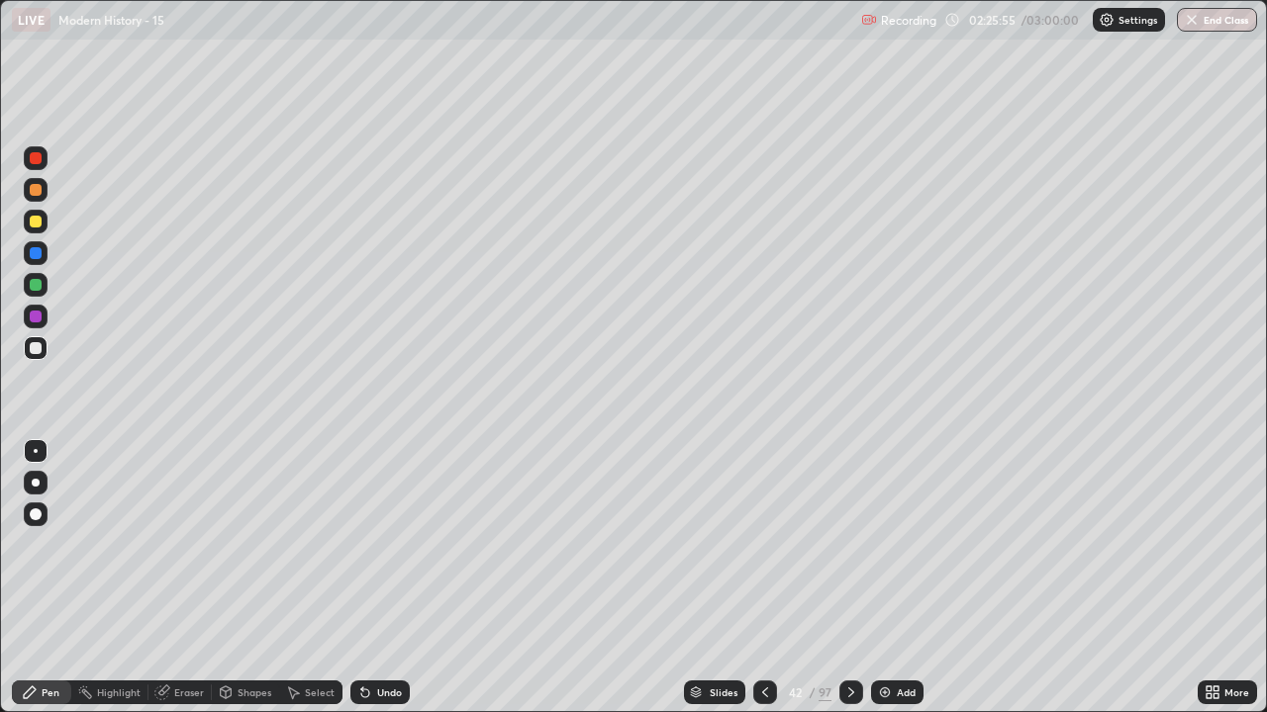
click at [36, 222] on div at bounding box center [36, 222] width 12 height 12
click at [386, 586] on div "Undo" at bounding box center [379, 693] width 59 height 24
click at [368, 586] on icon at bounding box center [365, 693] width 16 height 16
click at [370, 586] on icon at bounding box center [365, 693] width 16 height 16
click at [849, 586] on icon at bounding box center [851, 693] width 16 height 16
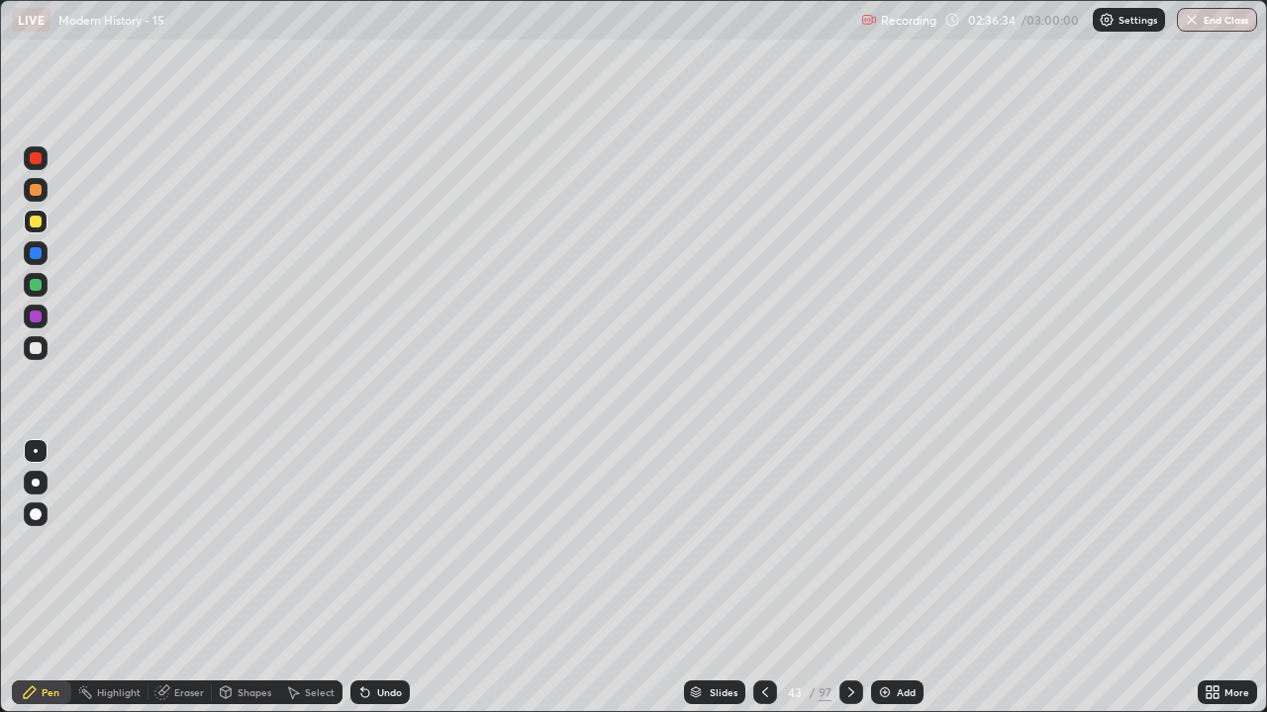
click at [763, 586] on icon at bounding box center [765, 693] width 16 height 16
click at [849, 586] on icon at bounding box center [851, 693] width 16 height 16
click at [382, 586] on div "Undo" at bounding box center [389, 693] width 25 height 10
click at [1045, 25] on div "/ 03:00:00" at bounding box center [1051, 20] width 61 height 12
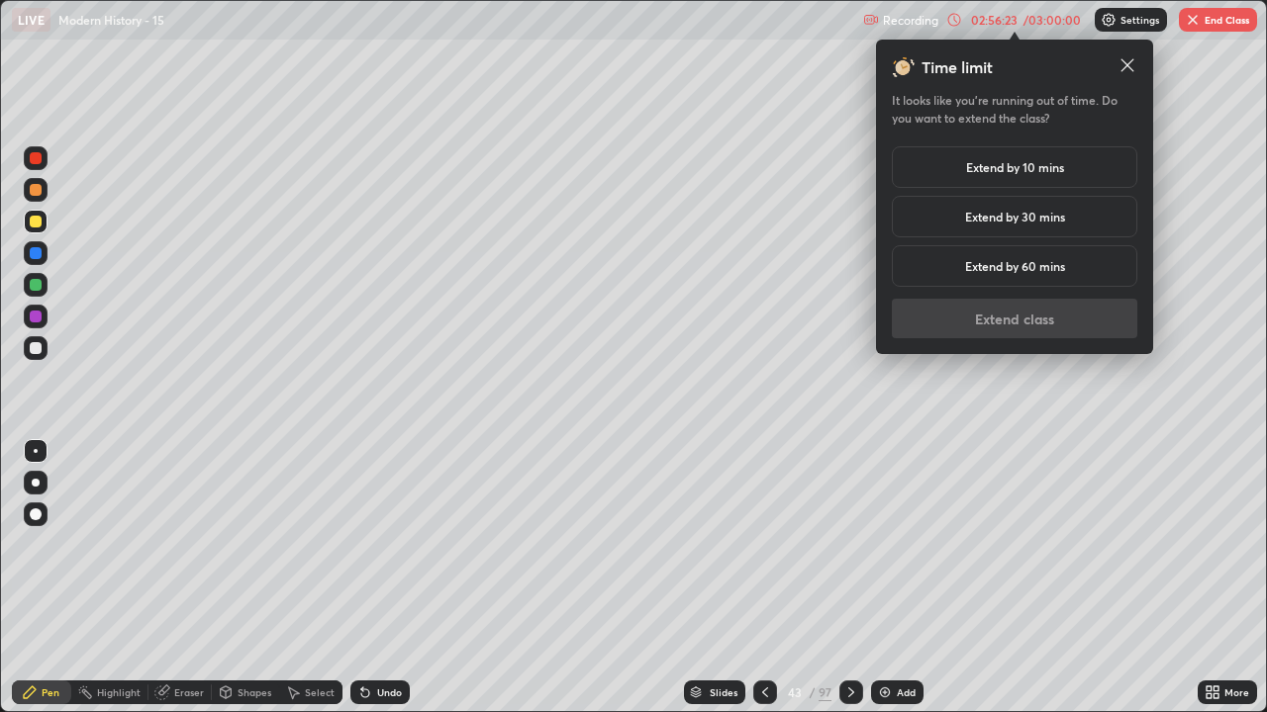
click at [1042, 166] on h5 "Extend by 10 mins" at bounding box center [1015, 167] width 98 height 18
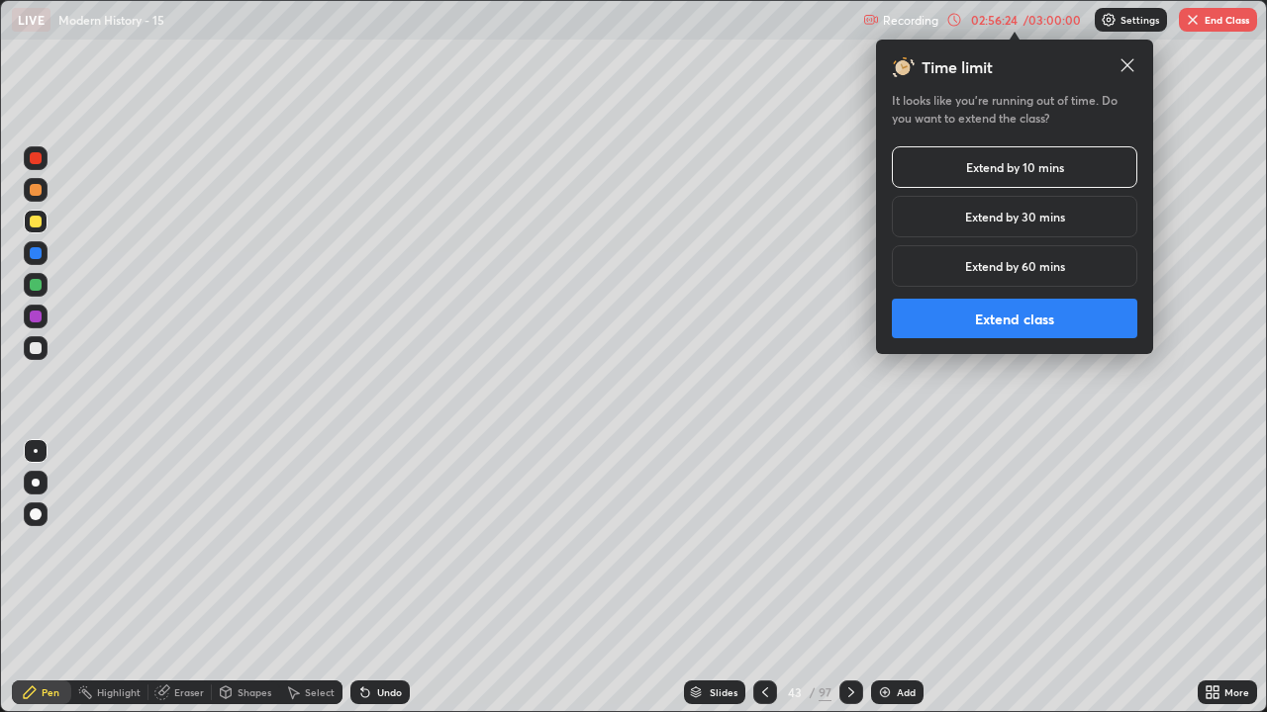
click at [1027, 326] on button "Extend class" at bounding box center [1014, 319] width 245 height 40
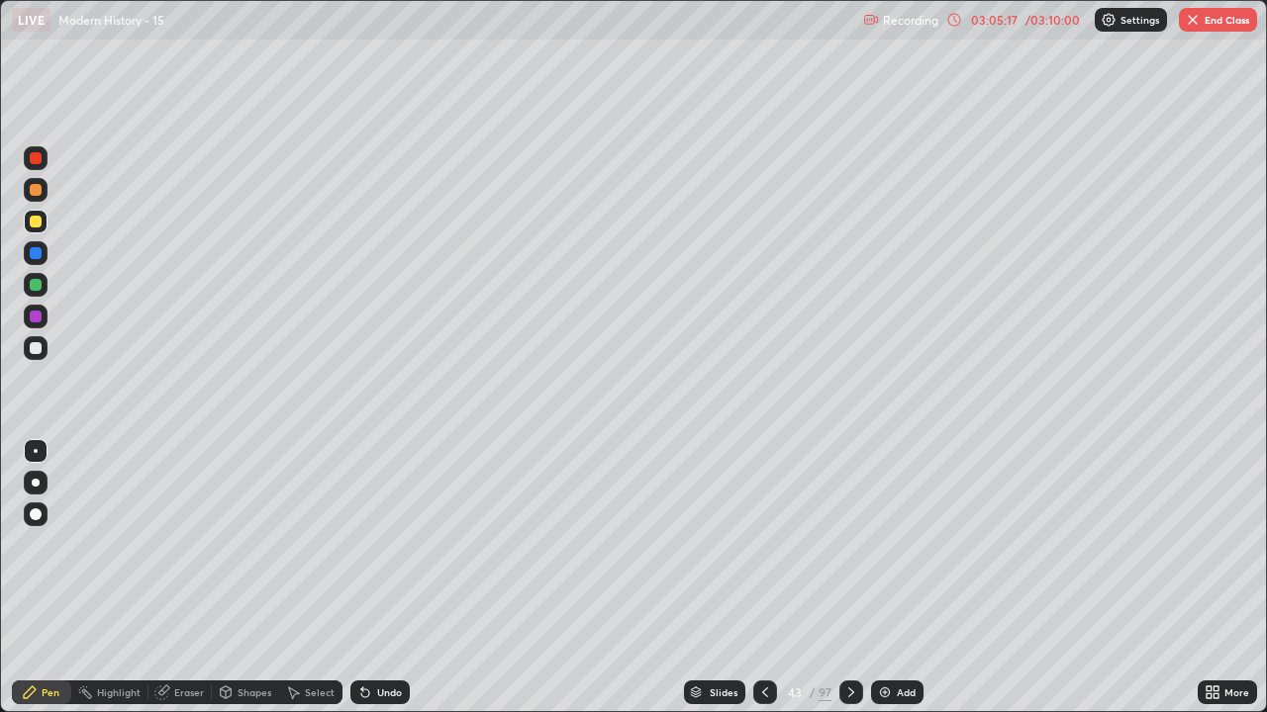
click at [711, 586] on div "Slides" at bounding box center [724, 693] width 28 height 10
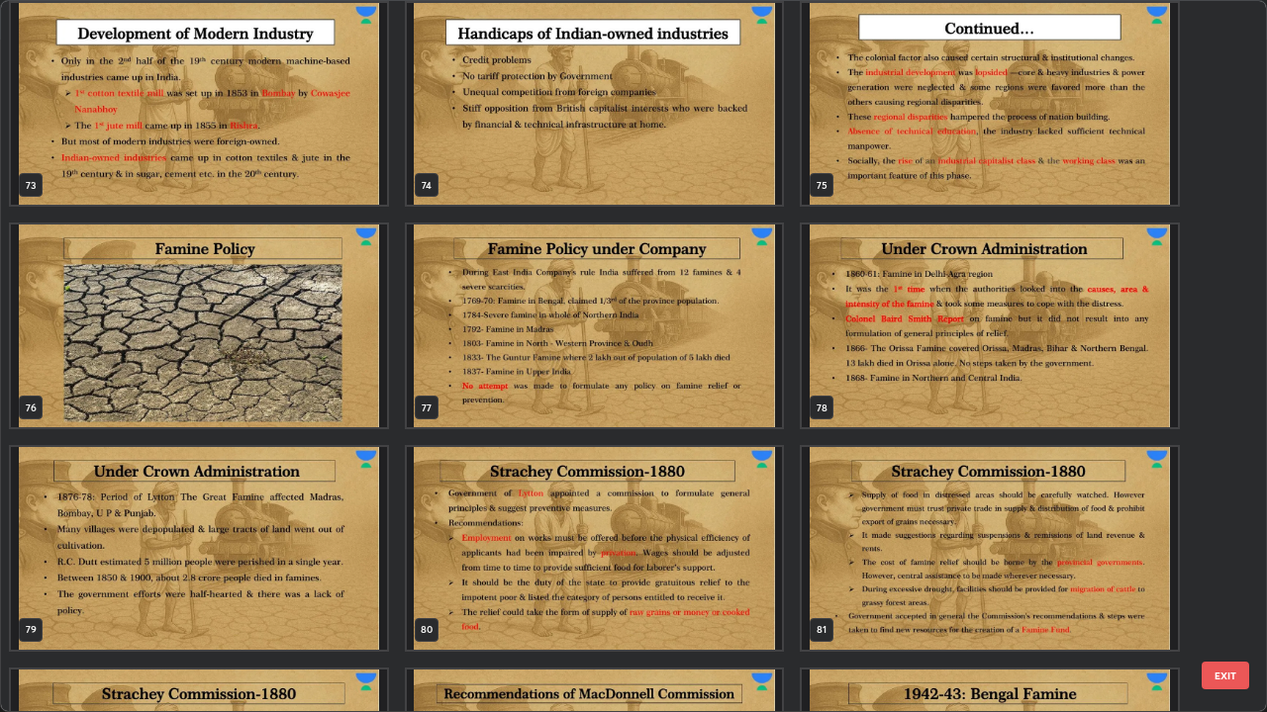
scroll to position [5343, 0]
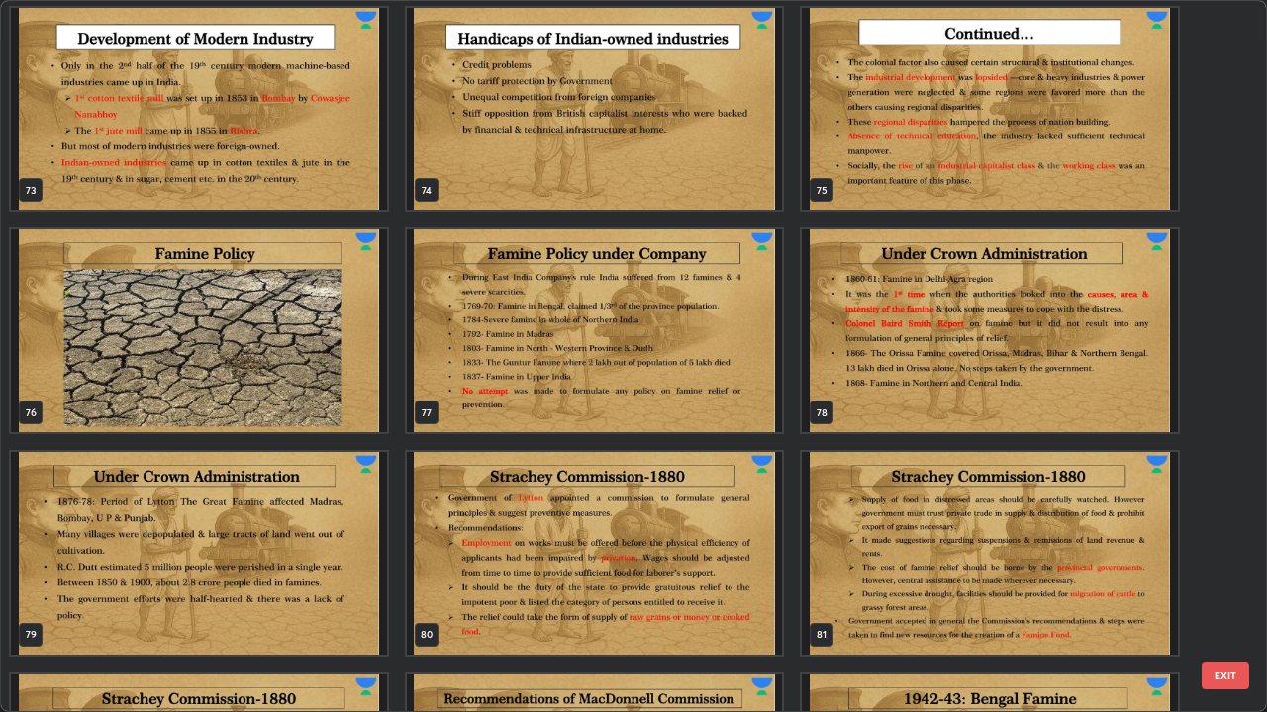
click at [529, 368] on img "grid" at bounding box center [595, 331] width 376 height 203
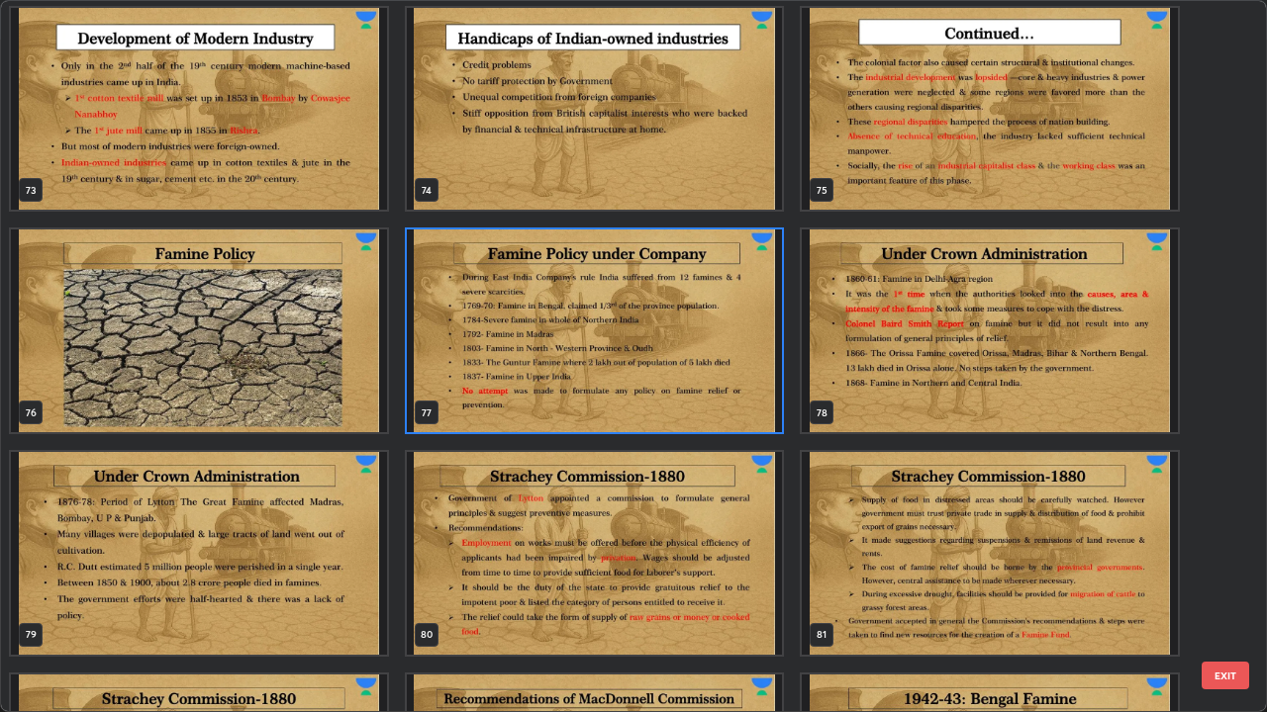
click at [544, 360] on img "grid" at bounding box center [595, 331] width 376 height 203
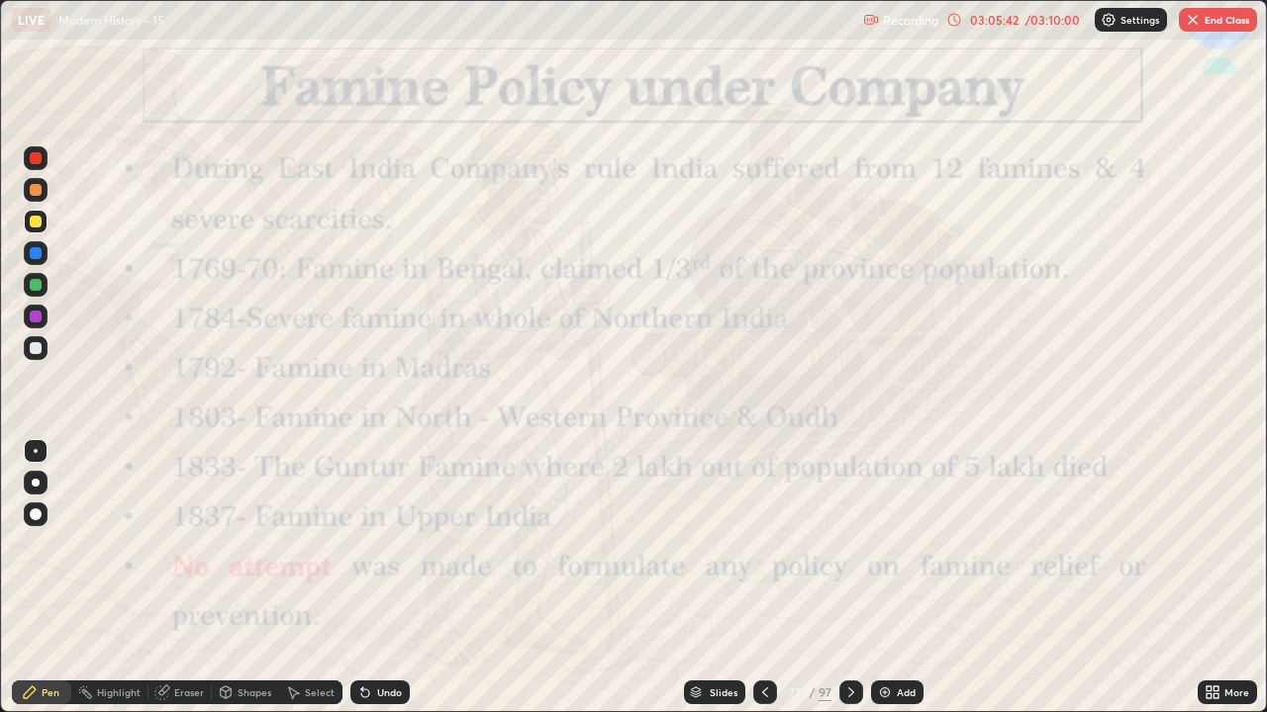
click at [40, 352] on div at bounding box center [36, 348] width 12 height 12
click at [706, 586] on div "Slides" at bounding box center [714, 693] width 61 height 24
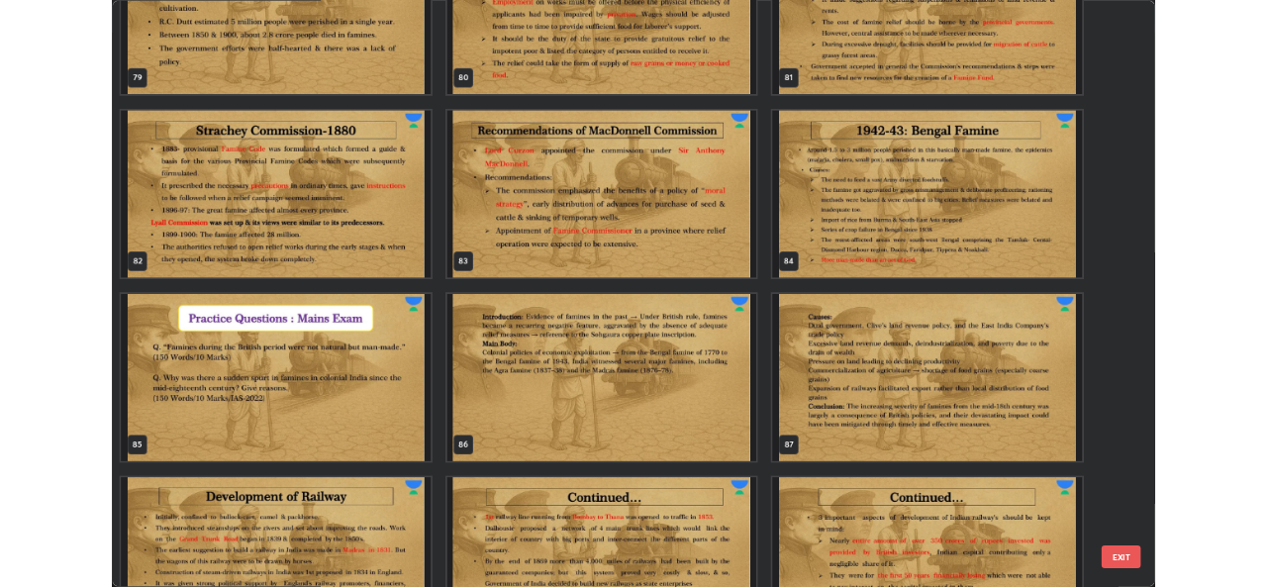
scroll to position [5952, 0]
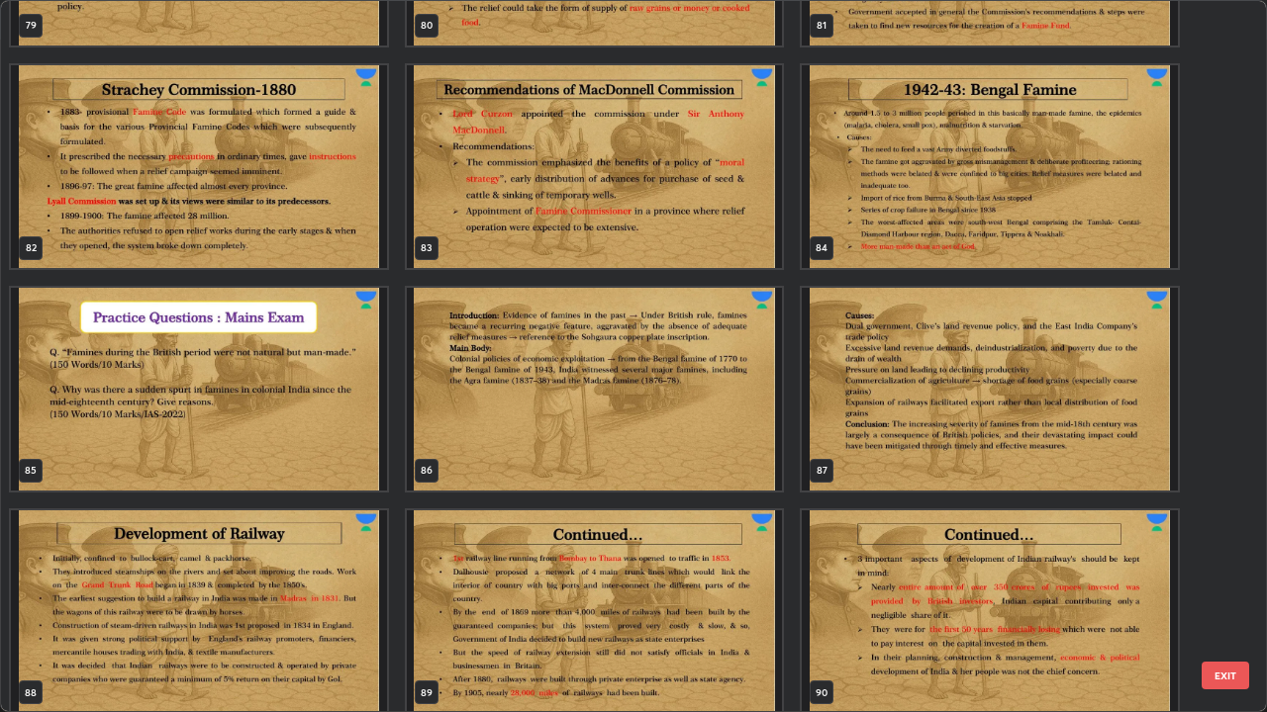
click at [1094, 206] on img "grid" at bounding box center [990, 166] width 376 height 203
click at [1099, 206] on img "grid" at bounding box center [990, 166] width 376 height 203
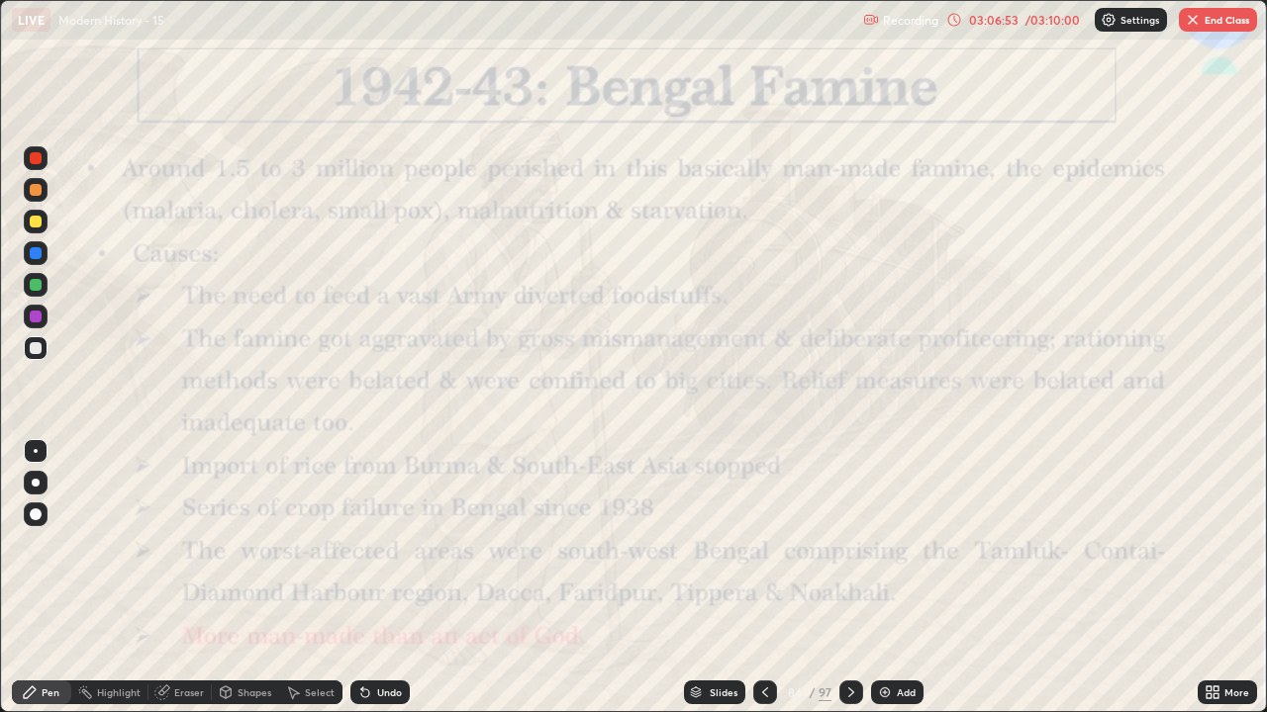
click at [1229, 26] on button "End Class" at bounding box center [1218, 20] width 78 height 24
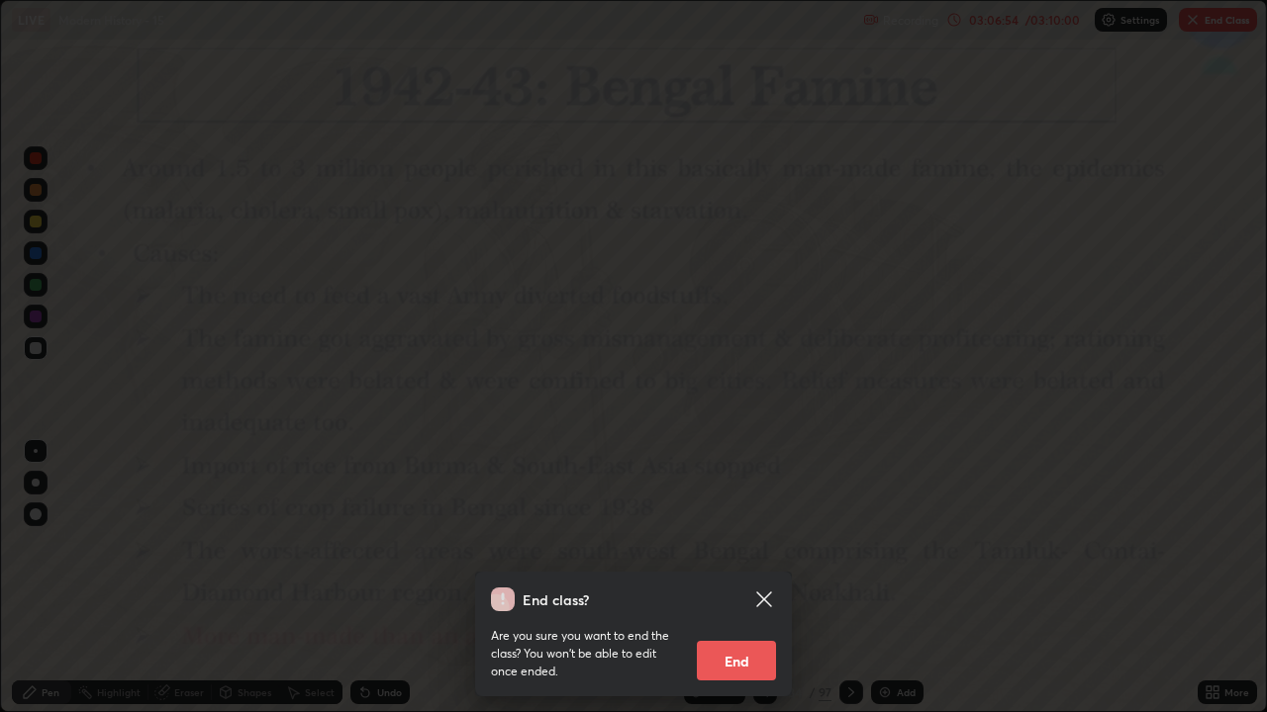
click at [741, 586] on button "End" at bounding box center [736, 661] width 79 height 40
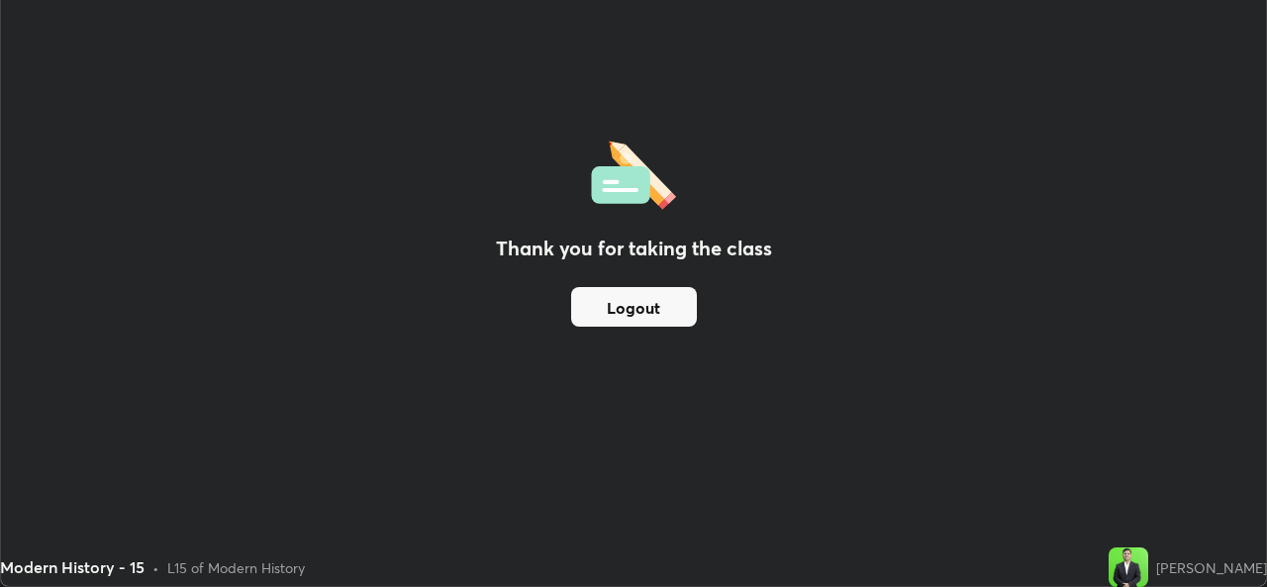
scroll to position [98368, 97689]
